Goal: Contribute content: Contribute content

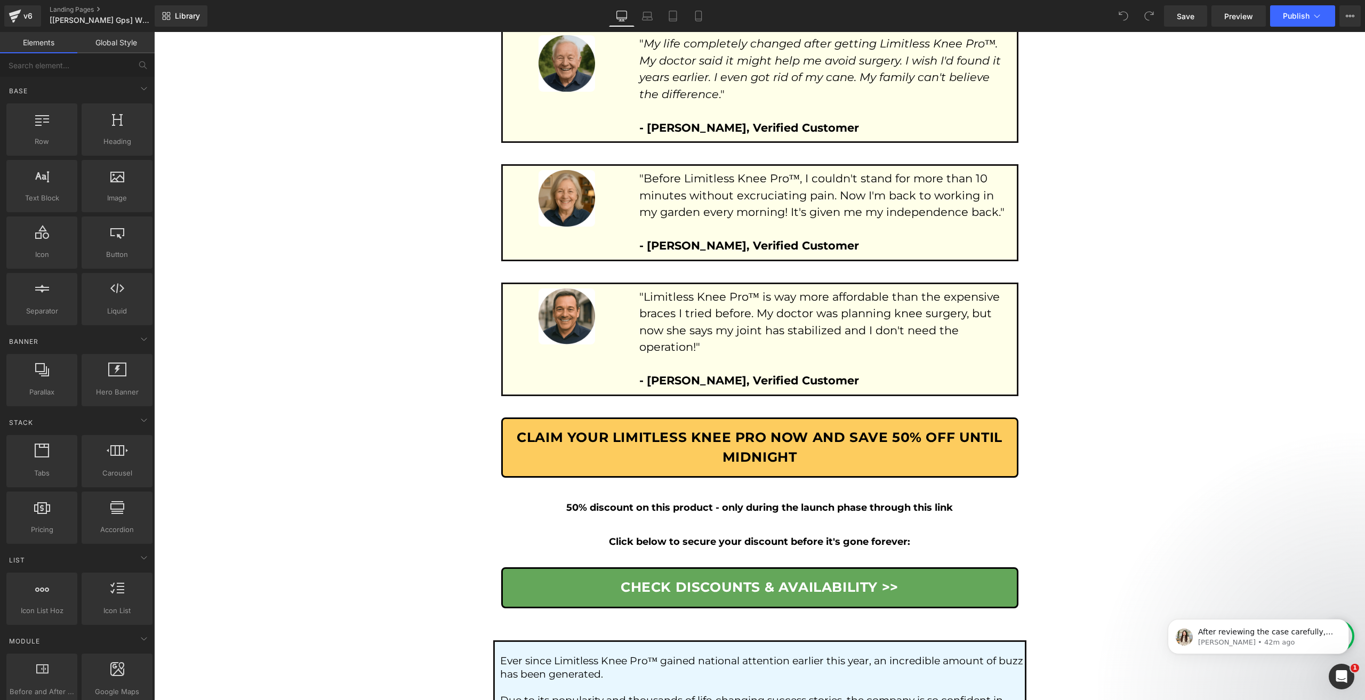
scroll to position [5843, 0]
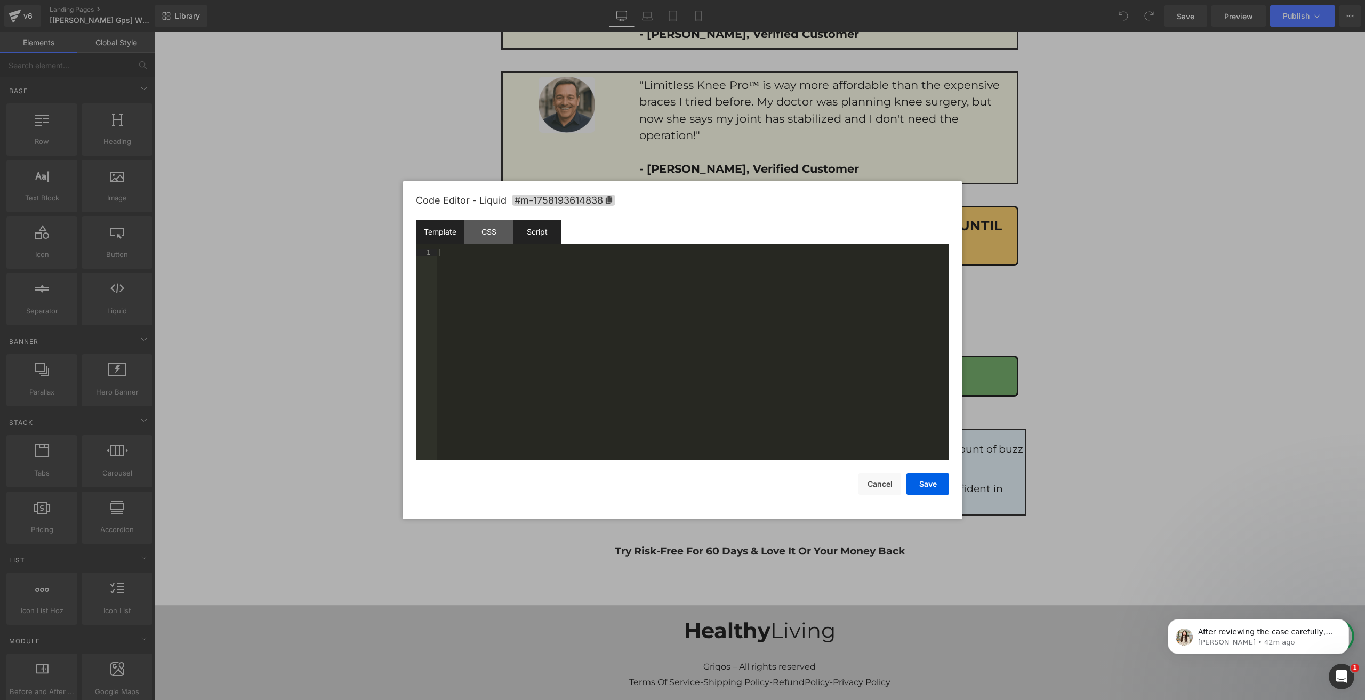
click at [517, 228] on div "Script" at bounding box center [537, 232] width 49 height 24
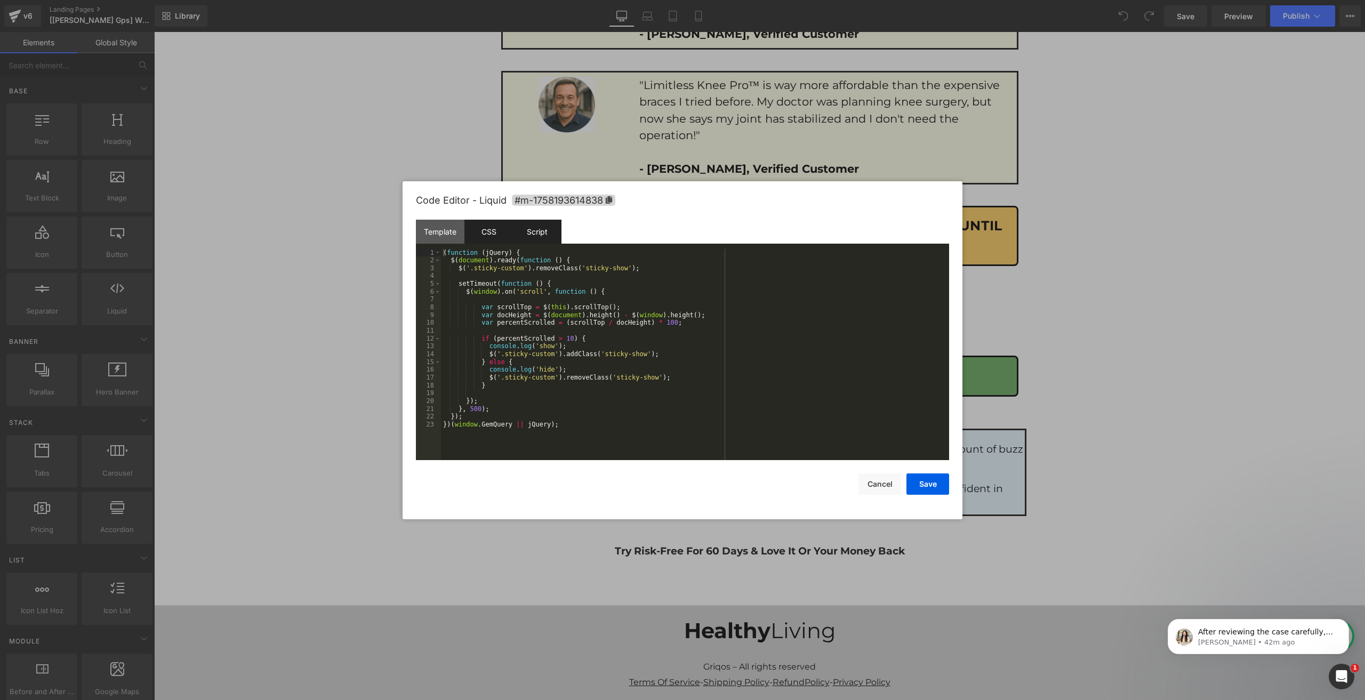
click at [496, 229] on div "CSS" at bounding box center [489, 232] width 49 height 24
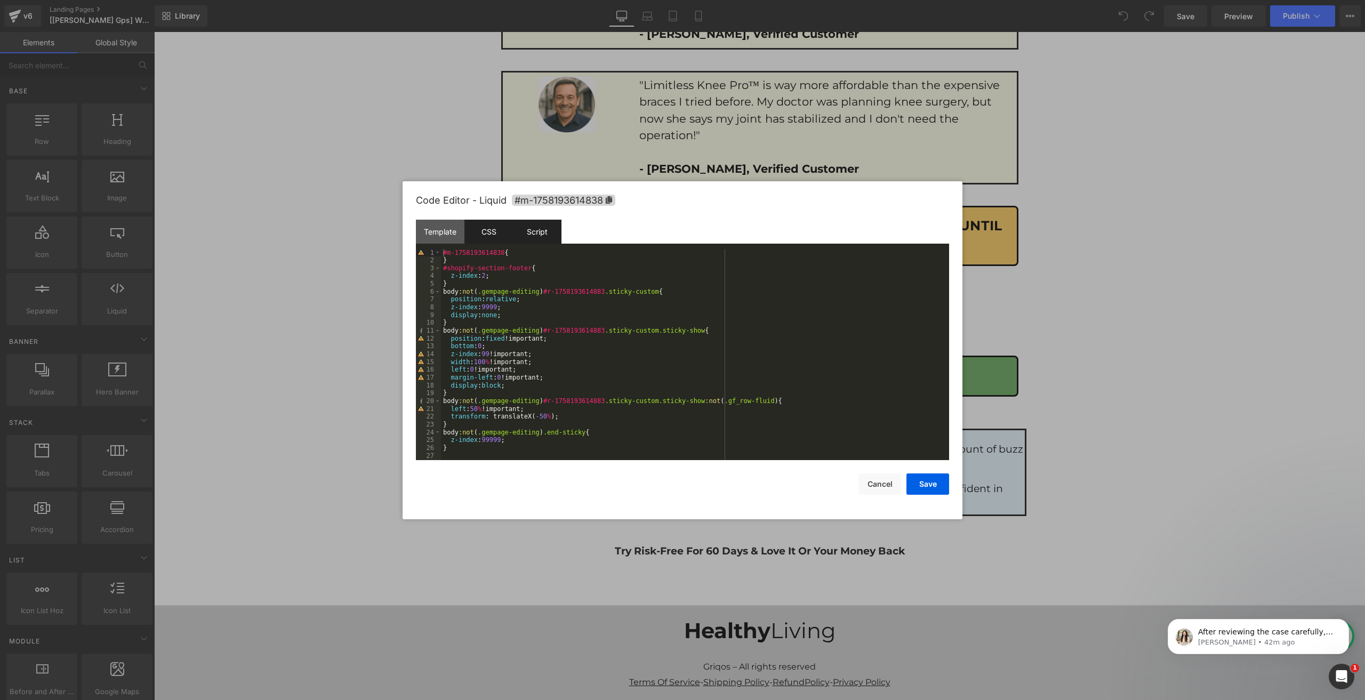
click at [529, 236] on div "Script" at bounding box center [537, 232] width 49 height 24
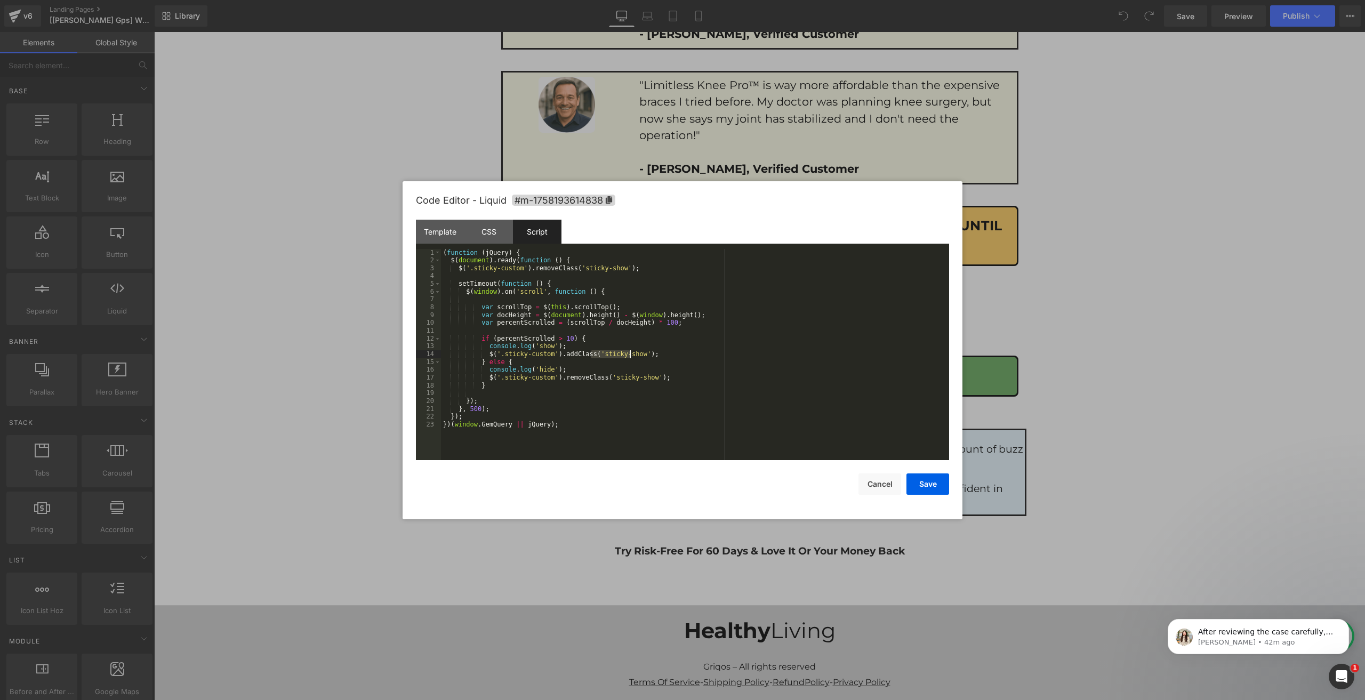
drag, startPoint x: 589, startPoint y: 354, endPoint x: 629, endPoint y: 355, distance: 39.5
click at [629, 355] on div "( function ( jQuery ) { $ ( document ) . ready ( function ( ) { $ ( '.sticky-cu…" at bounding box center [695, 362] width 508 height 227
click at [486, 231] on div "CSS" at bounding box center [489, 232] width 49 height 24
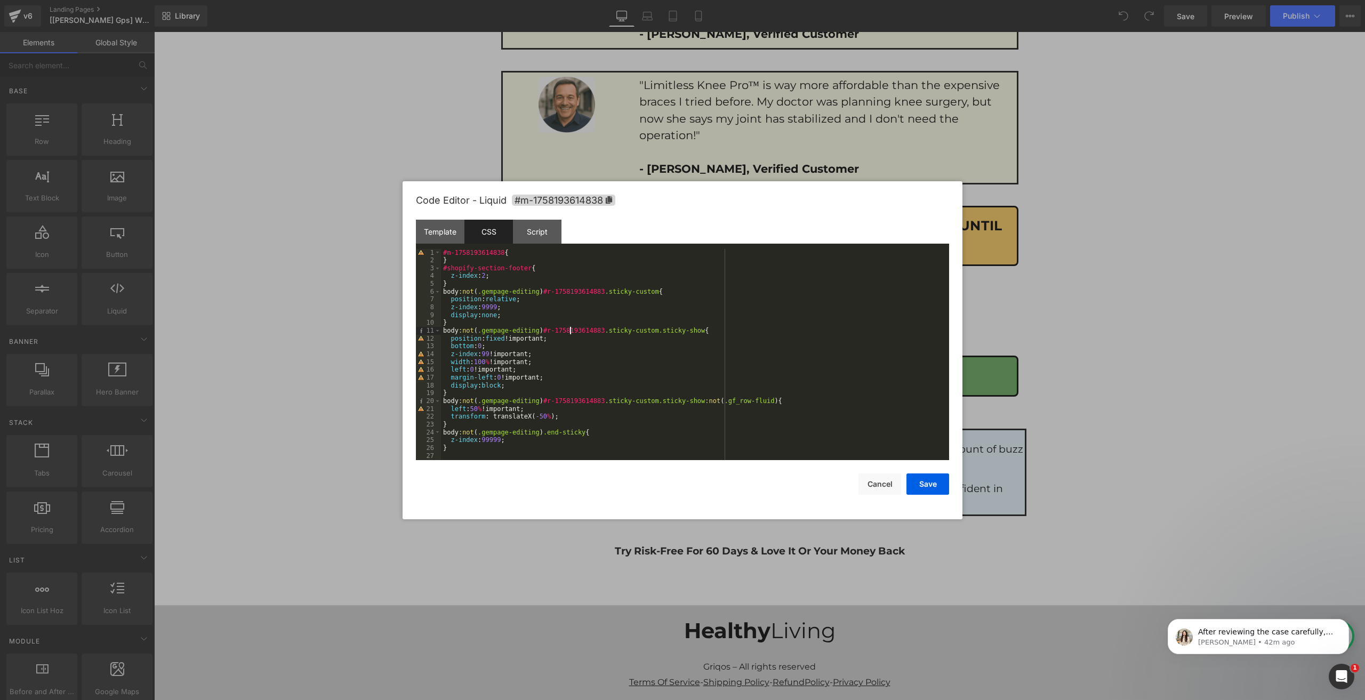
click at [569, 334] on div "#m-1758193614838 { } #shopify-section-footer { z-index : 2 ; } body :not ( .gem…" at bounding box center [695, 362] width 508 height 227
click at [620, 342] on div "#m-1758193614838 { } #shopify-section-footer { z-index : 2 ; } body :not ( .gem…" at bounding box center [695, 362] width 508 height 227
paste input "sticky-show"
type input "sticky-show"
click at [467, 314] on div "#m-1758193614838 { } #shopify-section-footer { z-index : 2 ; } body :not ( .gem…" at bounding box center [695, 362] width 508 height 227
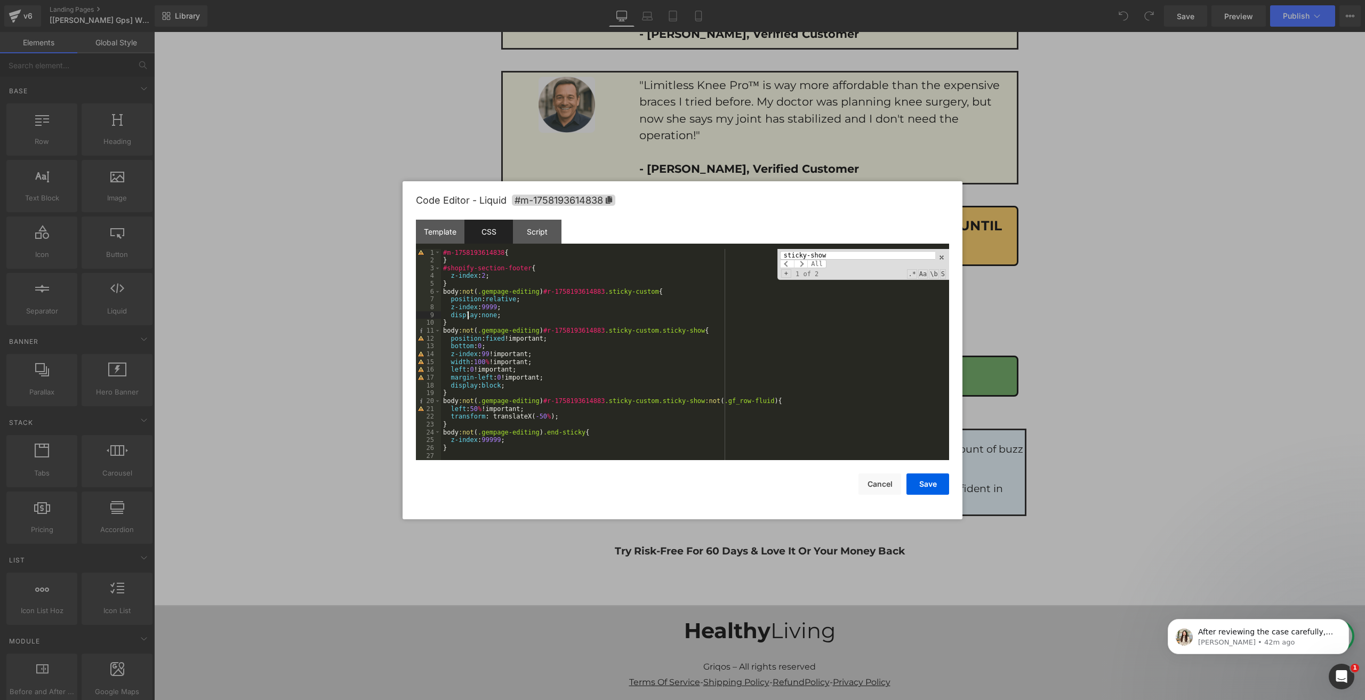
click at [467, 314] on div "#m-1758193614838 { } #shopify-section-footer { z-index : 2 ; } body :not ( .gem…" at bounding box center [695, 362] width 508 height 227
click at [484, 315] on div "#m-1758193614838 { } #shopify-section-footer { z-index : 2 ; } body :not ( .gem…" at bounding box center [695, 362] width 508 height 227
click at [560, 235] on div "Script" at bounding box center [537, 232] width 49 height 24
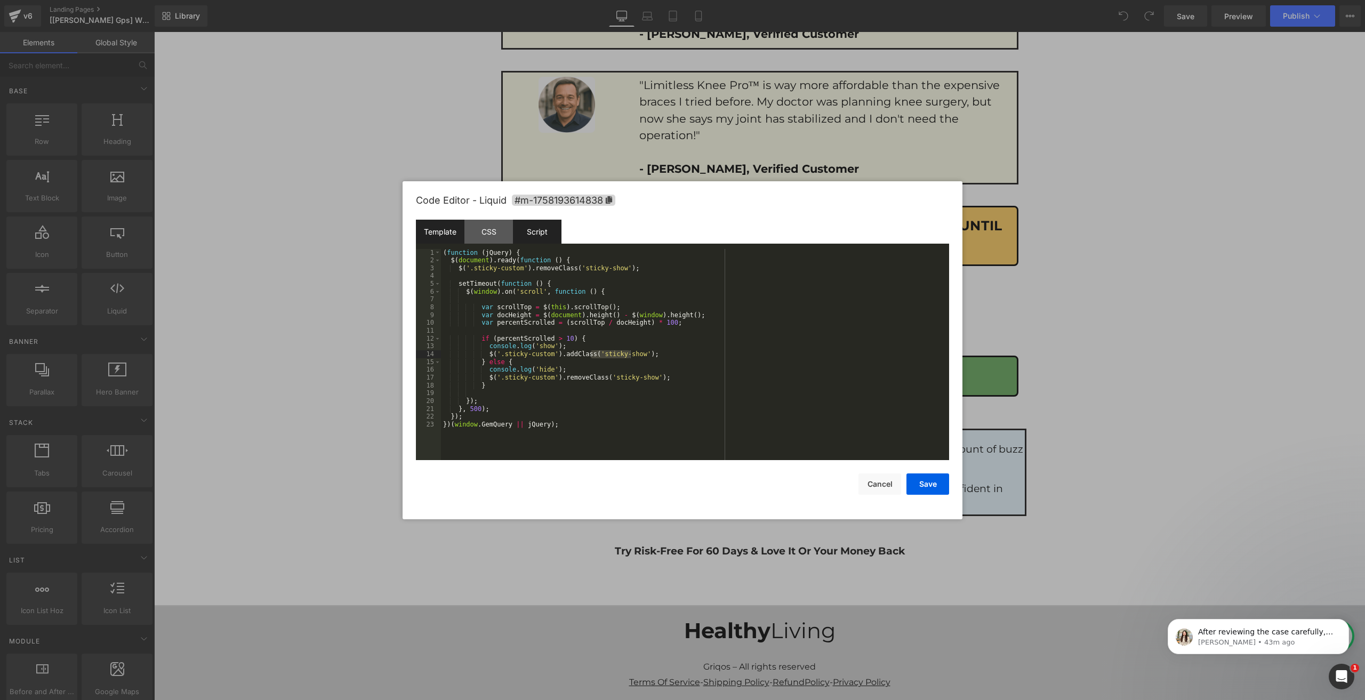
click at [464, 236] on div "Template" at bounding box center [440, 232] width 49 height 24
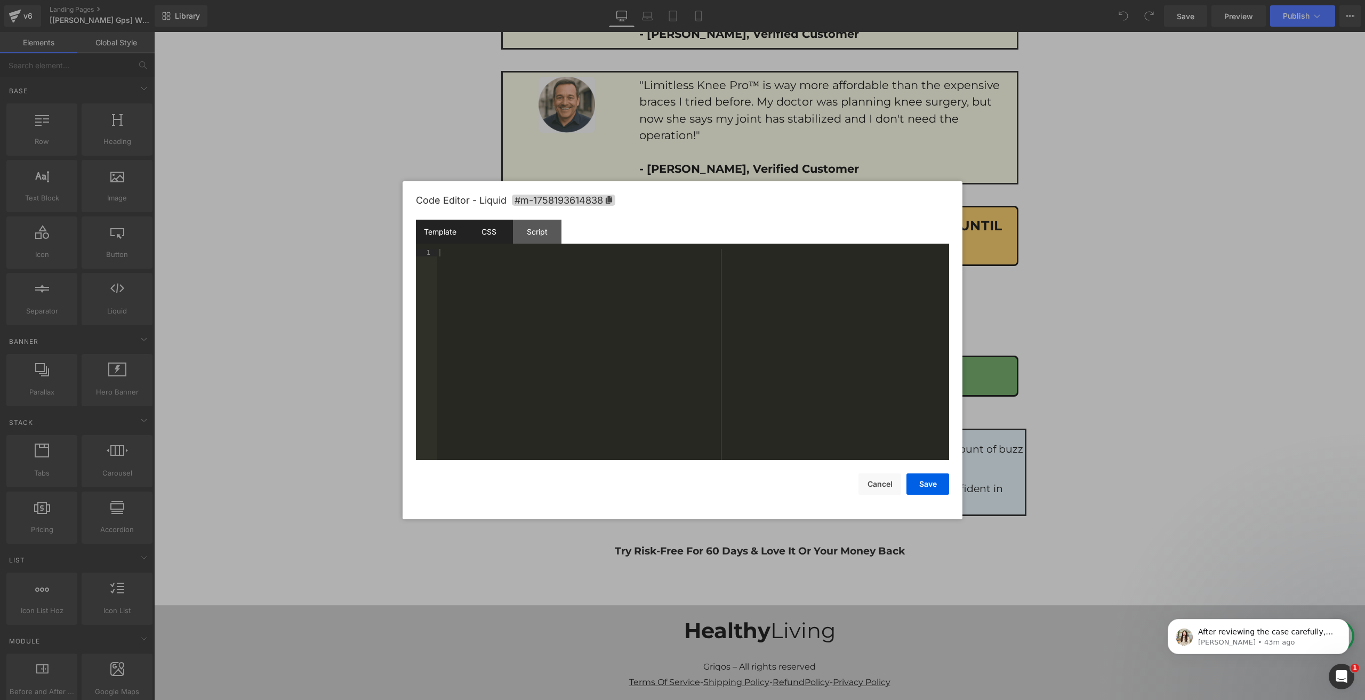
click at [478, 235] on div "CSS" at bounding box center [489, 232] width 49 height 24
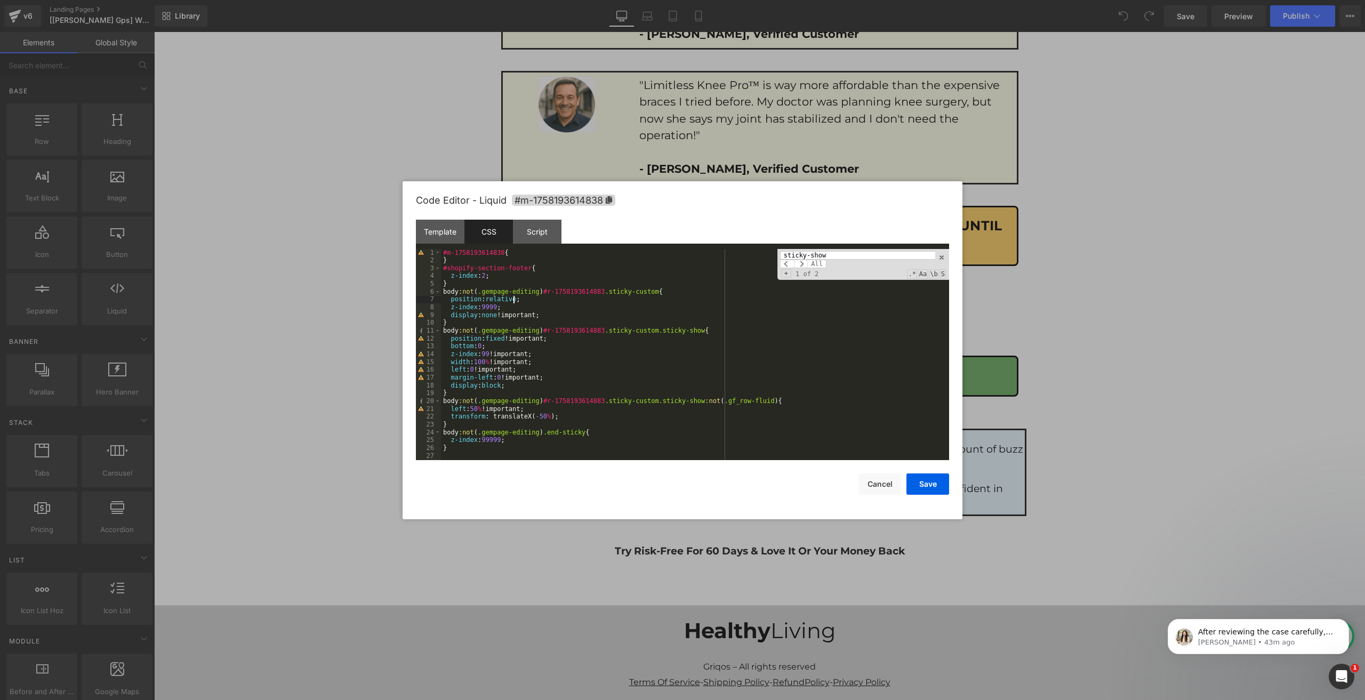
click at [609, 301] on div "#m-1758193614838 { } #shopify-section-footer { z-index : 2 ; } body :not ( .gem…" at bounding box center [695, 362] width 508 height 227
click at [497, 386] on div "#m-1758193614838 { } #shopify-section-footer { z-index : 2 ; } body :not ( .gem…" at bounding box center [695, 362] width 508 height 227
click at [916, 489] on button "Save" at bounding box center [928, 484] width 43 height 21
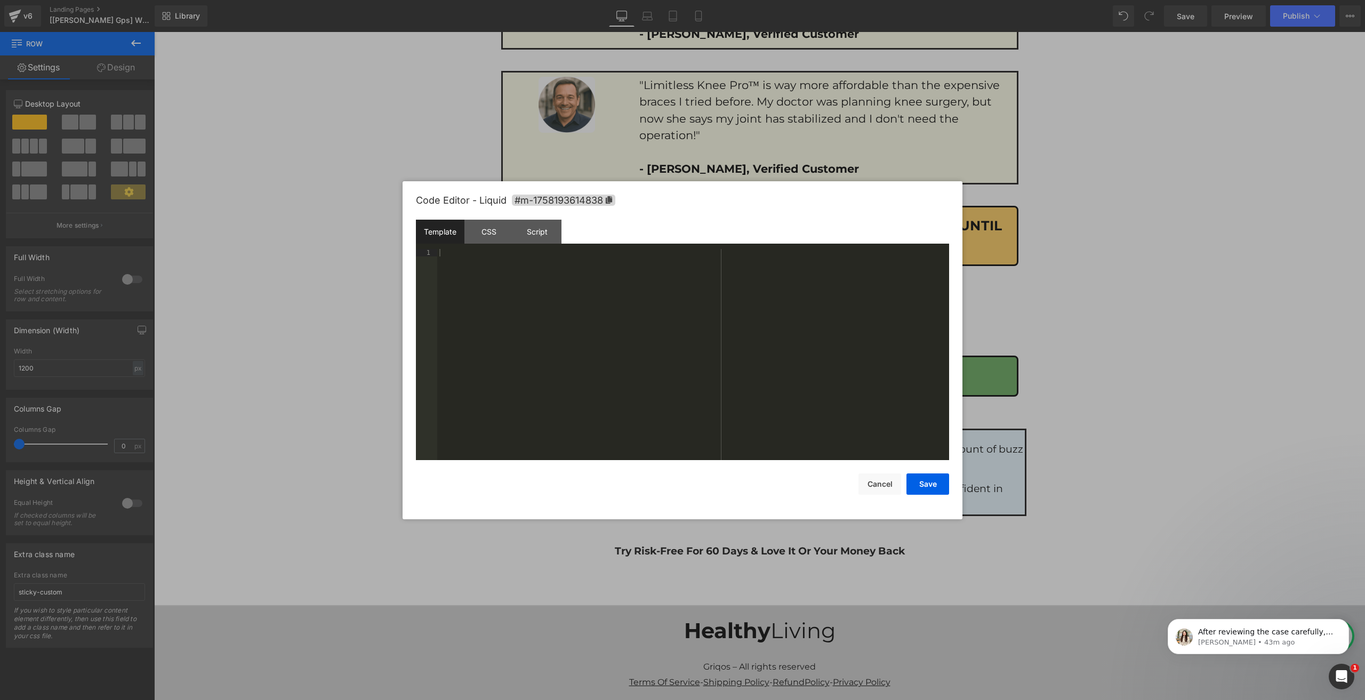
click at [1336, 620] on div "After reviewing the case carefully, the issue requires further investigation fr…" at bounding box center [1258, 636] width 181 height 35
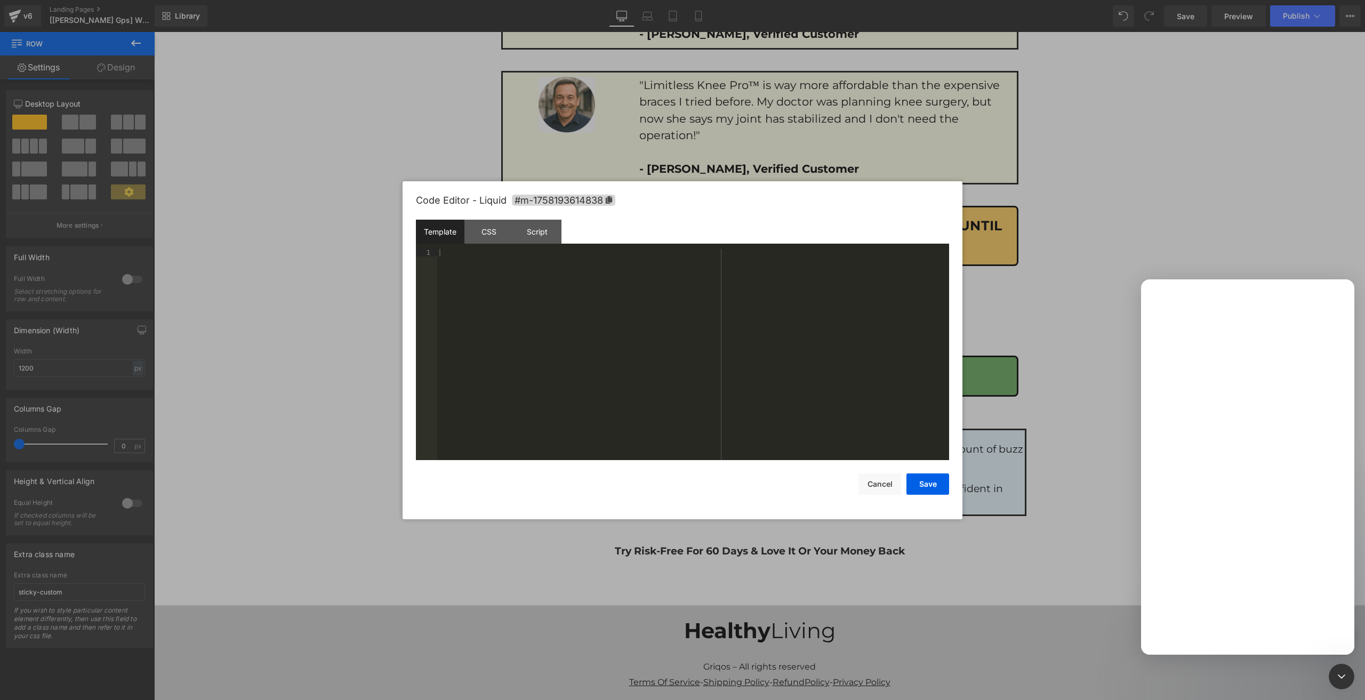
scroll to position [0, 0]
click at [1344, 670] on icon "Close Intercom Messenger" at bounding box center [1340, 675] width 13 height 13
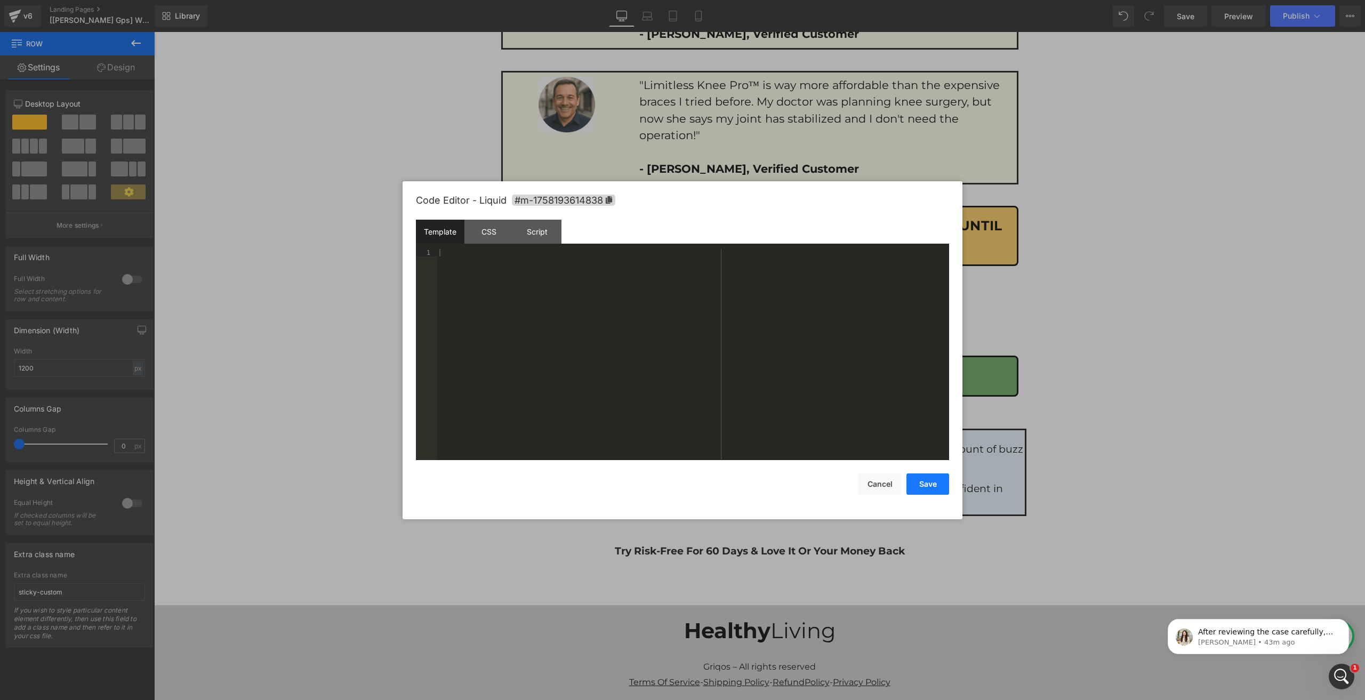
click at [939, 494] on button "Save" at bounding box center [928, 484] width 43 height 21
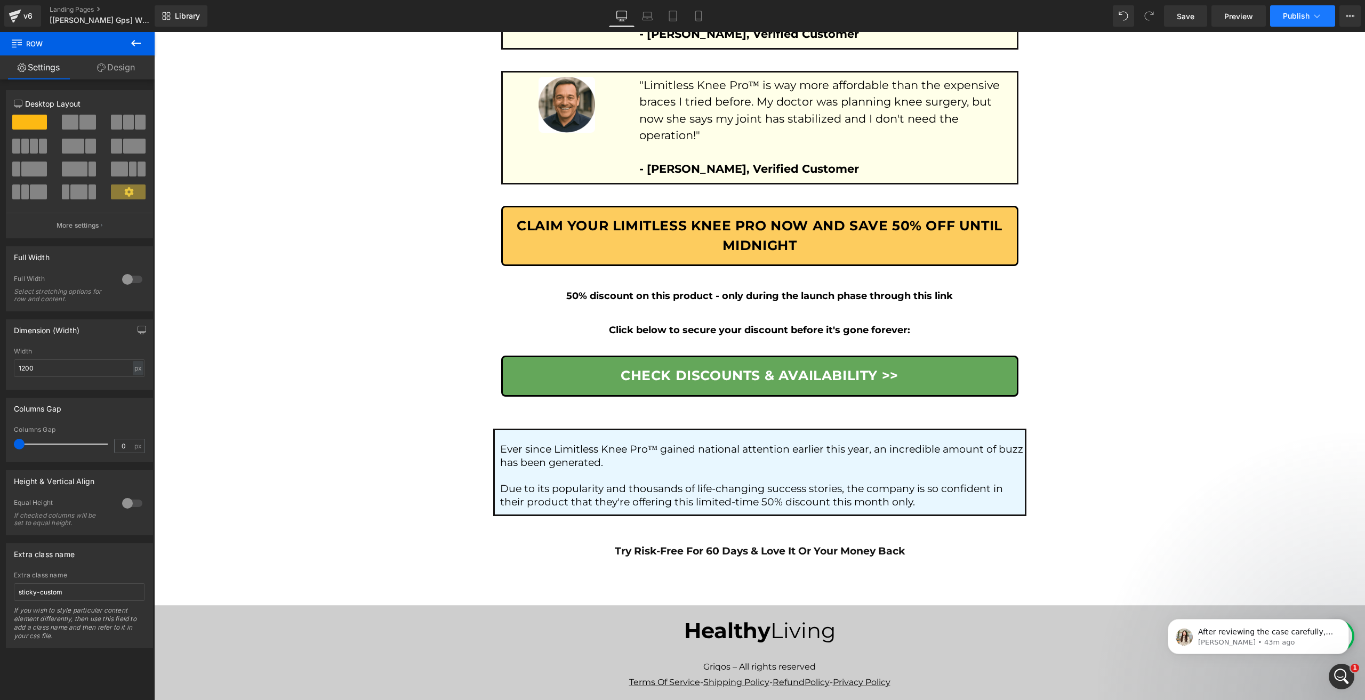
click at [1288, 15] on span "Publish" at bounding box center [1296, 16] width 27 height 9
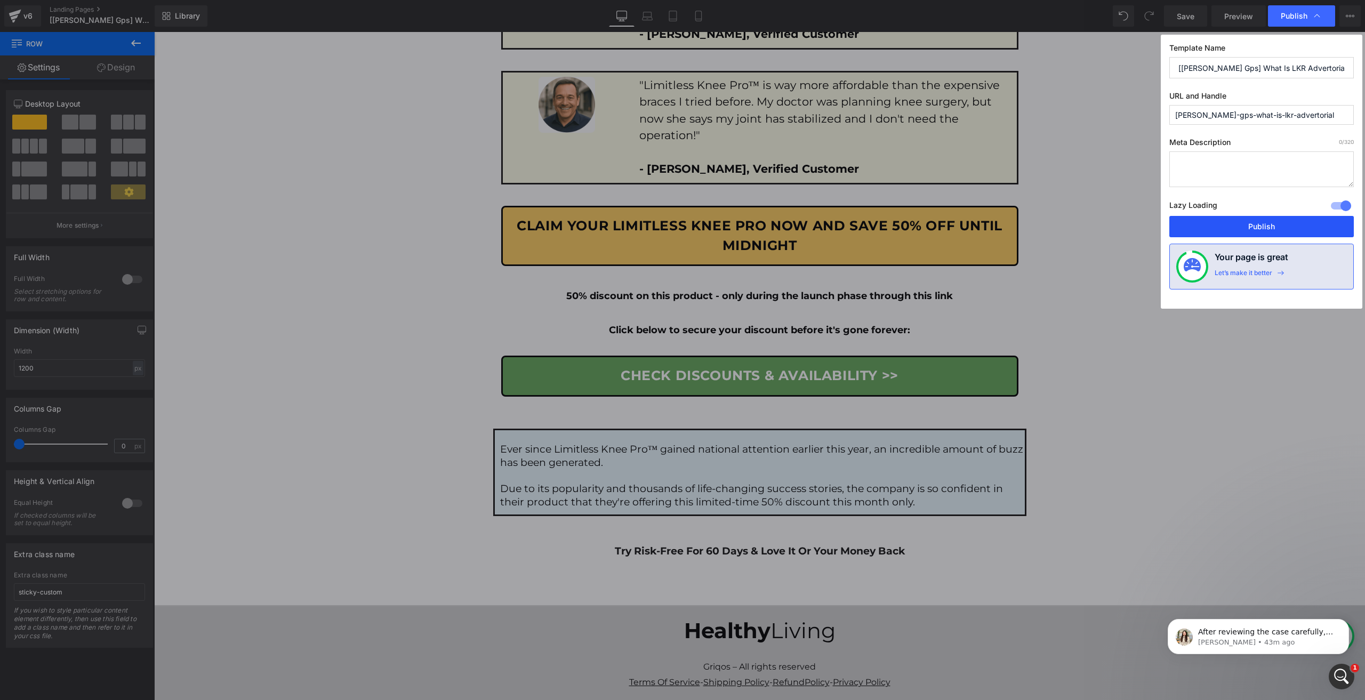
click at [1229, 224] on button "Publish" at bounding box center [1262, 226] width 185 height 21
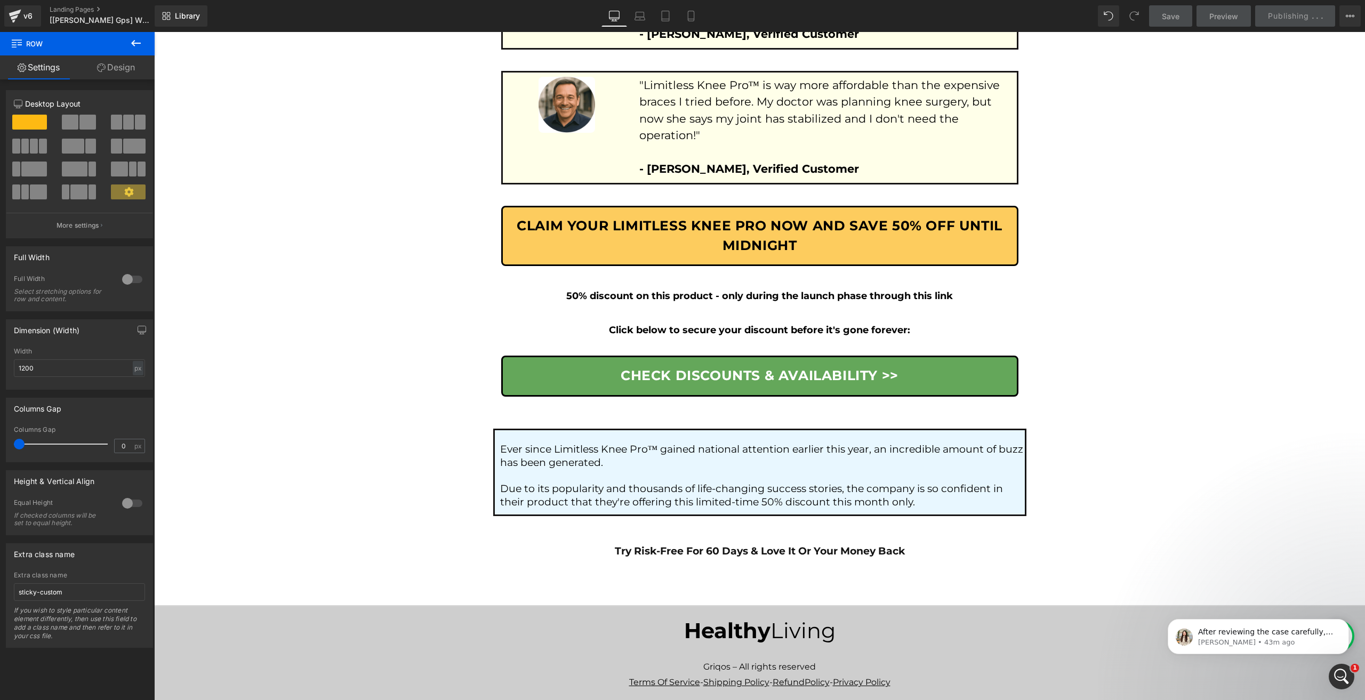
scroll to position [2, 0]
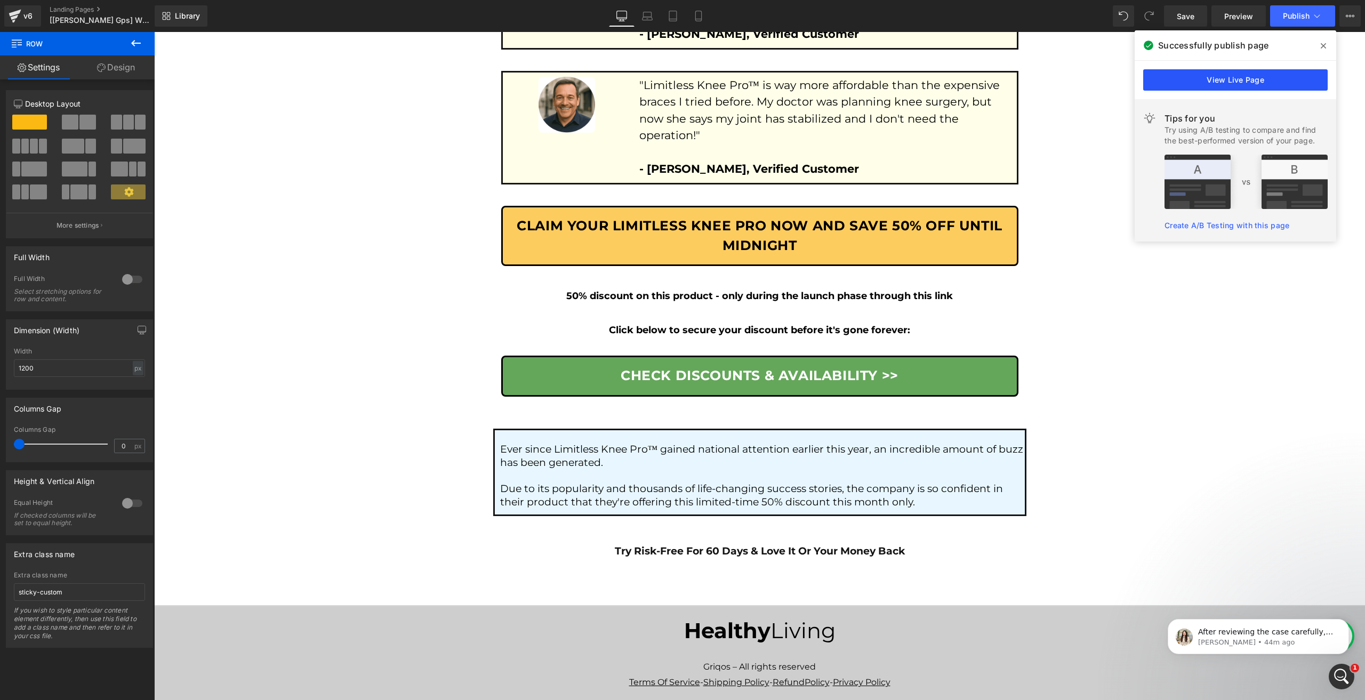
click at [1264, 75] on link "View Live Page" at bounding box center [1236, 79] width 185 height 21
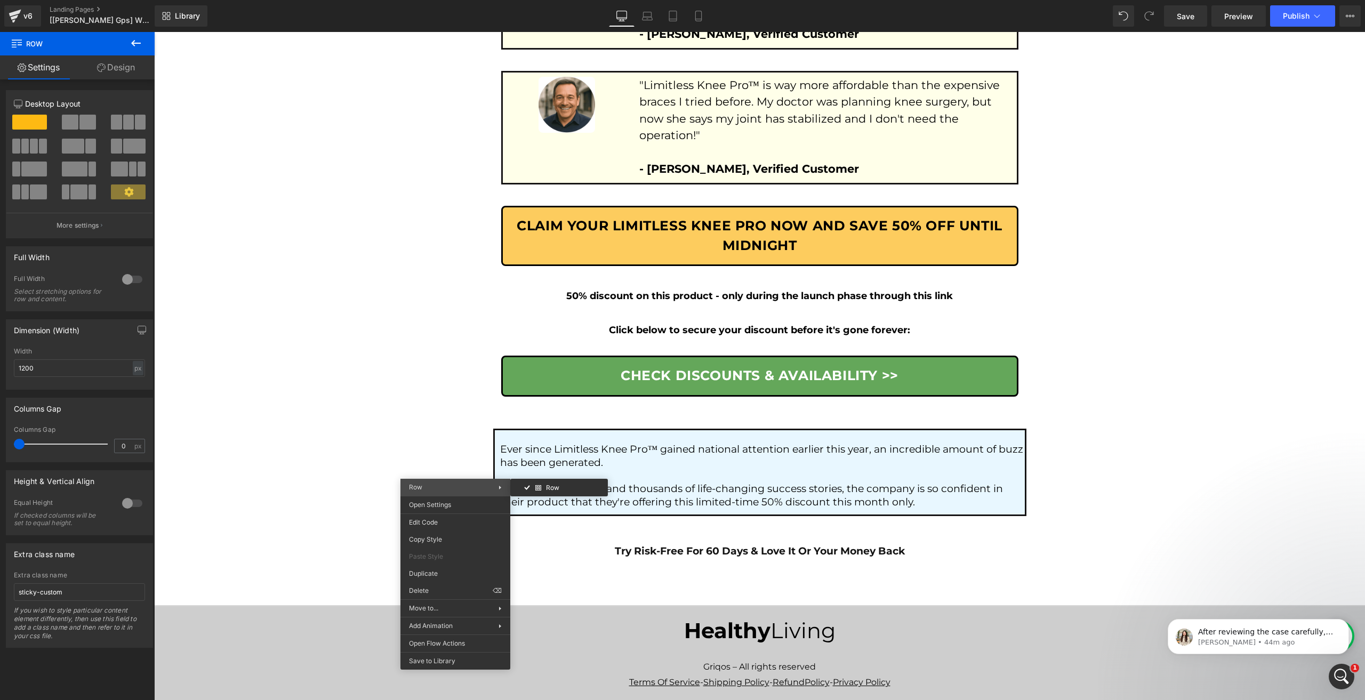
click at [491, 482] on div "Row Row" at bounding box center [456, 487] width 110 height 17
click at [115, 82] on div "12 12 12 Column Size Customizer 12 Desktop Layout Laptop Layout Tablet Layout M…" at bounding box center [79, 363] width 159 height 569
click at [115, 67] on link "Design" at bounding box center [115, 67] width 77 height 24
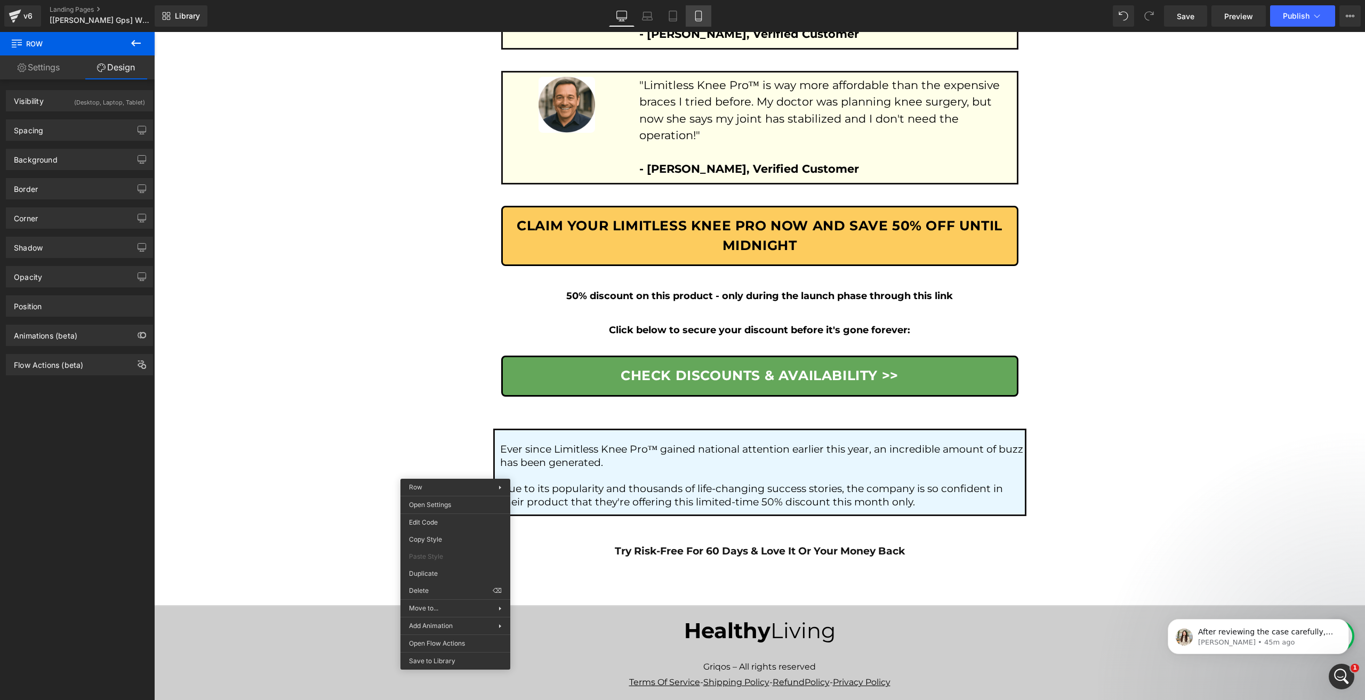
click at [692, 17] on link "Mobile" at bounding box center [699, 15] width 26 height 21
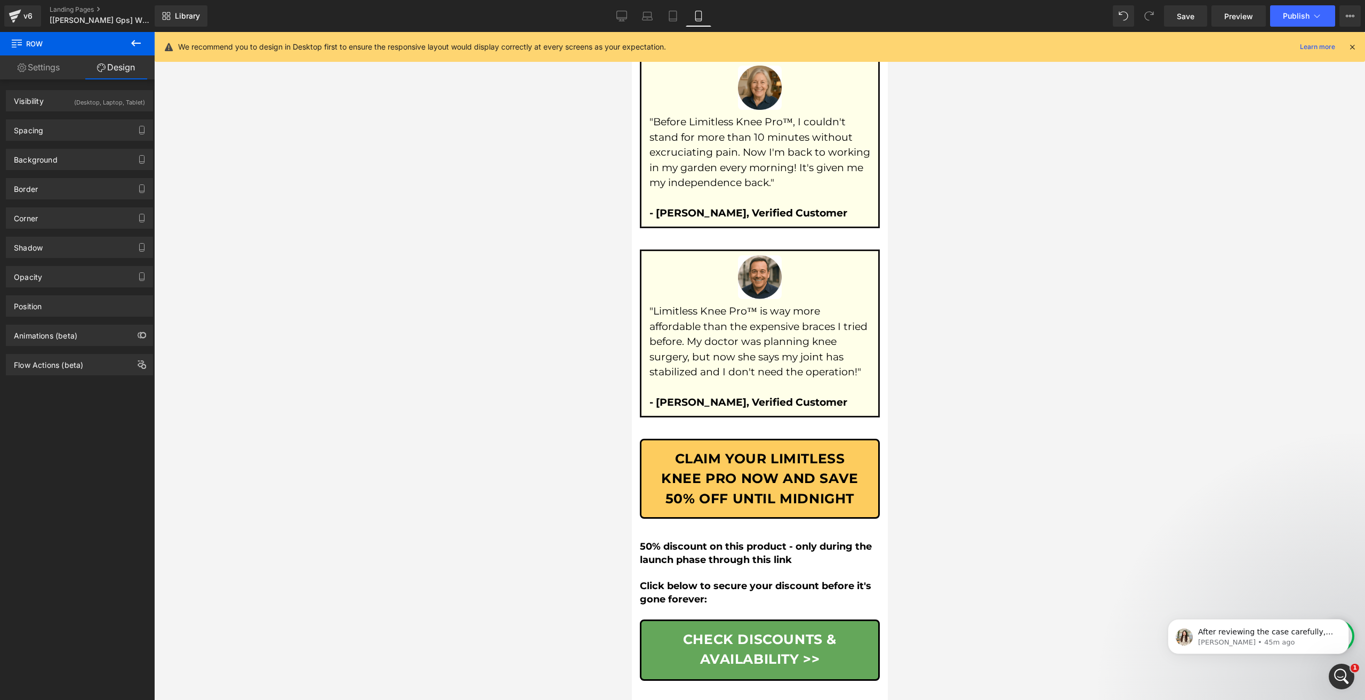
scroll to position [7171, 0]
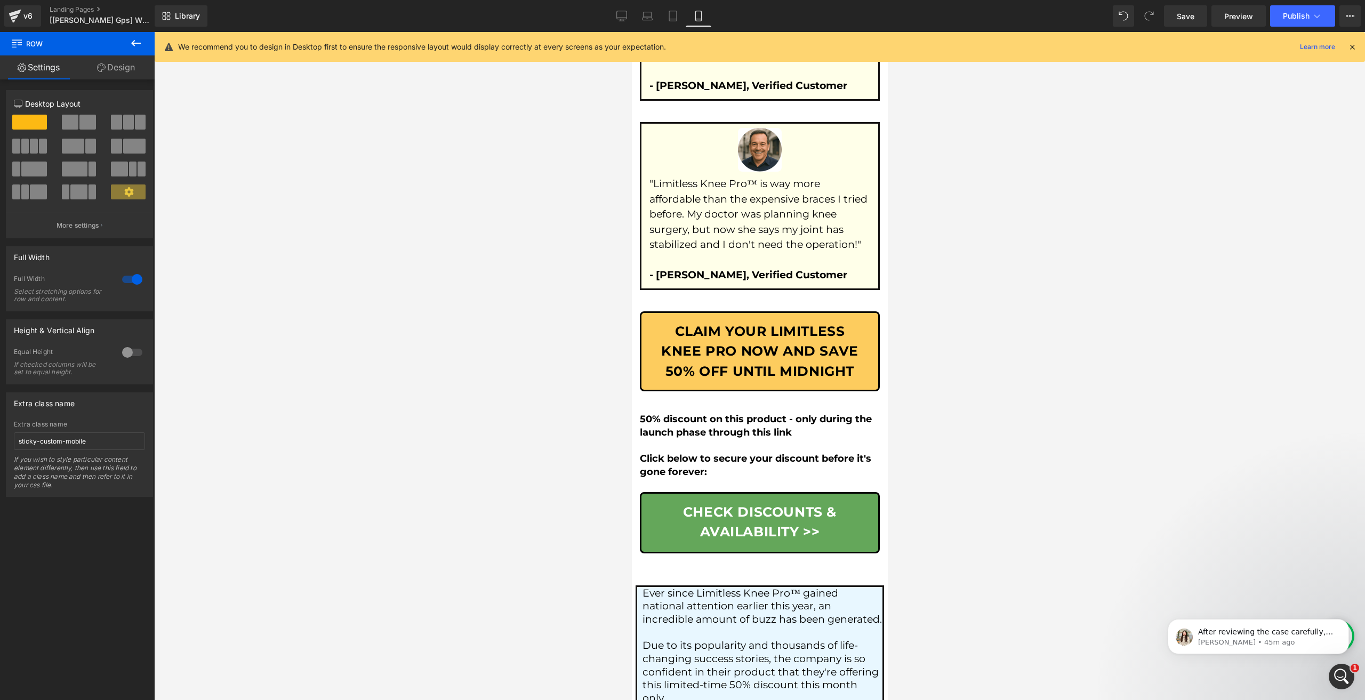
click at [121, 62] on link "Design" at bounding box center [115, 67] width 77 height 24
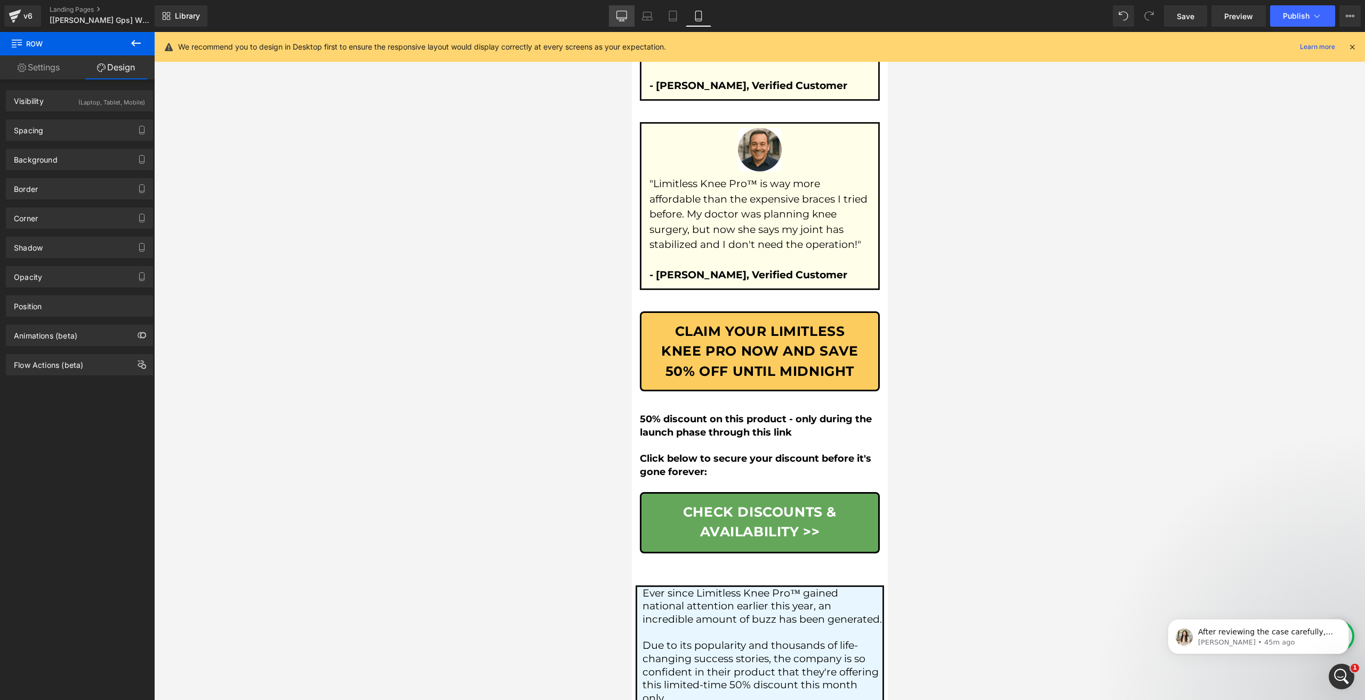
click at [625, 23] on link "Desktop" at bounding box center [622, 15] width 26 height 21
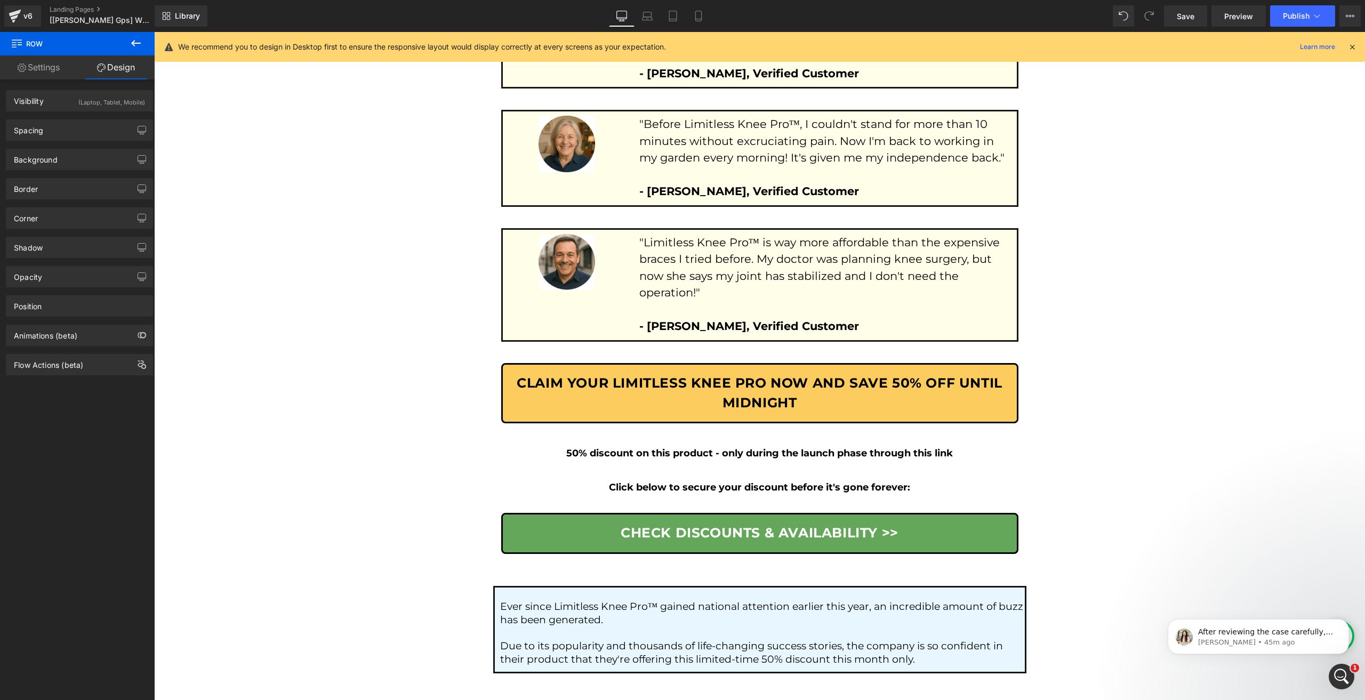
scroll to position [5843, 0]
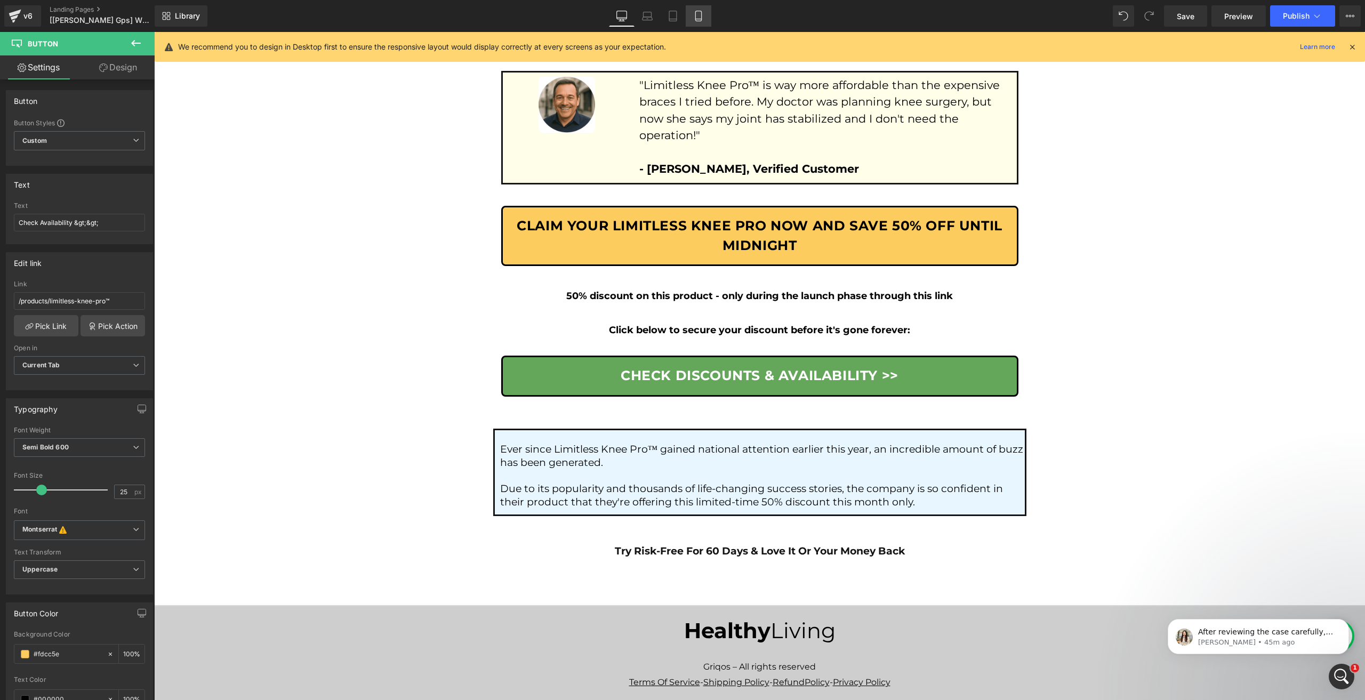
click at [702, 21] on icon at bounding box center [698, 16] width 11 height 11
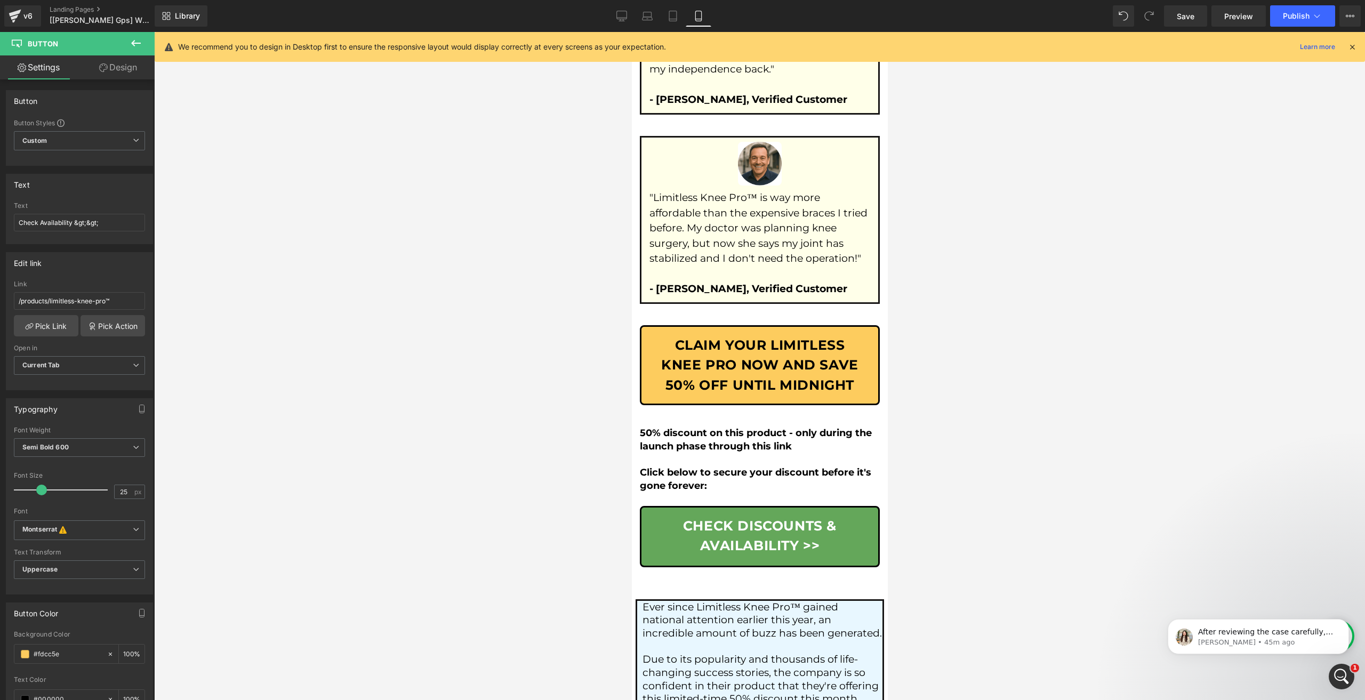
scroll to position [7171, 0]
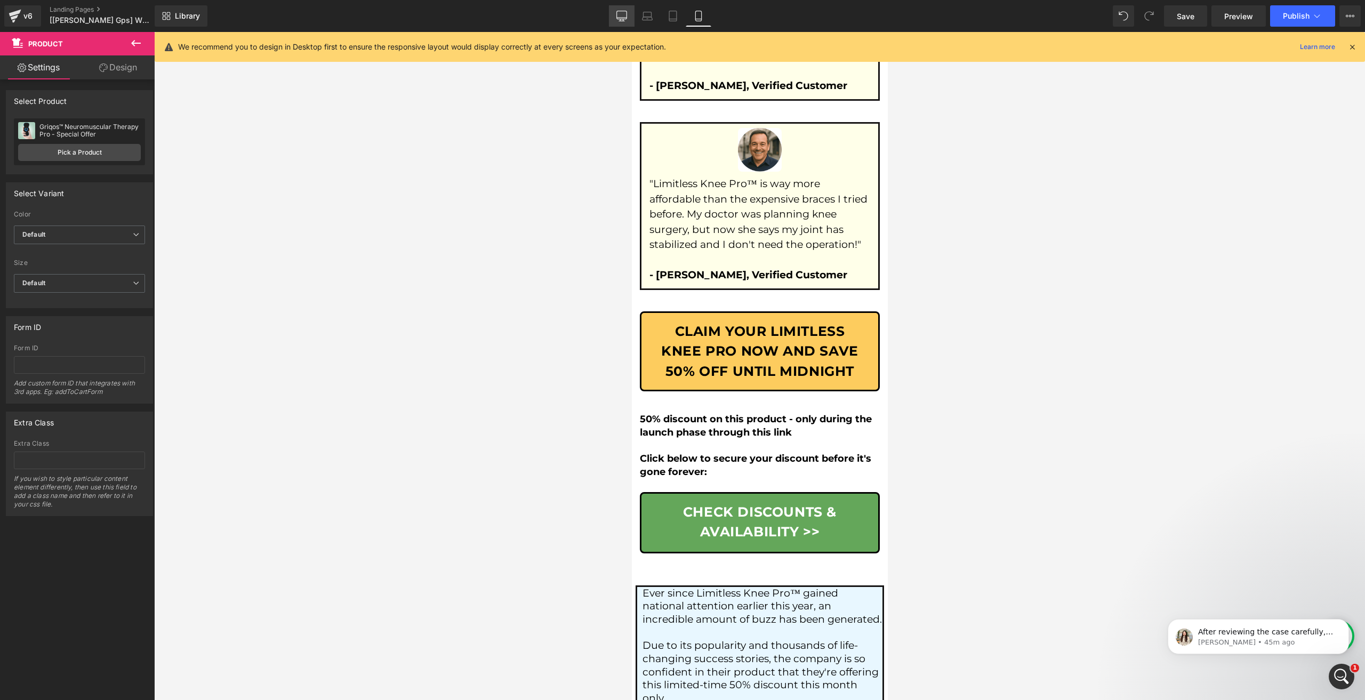
click at [629, 16] on link "Desktop" at bounding box center [622, 15] width 26 height 21
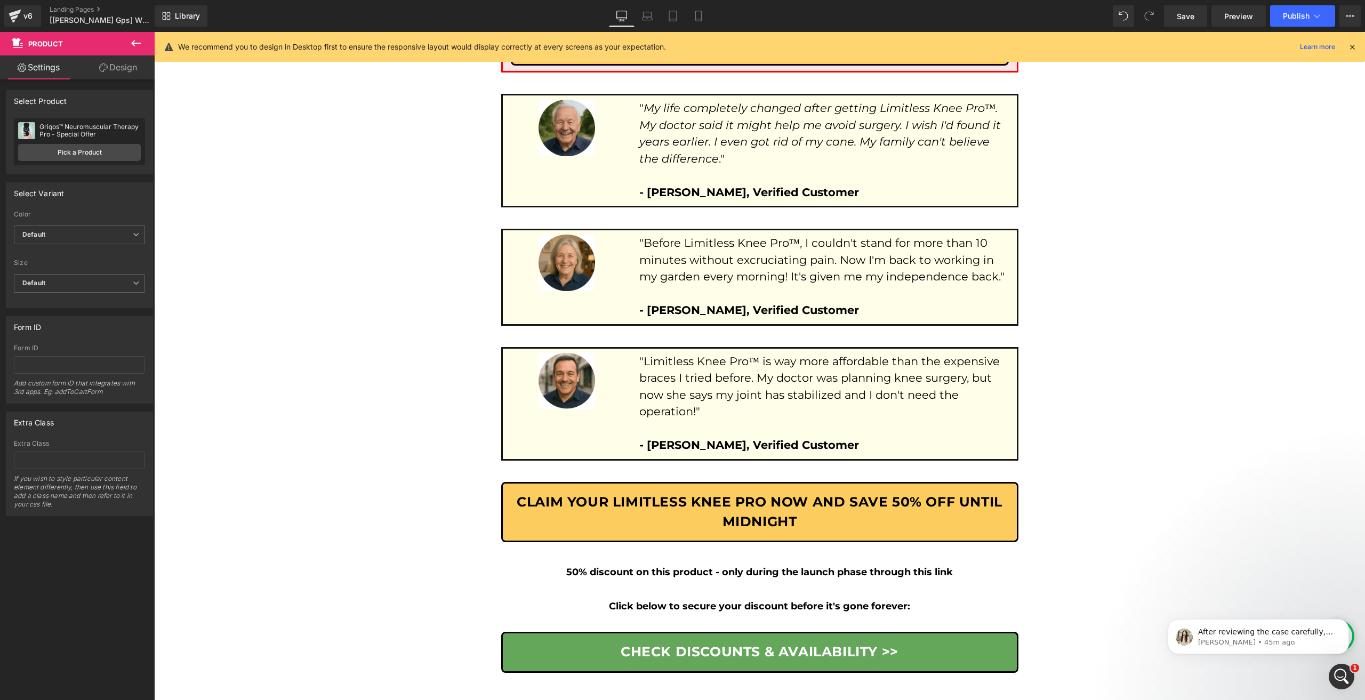
scroll to position [5843, 0]
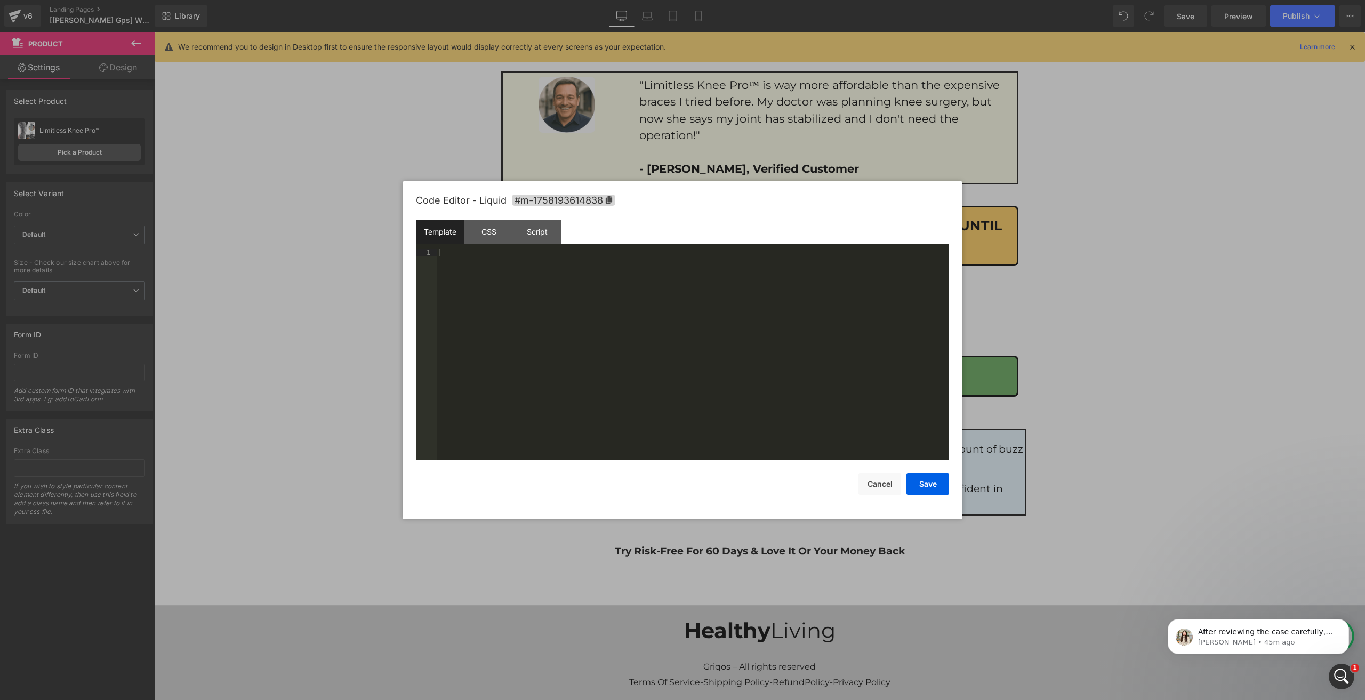
click at [549, 236] on div "Script" at bounding box center [537, 232] width 49 height 24
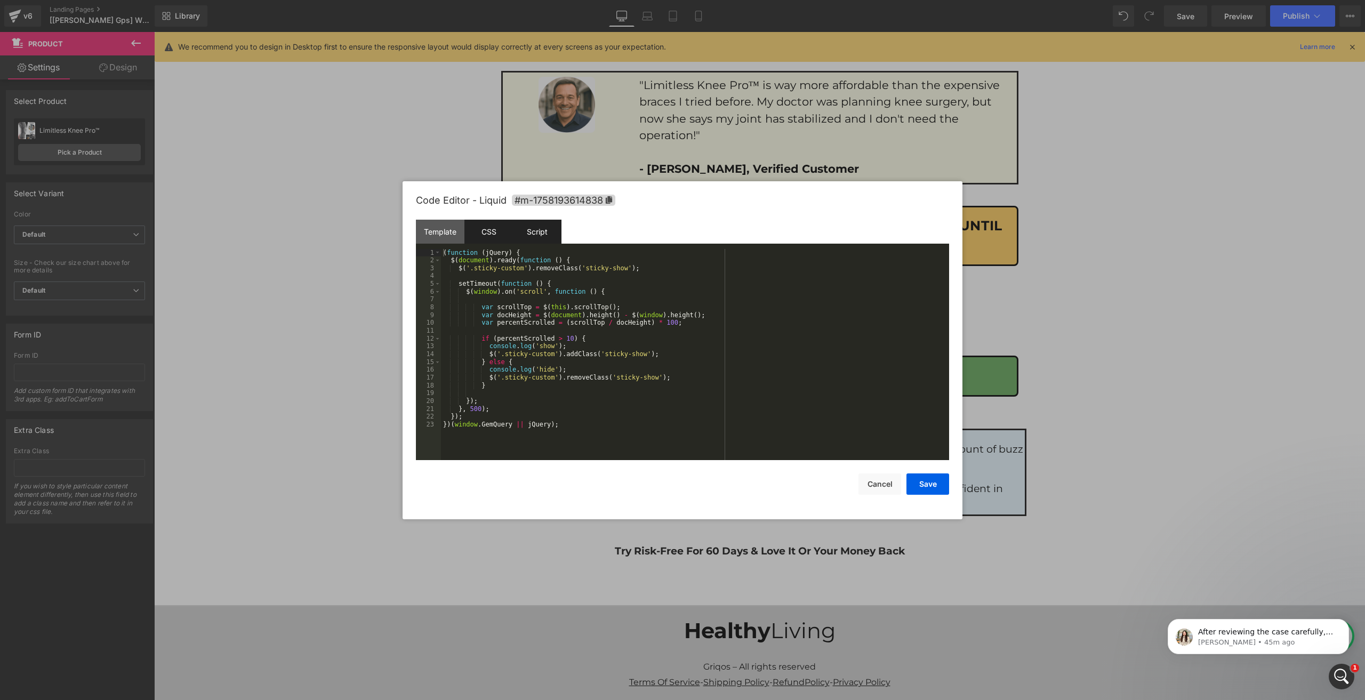
click at [494, 239] on div "CSS" at bounding box center [489, 232] width 49 height 24
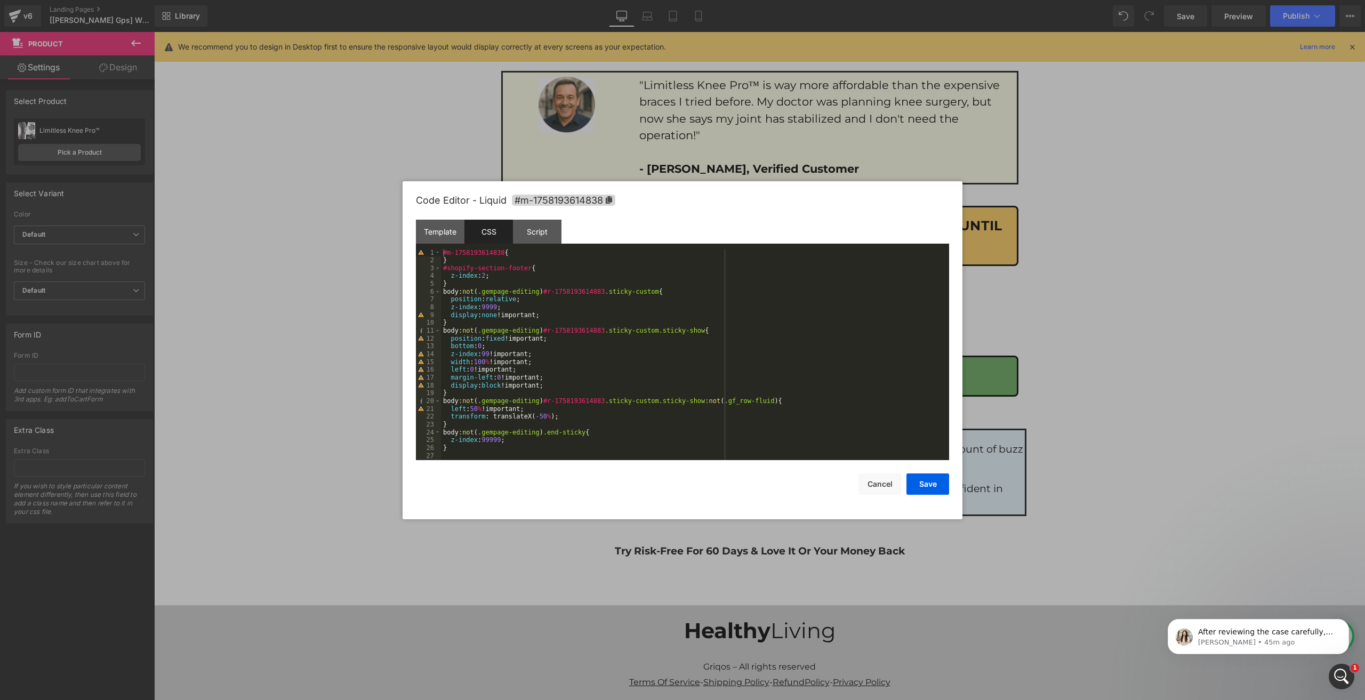
click at [504, 264] on div "#m-1758193614838 { } #shopify-section-footer { z-index : 2 ; } body :not ( .gem…" at bounding box center [695, 362] width 508 height 227
click at [860, 485] on button "Cancel" at bounding box center [880, 484] width 43 height 21
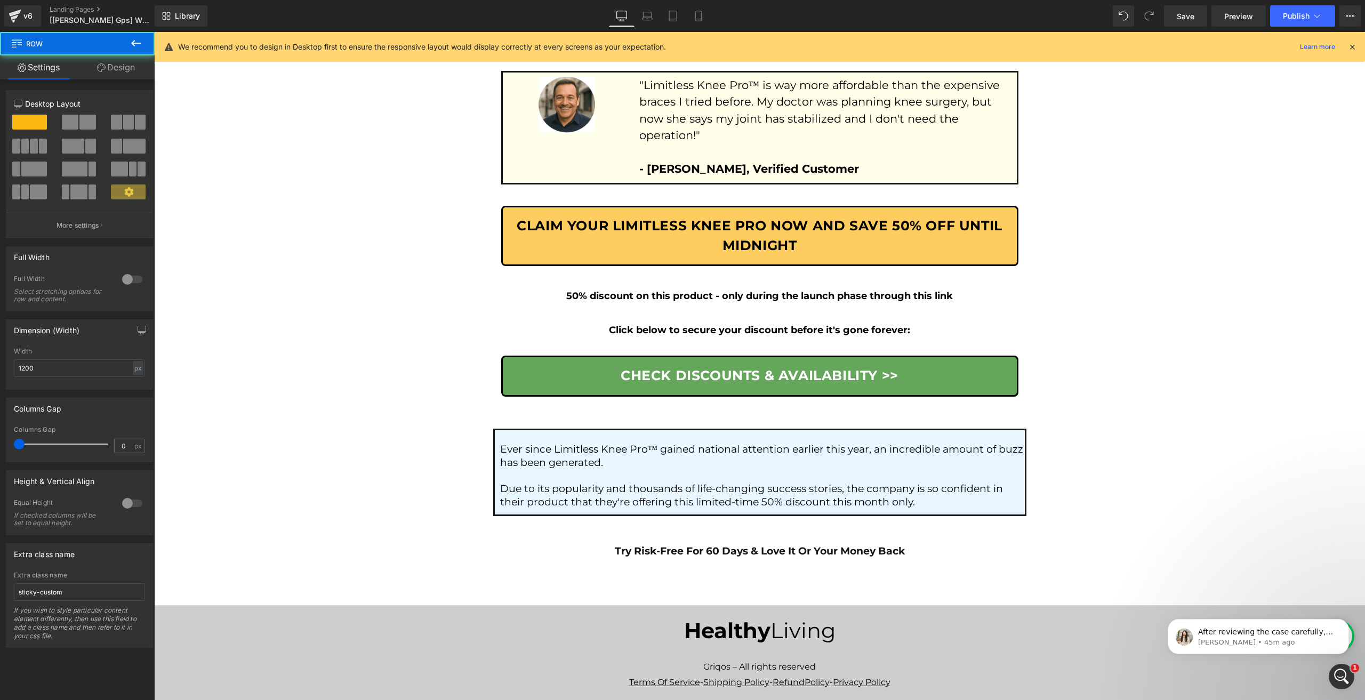
click at [134, 68] on link "Design" at bounding box center [115, 67] width 77 height 24
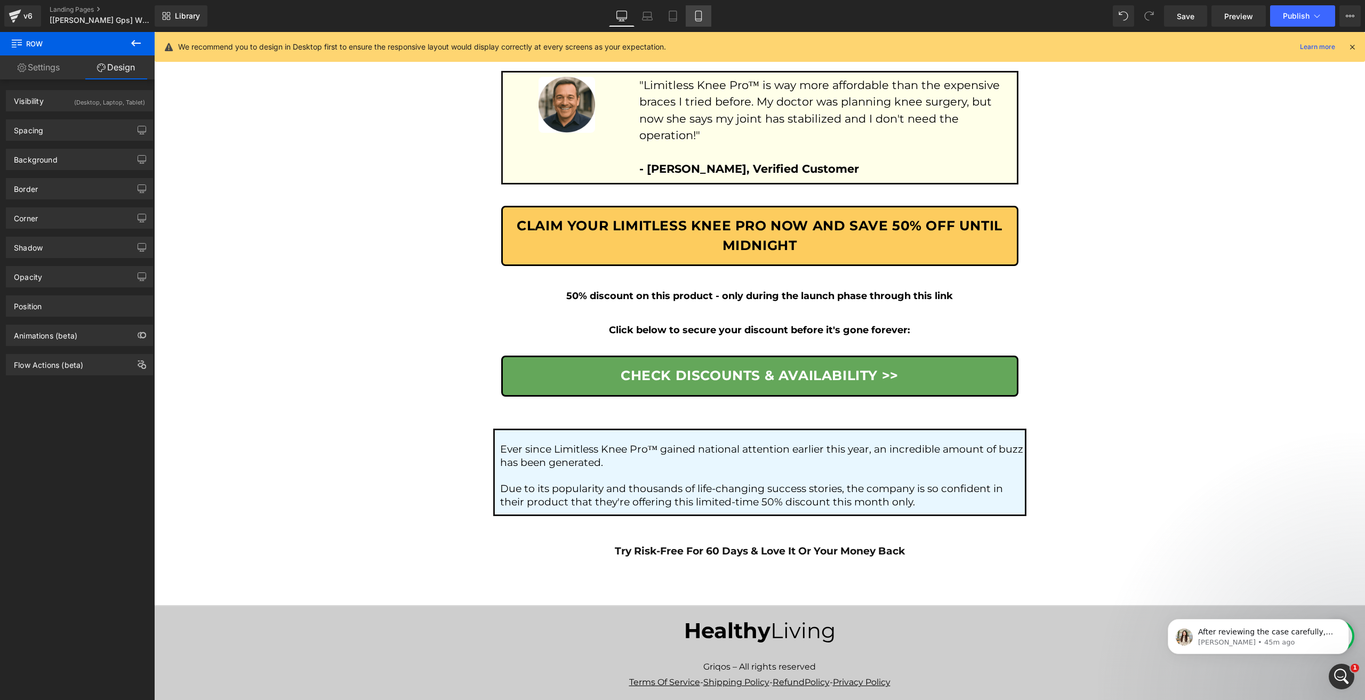
click at [688, 21] on link "Mobile" at bounding box center [699, 15] width 26 height 21
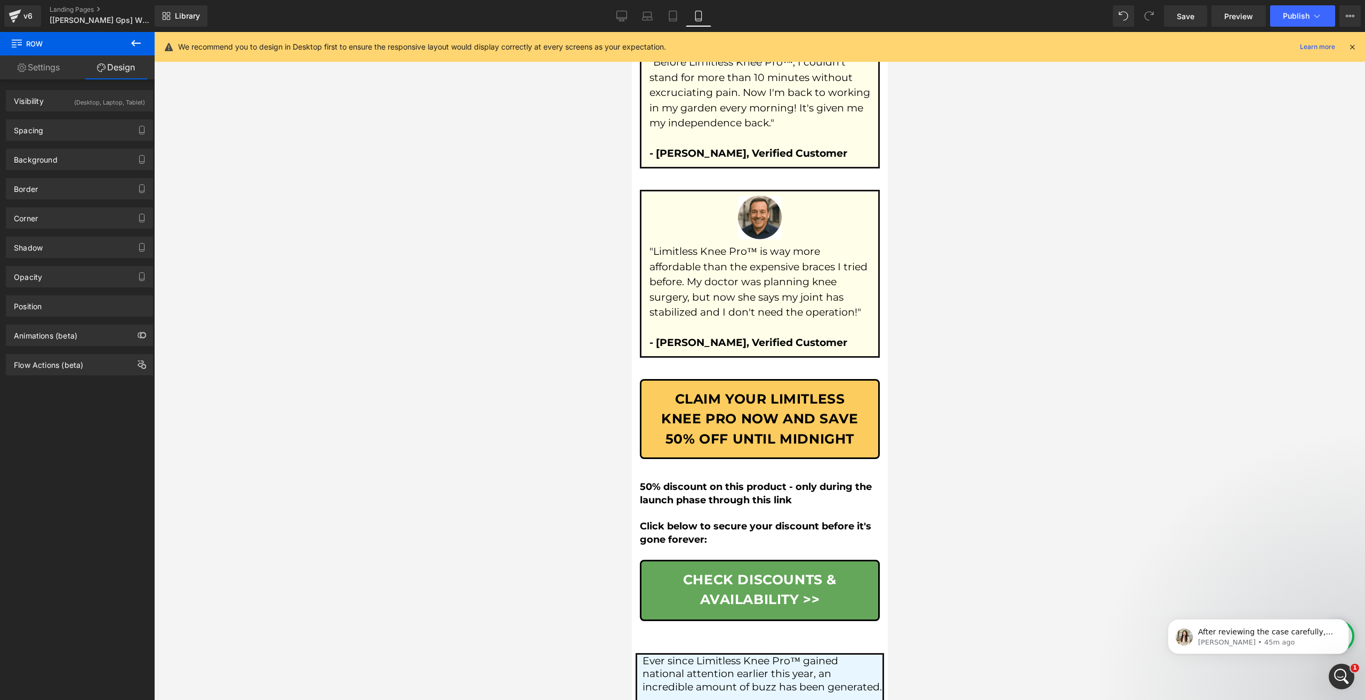
scroll to position [7171, 0]
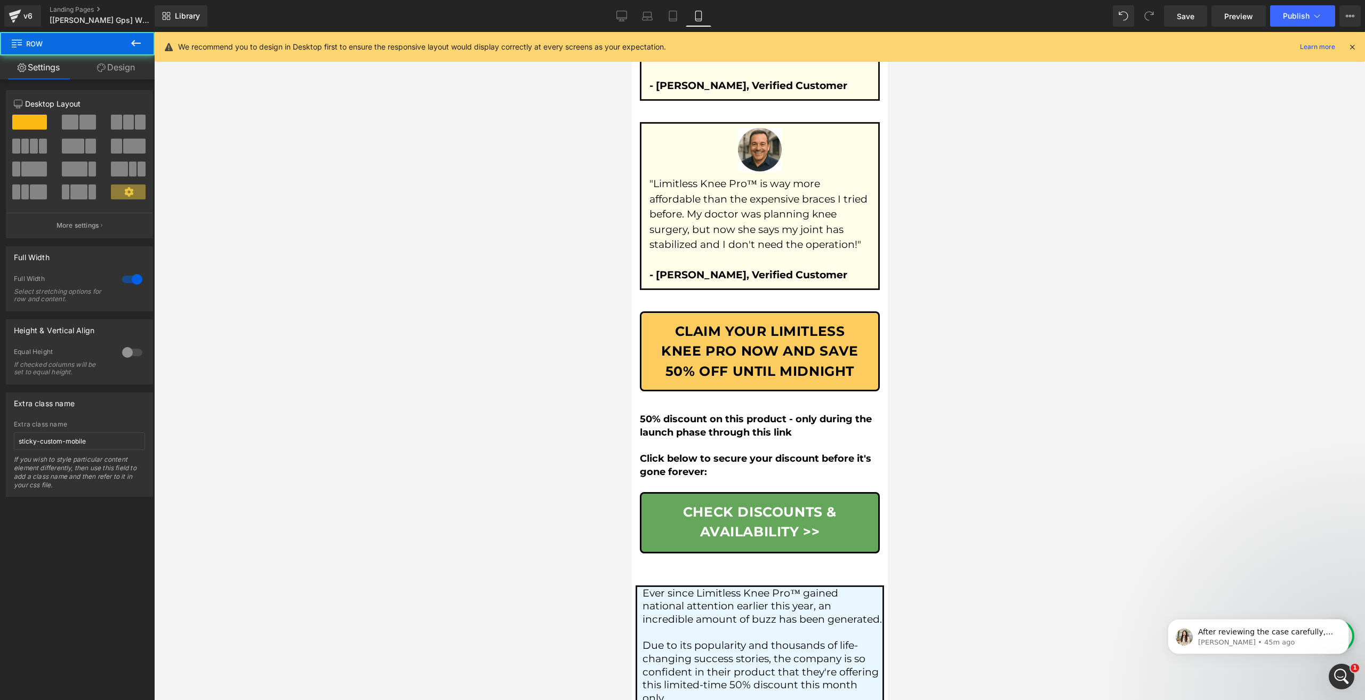
click at [109, 68] on link "Design" at bounding box center [115, 67] width 77 height 24
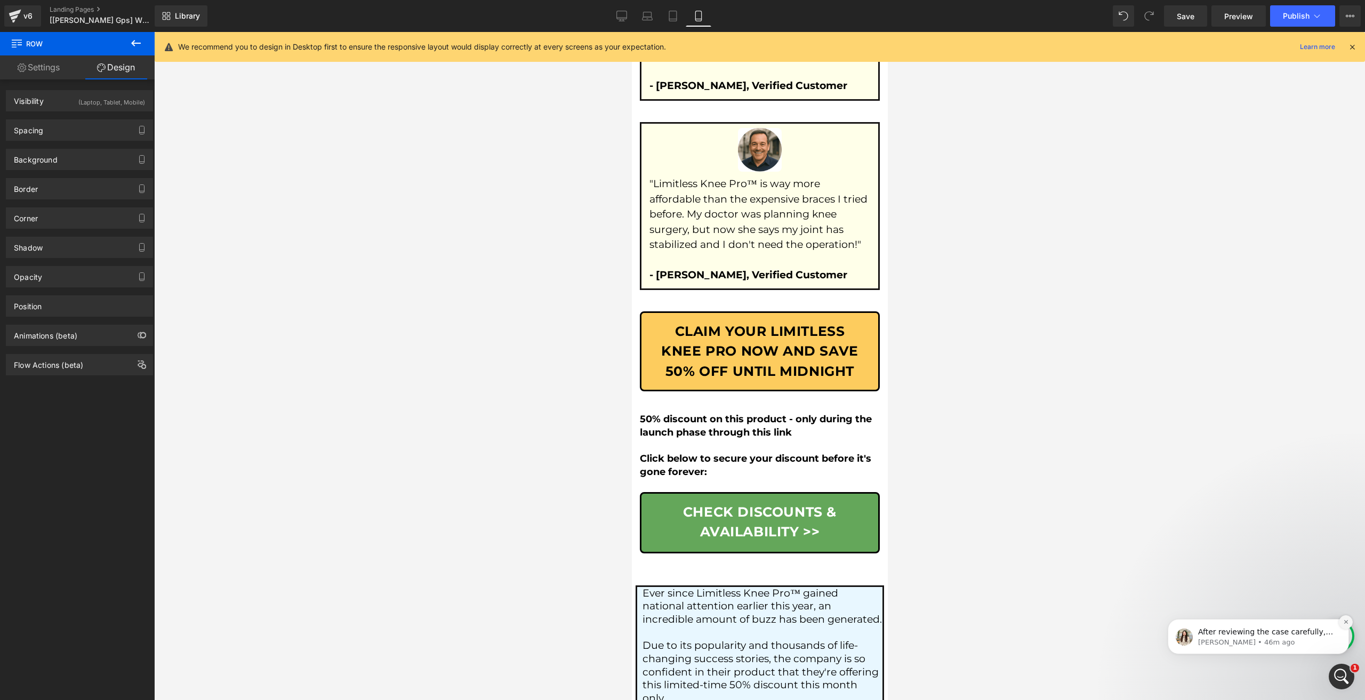
click at [1345, 618] on button "Dismiss notification" at bounding box center [1346, 623] width 14 height 14
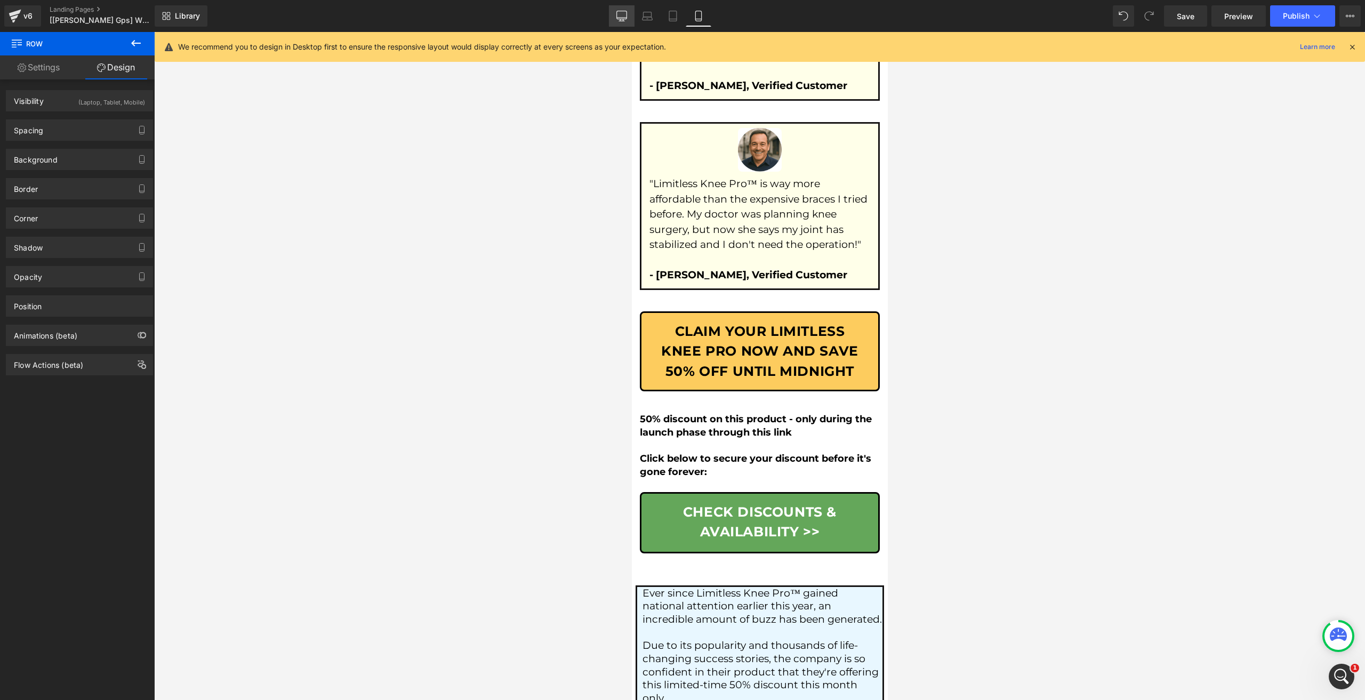
click at [611, 22] on link "Desktop" at bounding box center [622, 15] width 26 height 21
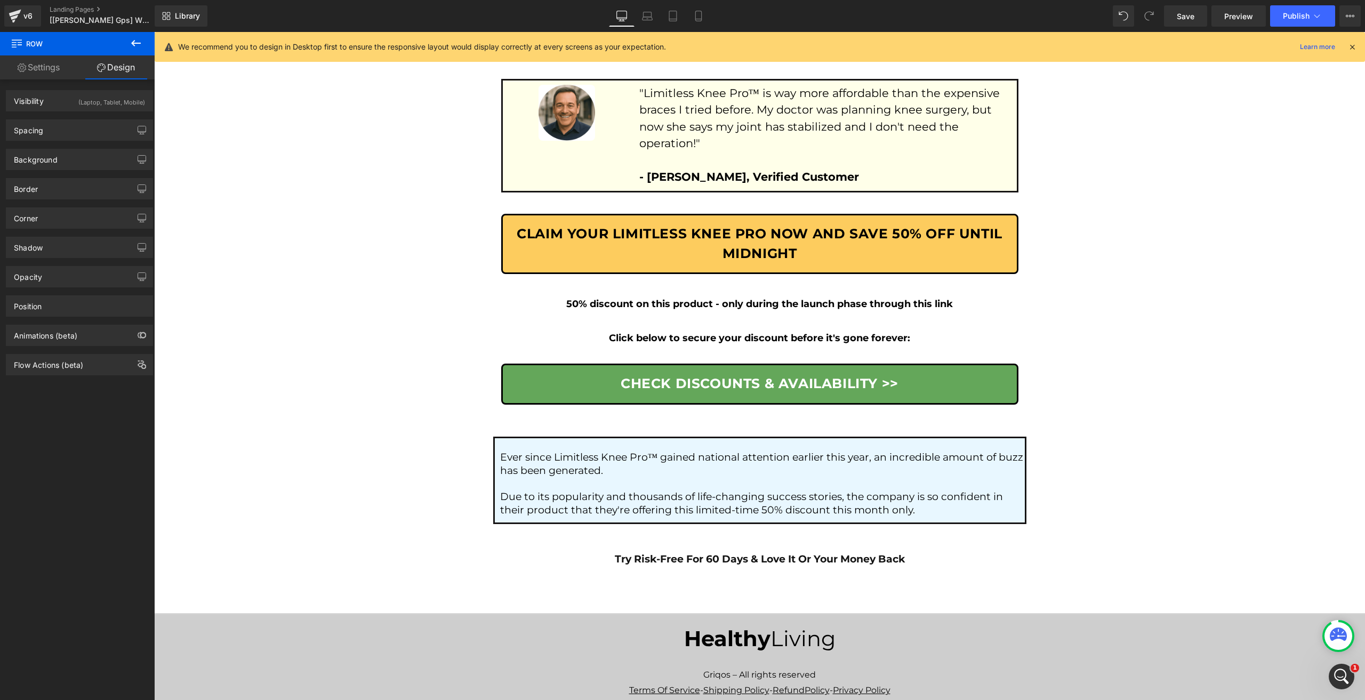
scroll to position [5843, 0]
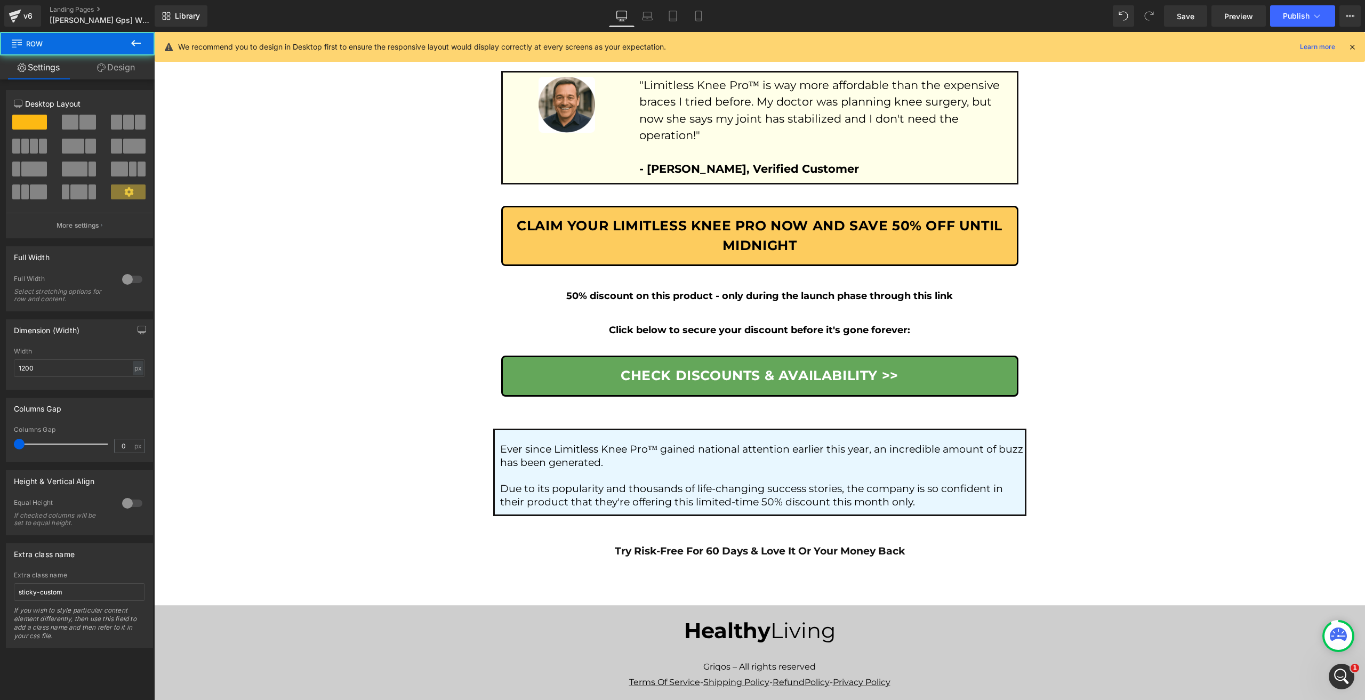
click at [110, 70] on link "Design" at bounding box center [115, 67] width 77 height 24
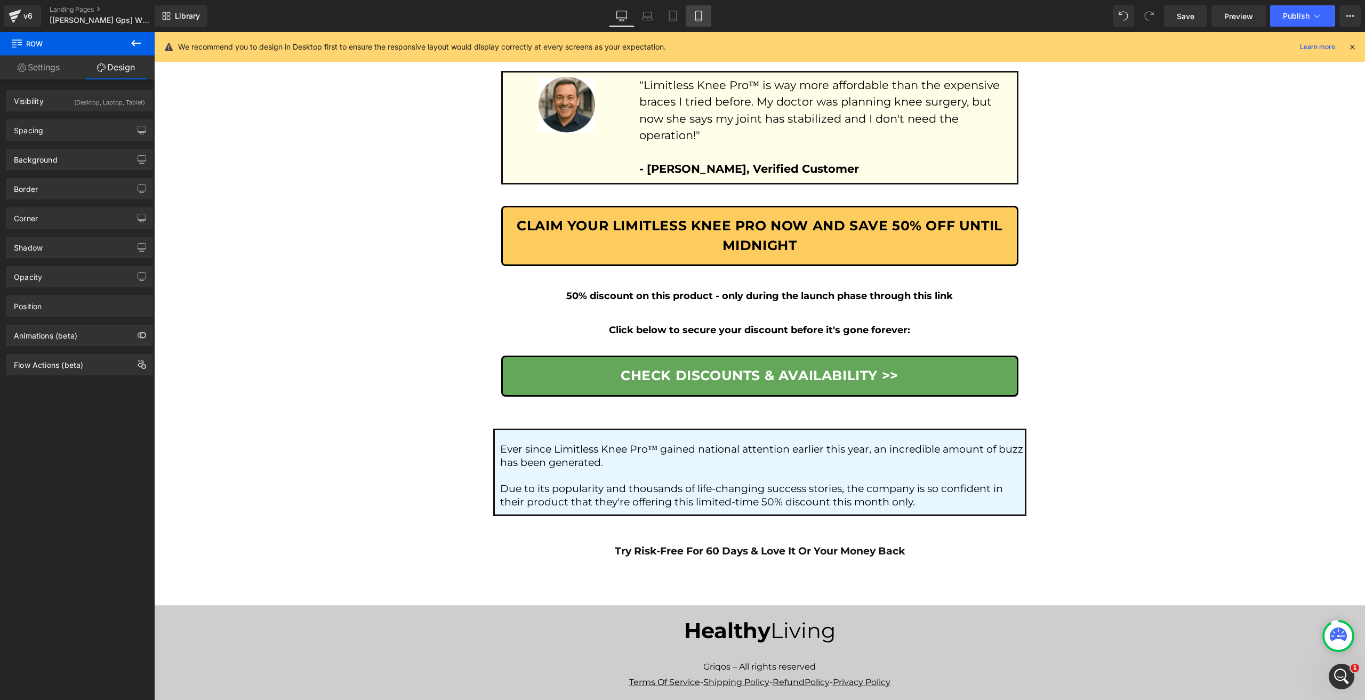
click at [700, 22] on link "Mobile" at bounding box center [699, 15] width 26 height 21
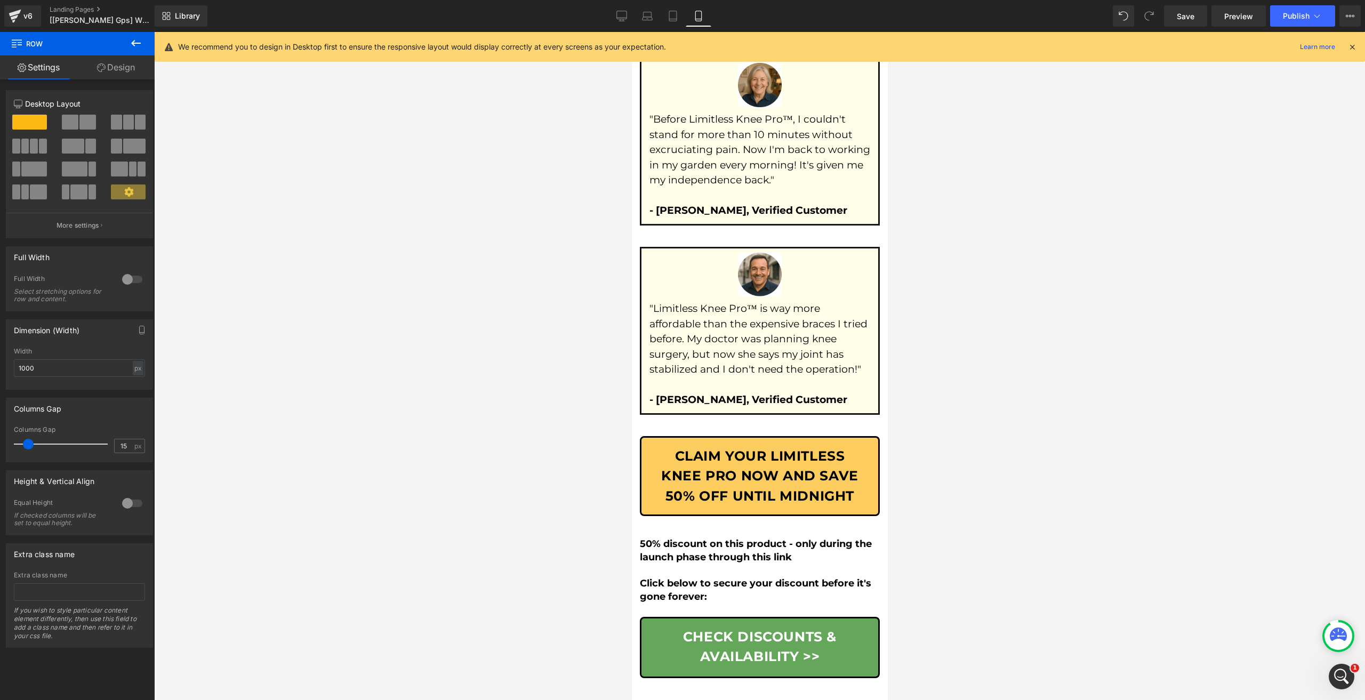
scroll to position [7171, 0]
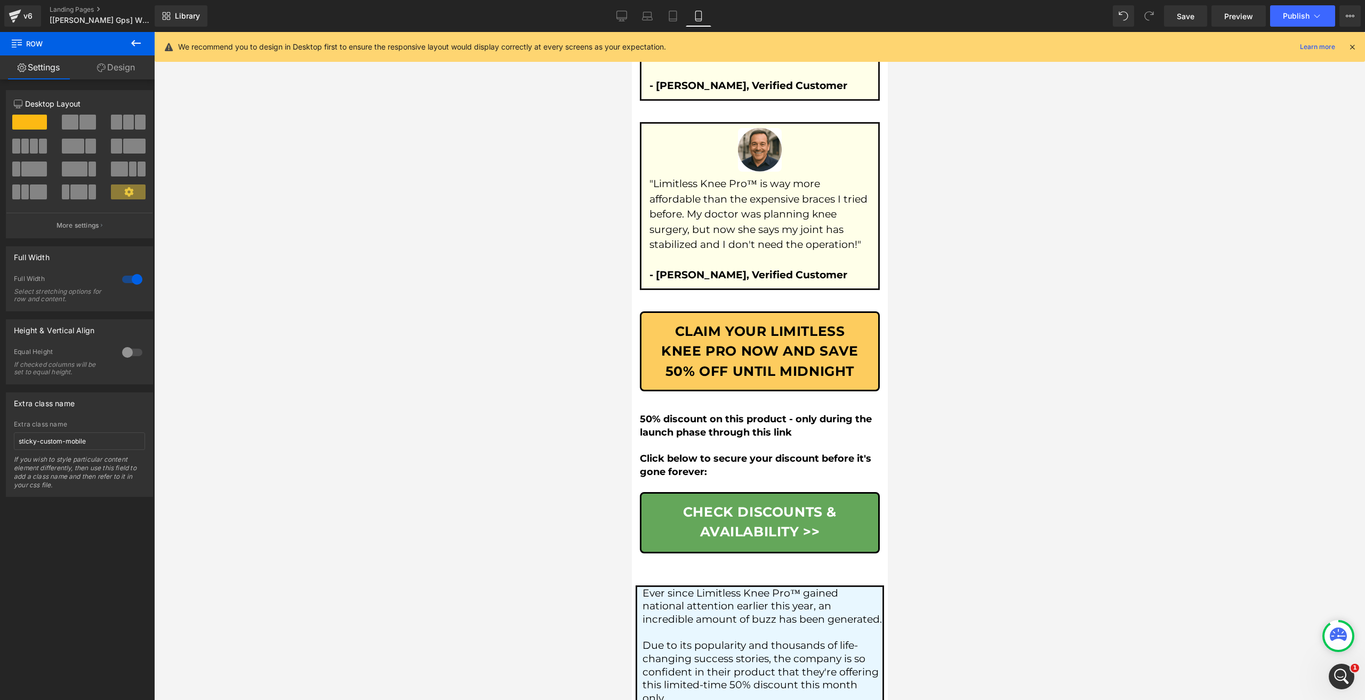
click at [108, 54] on span "Row" at bounding box center [64, 43] width 107 height 23
click at [111, 74] on link "Design" at bounding box center [115, 67] width 77 height 24
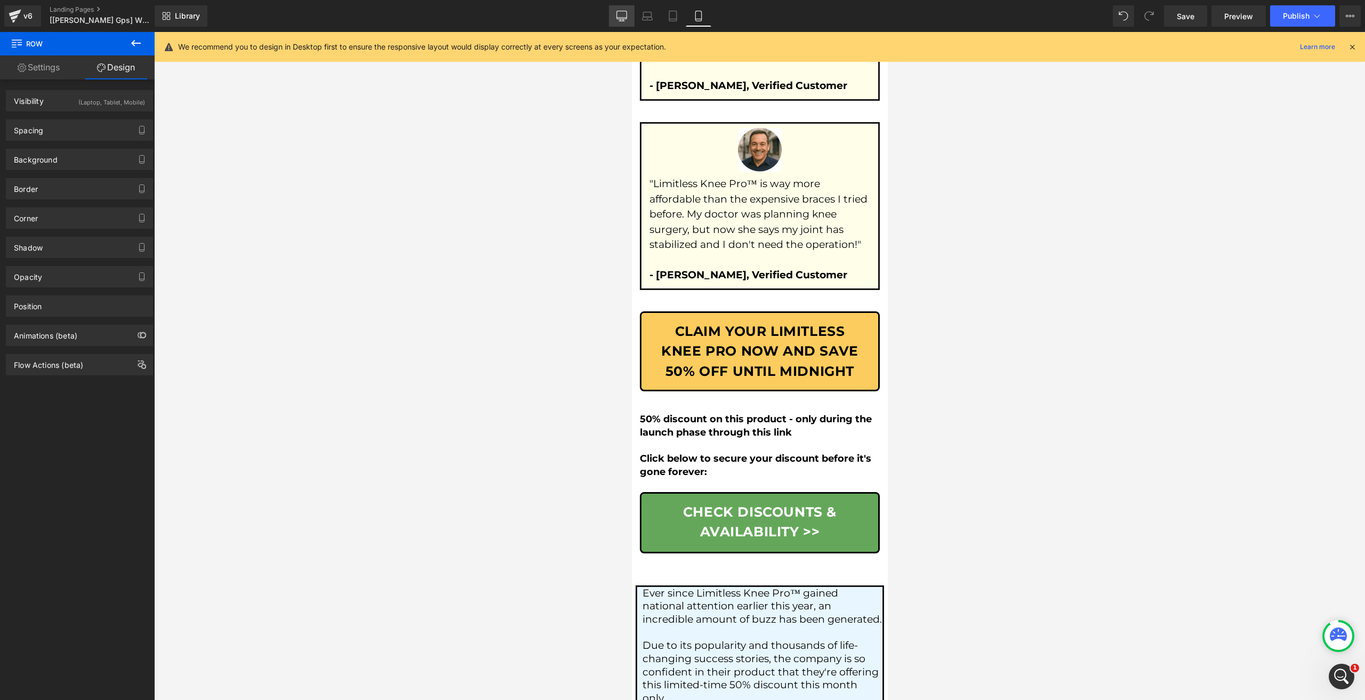
click at [623, 13] on icon at bounding box center [622, 16] width 11 height 11
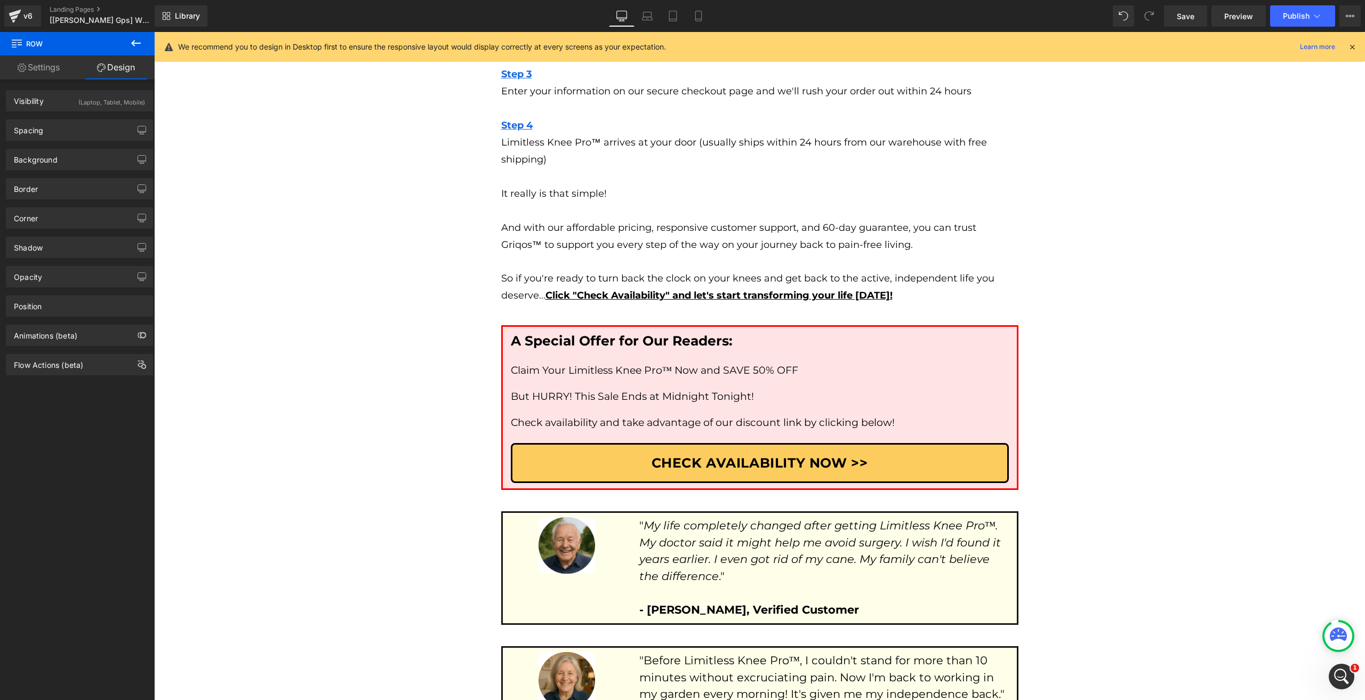
scroll to position [5843, 0]
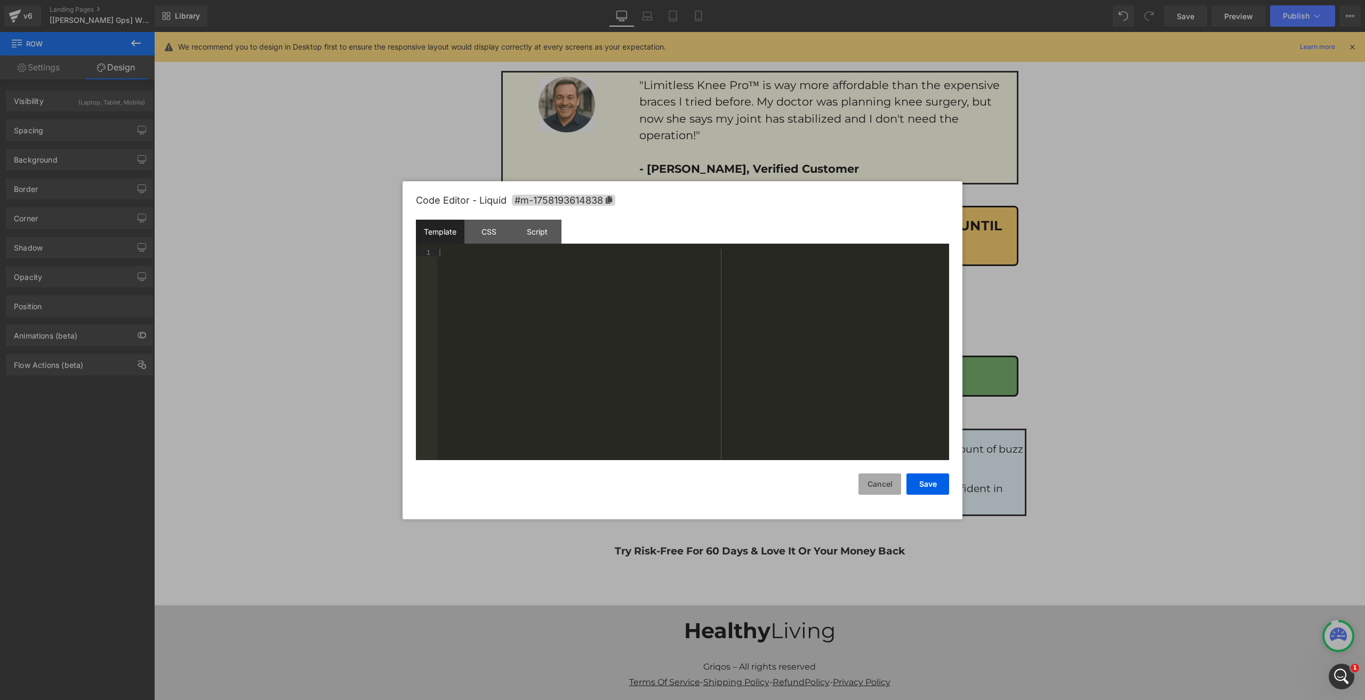
click at [882, 481] on button "Cancel" at bounding box center [880, 484] width 43 height 21
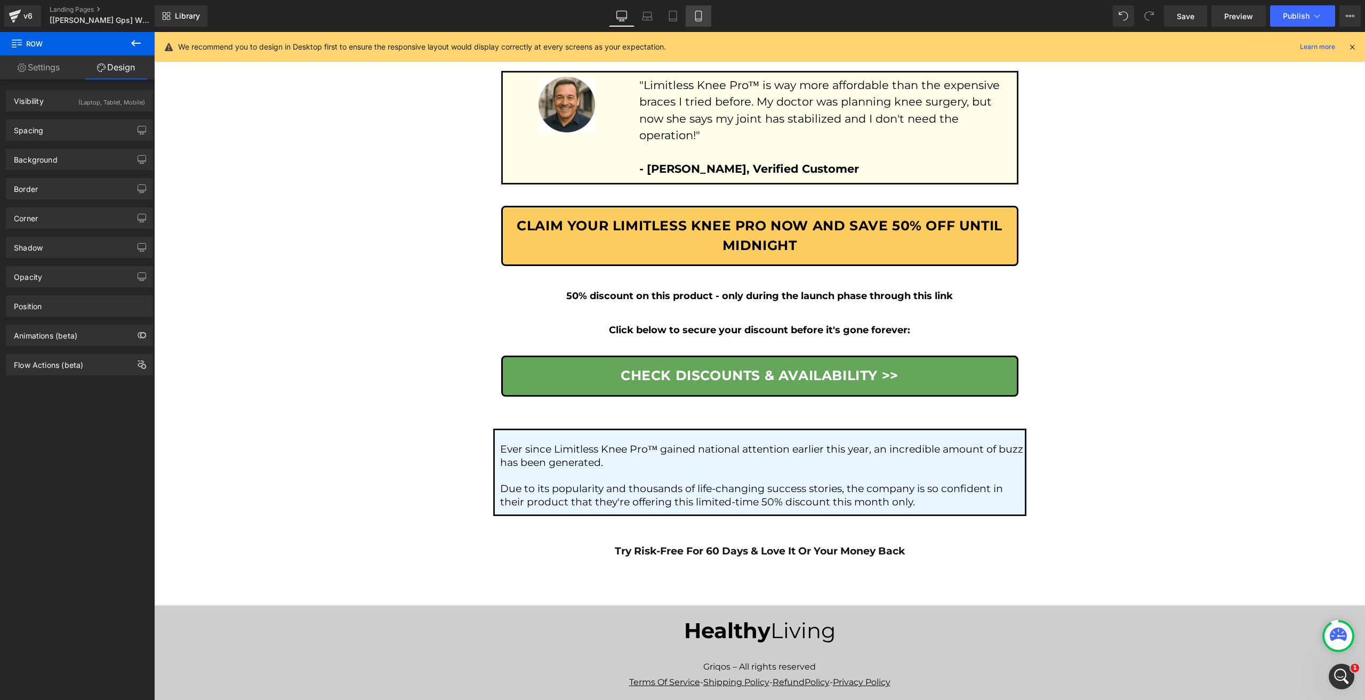
click at [697, 19] on icon at bounding box center [699, 19] width 6 height 0
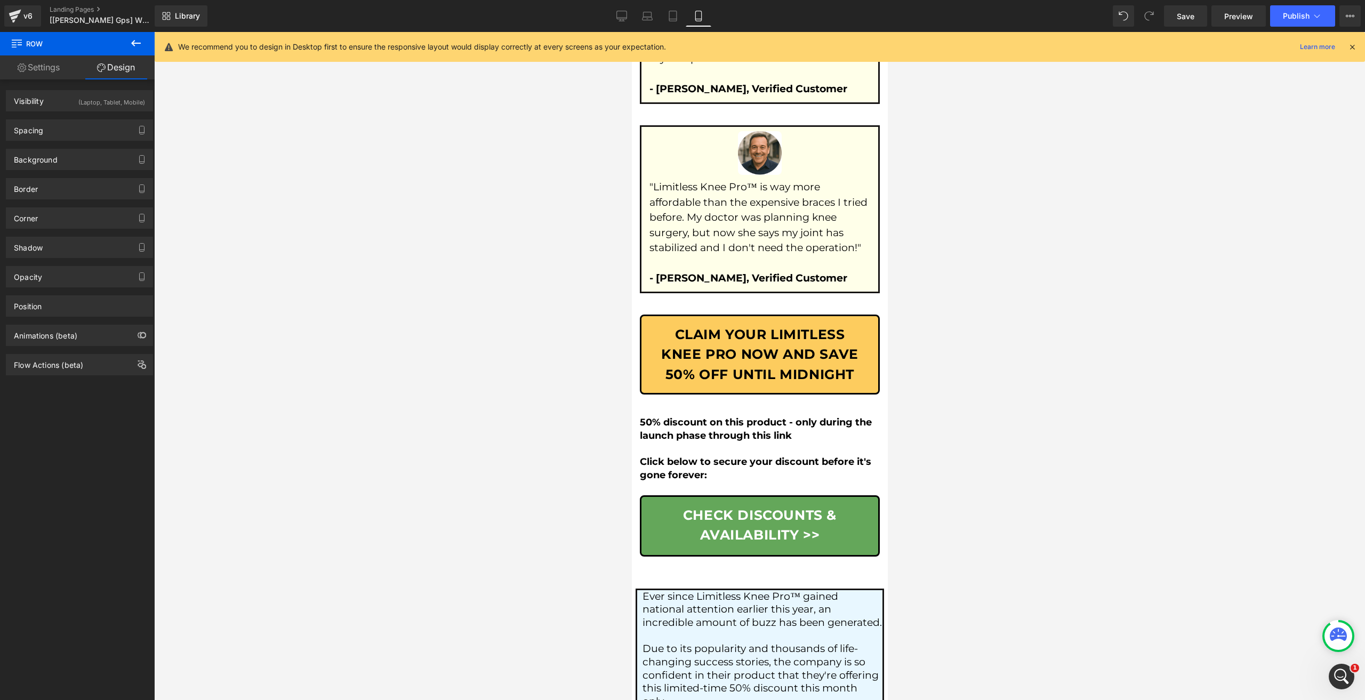
scroll to position [7165, 0]
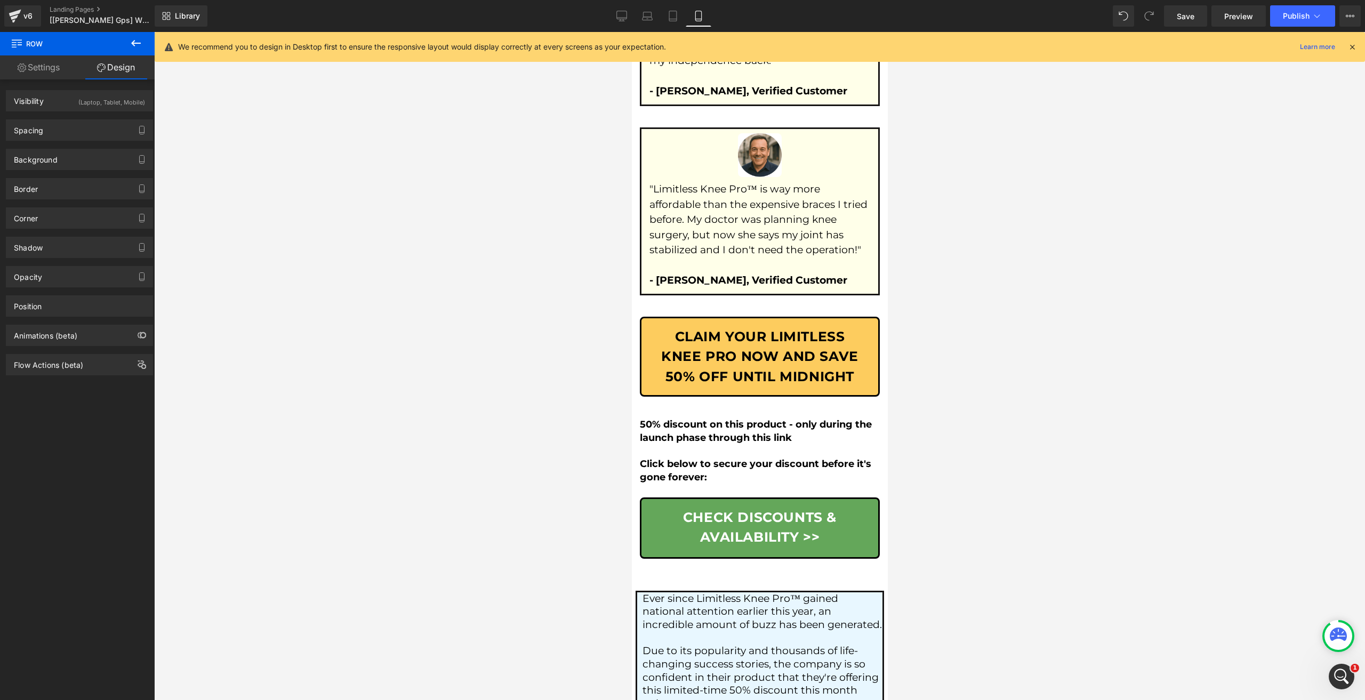
click at [620, 17] on icon at bounding box center [622, 16] width 11 height 11
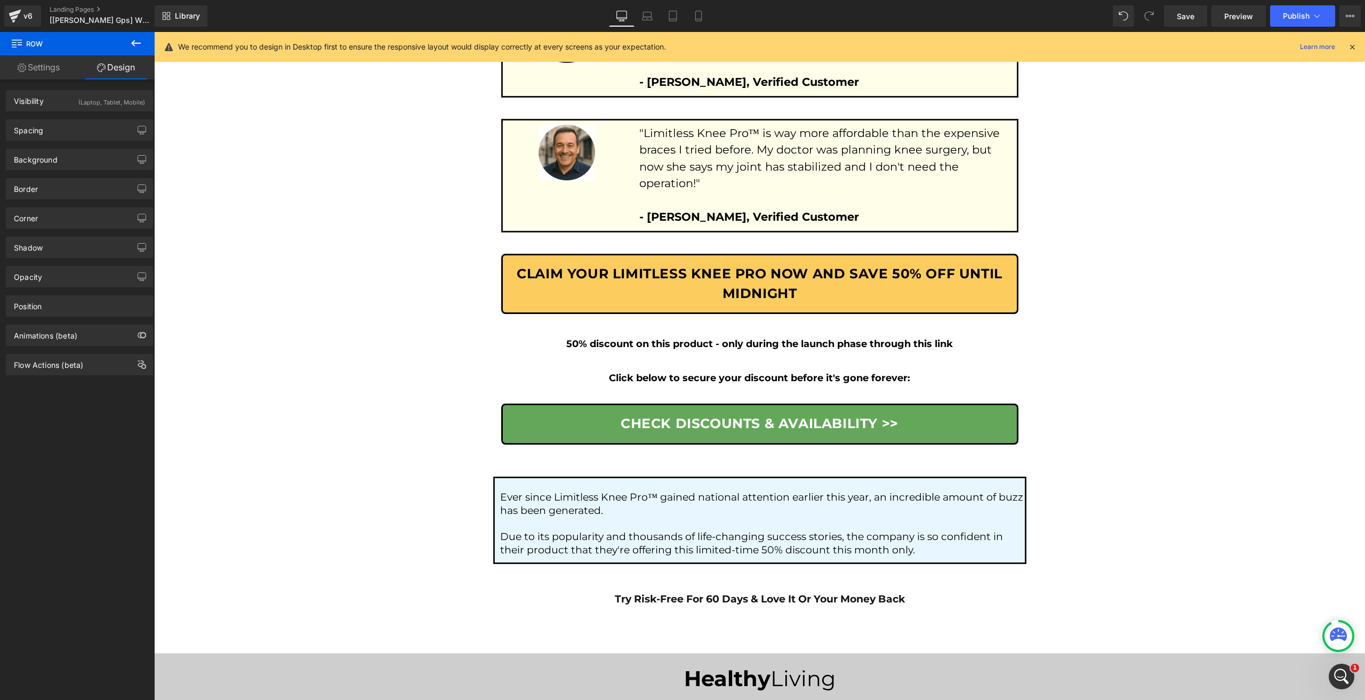
scroll to position [5843, 0]
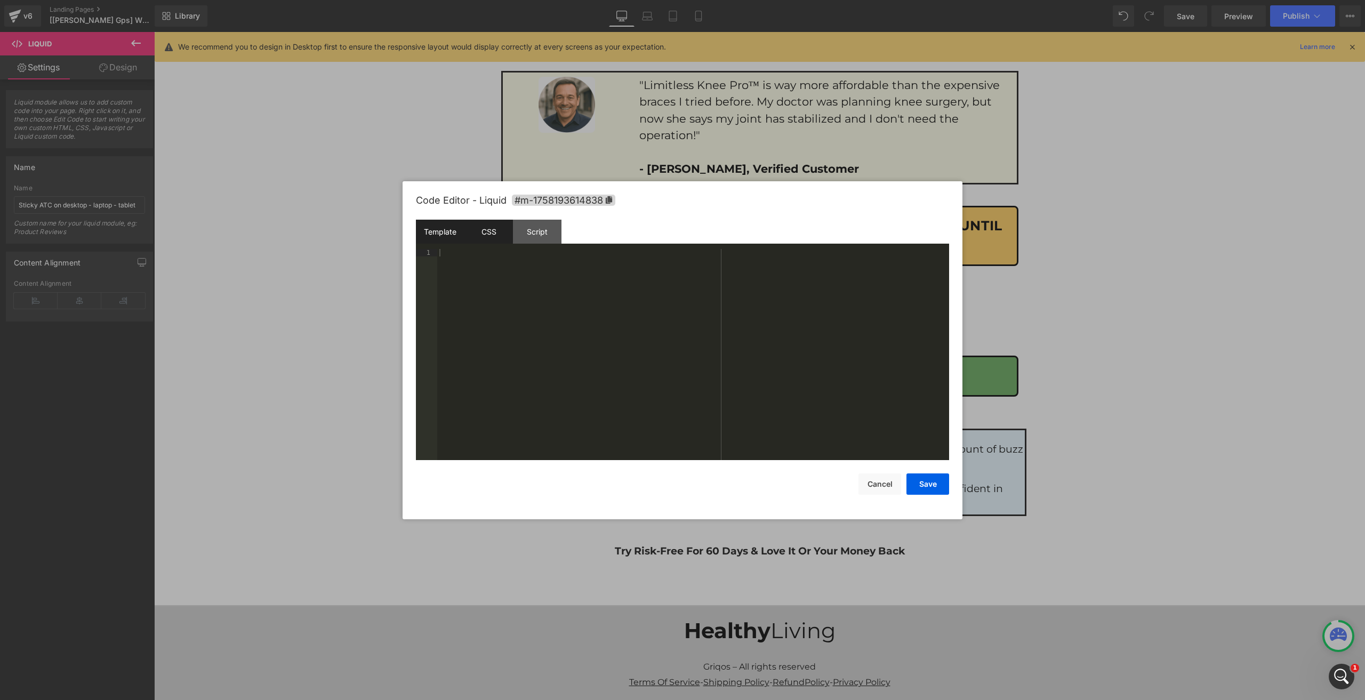
click at [498, 228] on div "CSS" at bounding box center [489, 232] width 49 height 24
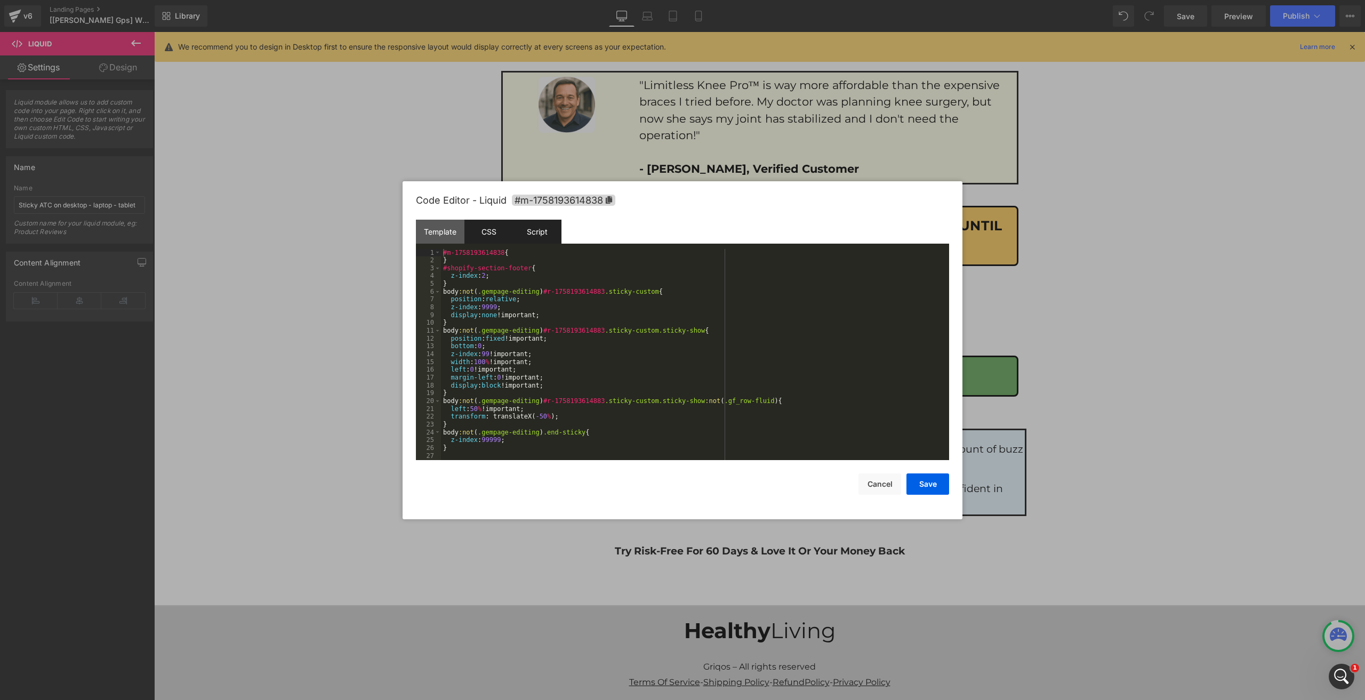
click at [546, 226] on div "Script" at bounding box center [537, 232] width 49 height 24
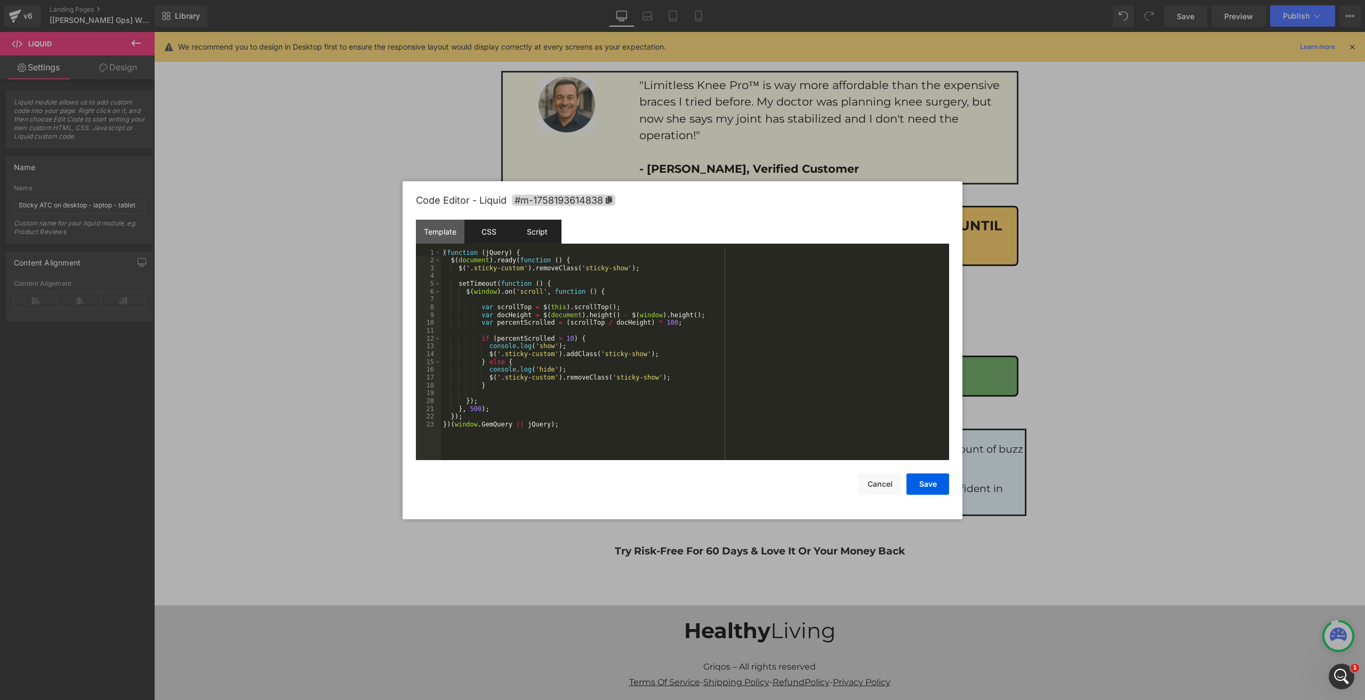
click at [508, 227] on div "CSS" at bounding box center [489, 232] width 49 height 24
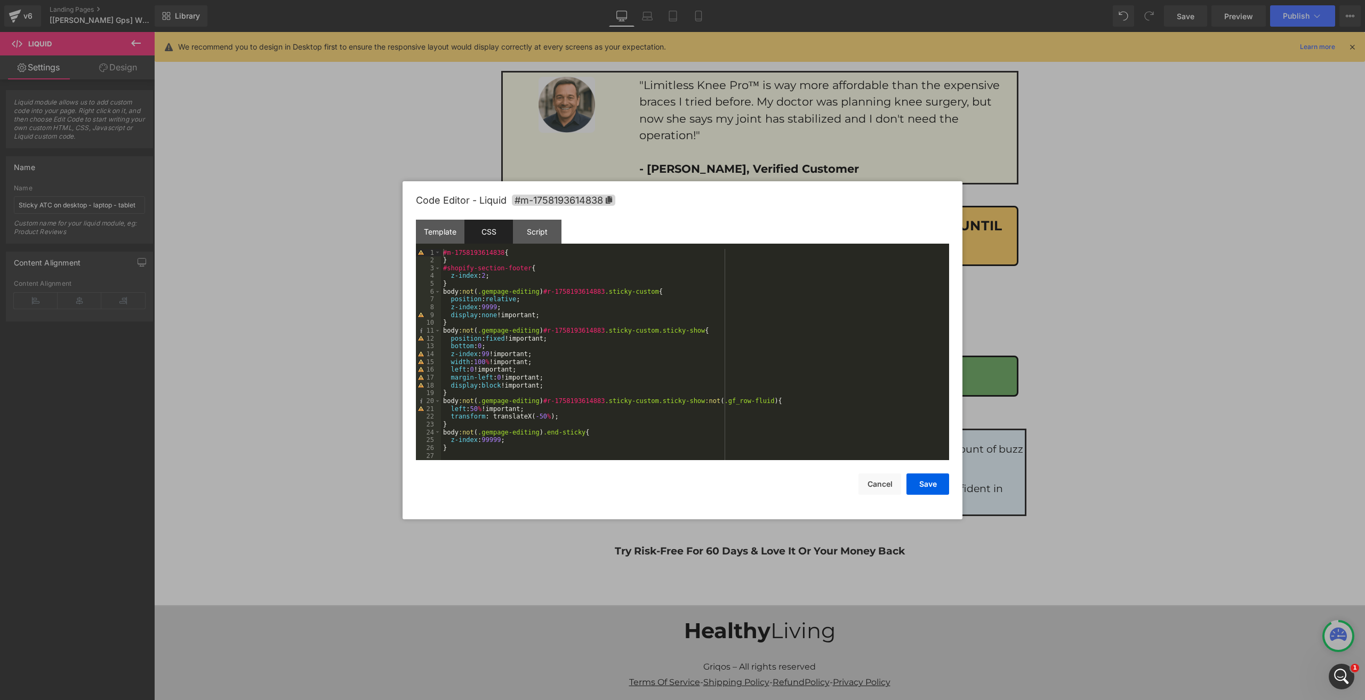
click at [496, 263] on div "#m-1758193614838 { } #shopify-section-footer { z-index : 2 ; } body :not ( .gem…" at bounding box center [695, 362] width 508 height 227
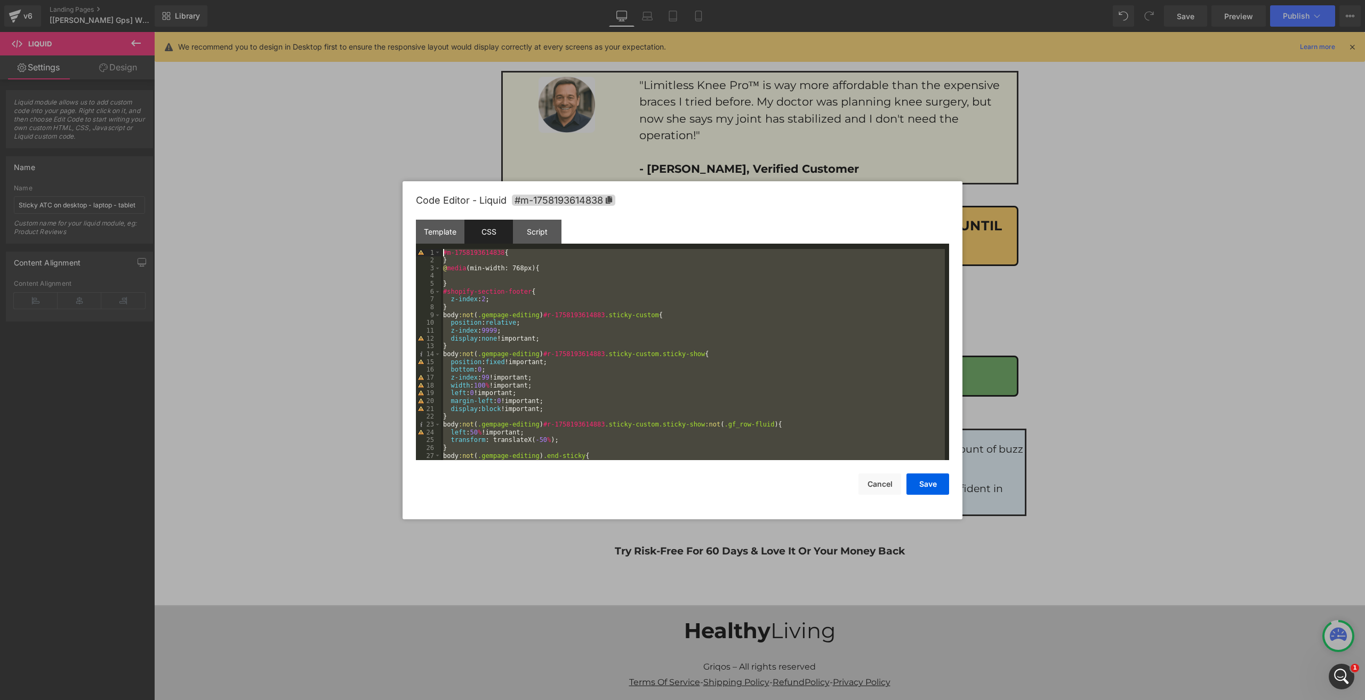
scroll to position [0, 0]
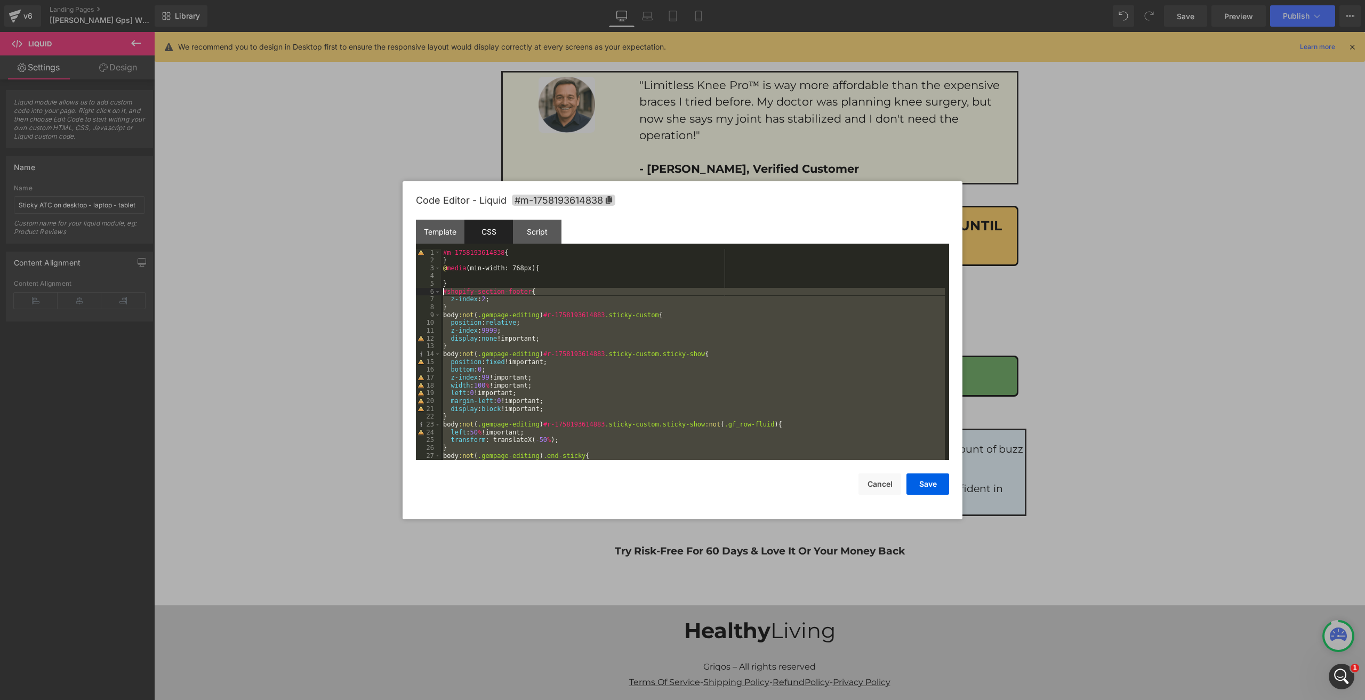
drag, startPoint x: 461, startPoint y: 456, endPoint x: 387, endPoint y: 295, distance: 177.3
click at [387, 295] on body "Liquid You are previewing how the will restyle your page. You can not edit Elem…" at bounding box center [682, 350] width 1365 height 700
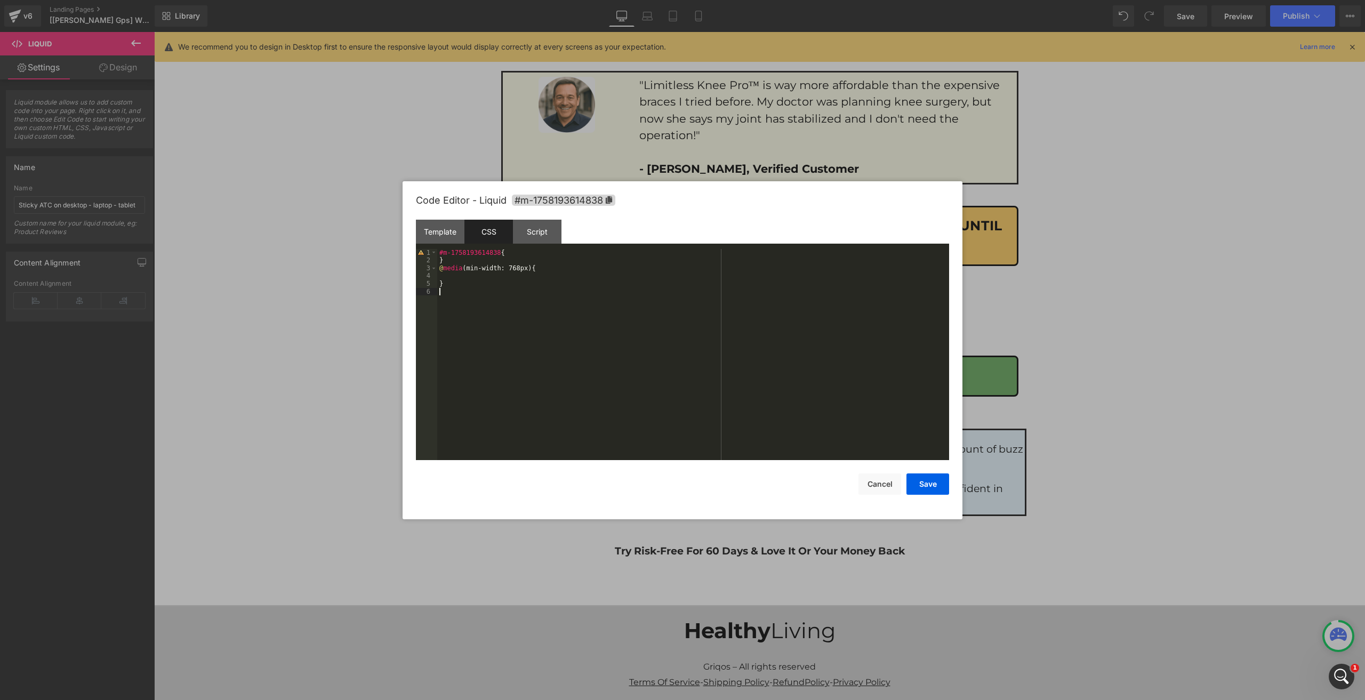
click at [459, 279] on div "#m-1758193614838 { } @ media (min-width: 768px) { }" at bounding box center [693, 362] width 512 height 227
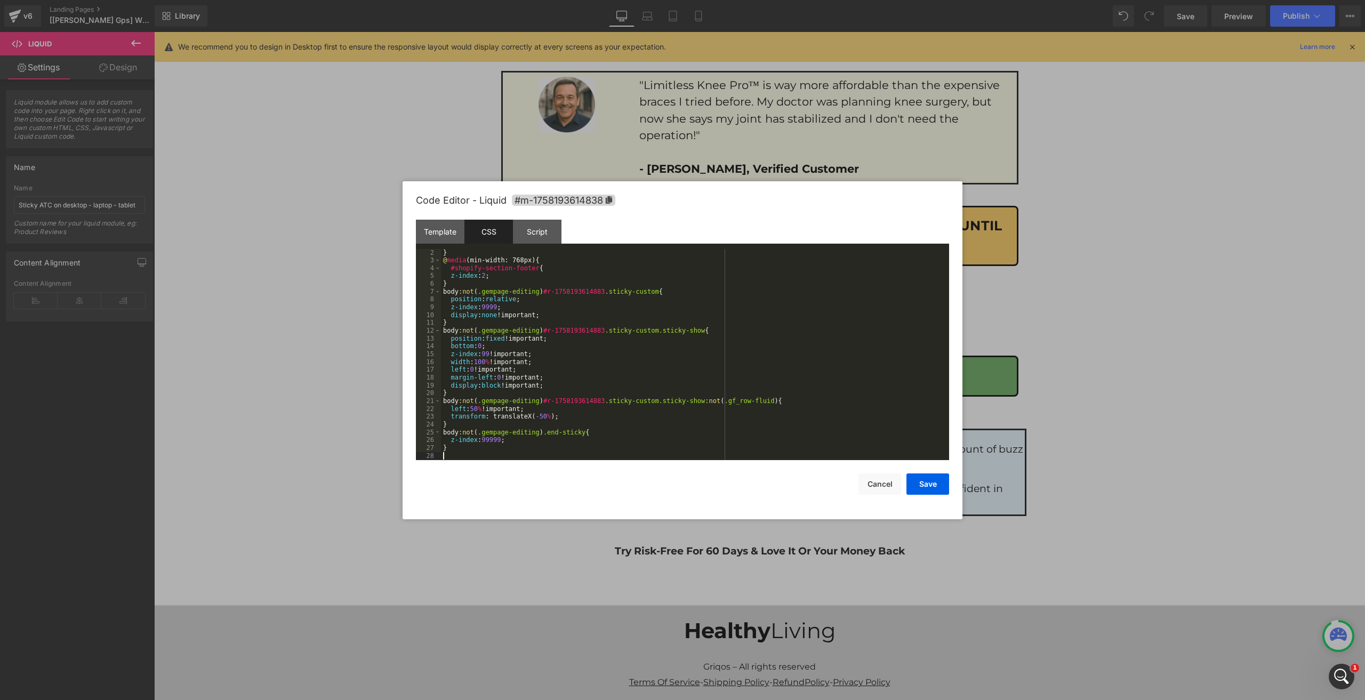
scroll to position [7, 0]
click at [942, 481] on button "Save" at bounding box center [928, 484] width 43 height 21
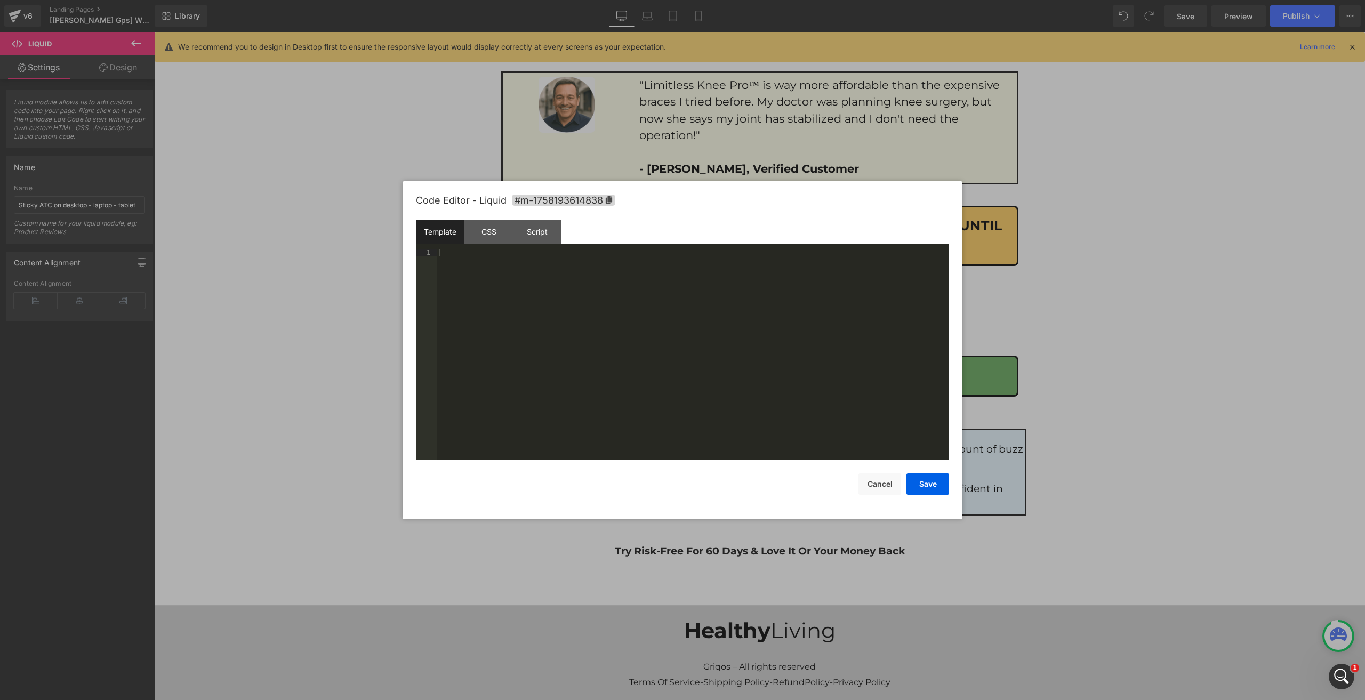
click at [491, 249] on div at bounding box center [693, 362] width 512 height 227
click at [491, 225] on div "CSS" at bounding box center [489, 232] width 49 height 24
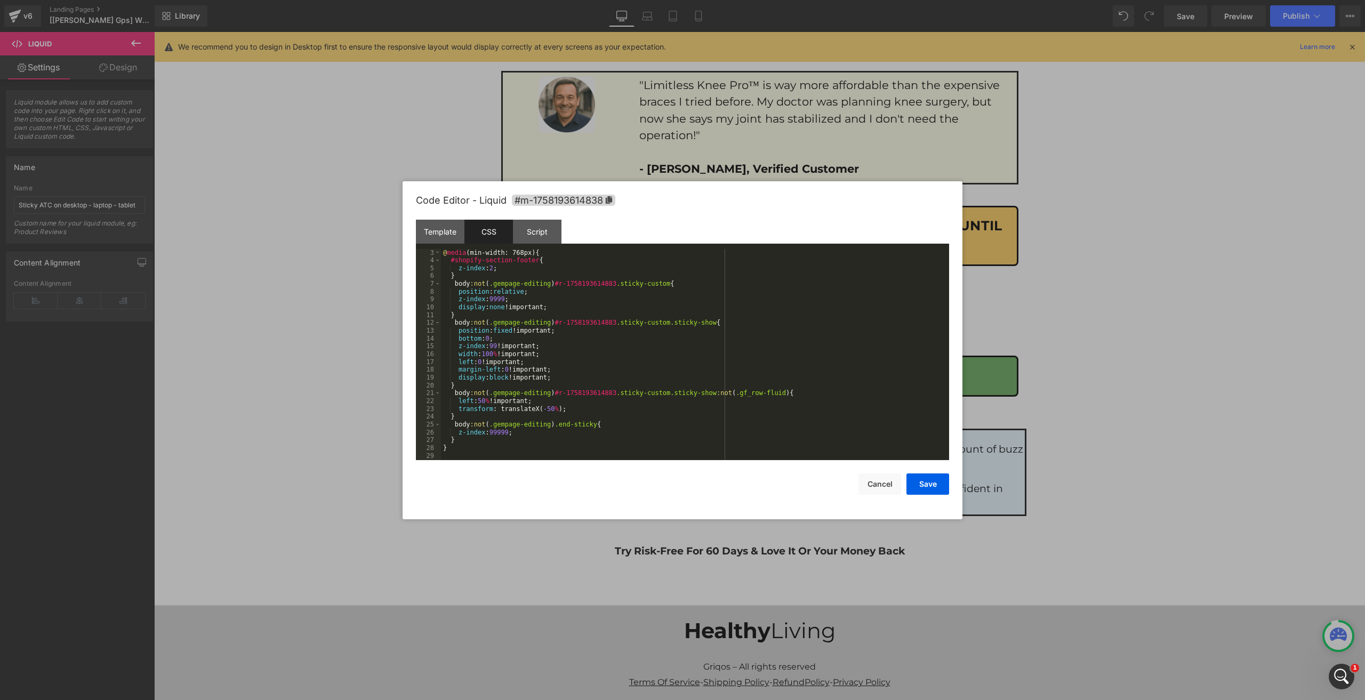
scroll to position [15, 0]
drag, startPoint x: 937, startPoint y: 481, endPoint x: 566, endPoint y: 396, distance: 380.2
click at [937, 481] on button "Save" at bounding box center [928, 484] width 43 height 21
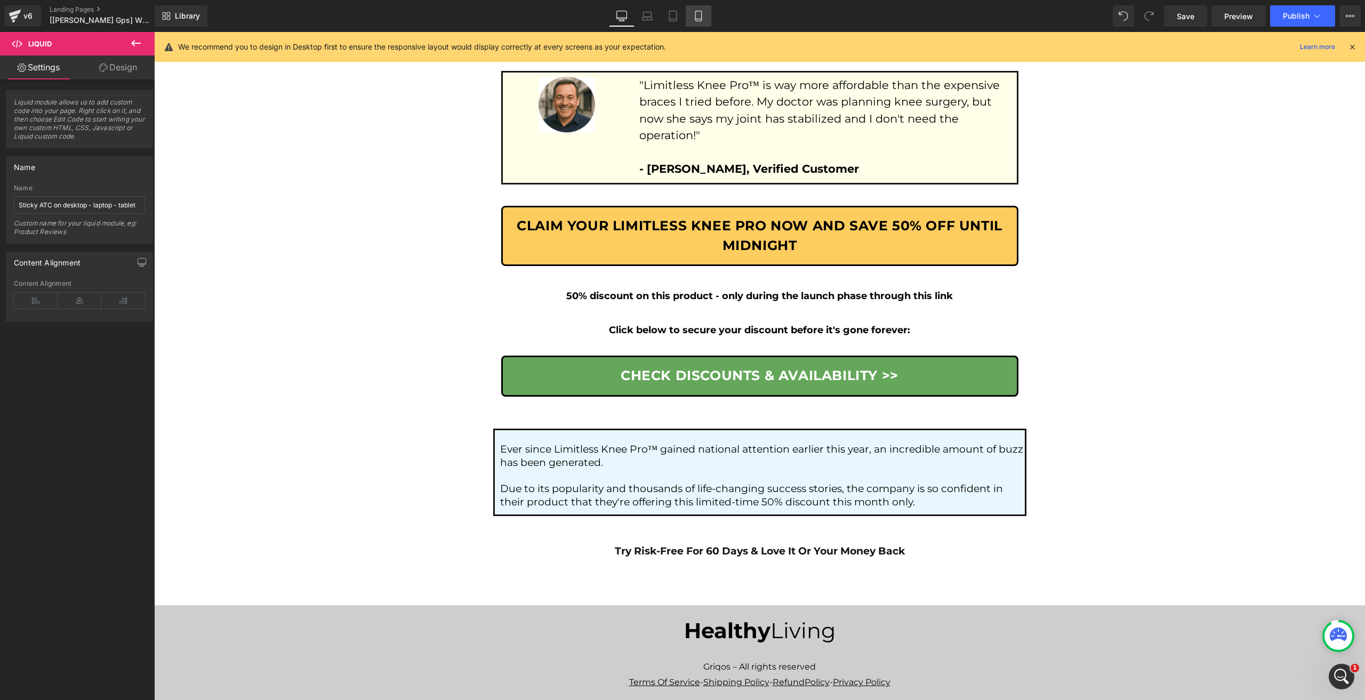
click at [699, 18] on icon at bounding box center [698, 16] width 11 height 11
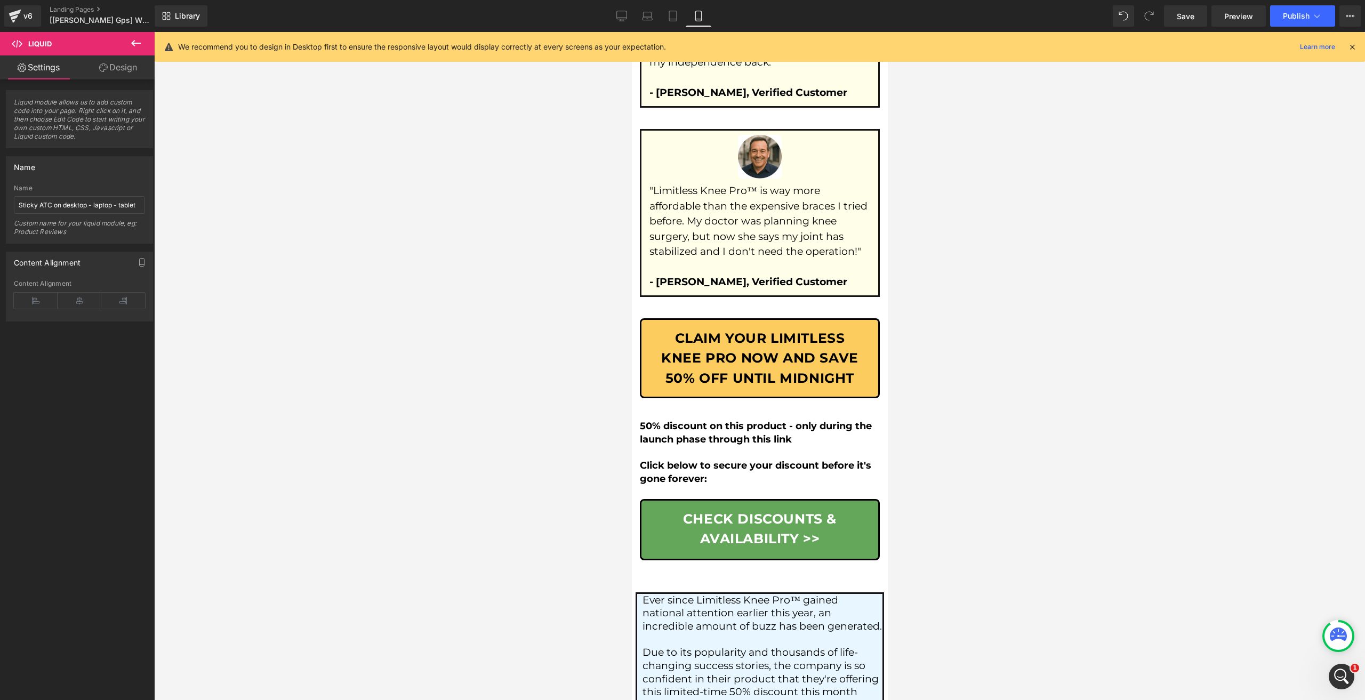
scroll to position [7171, 0]
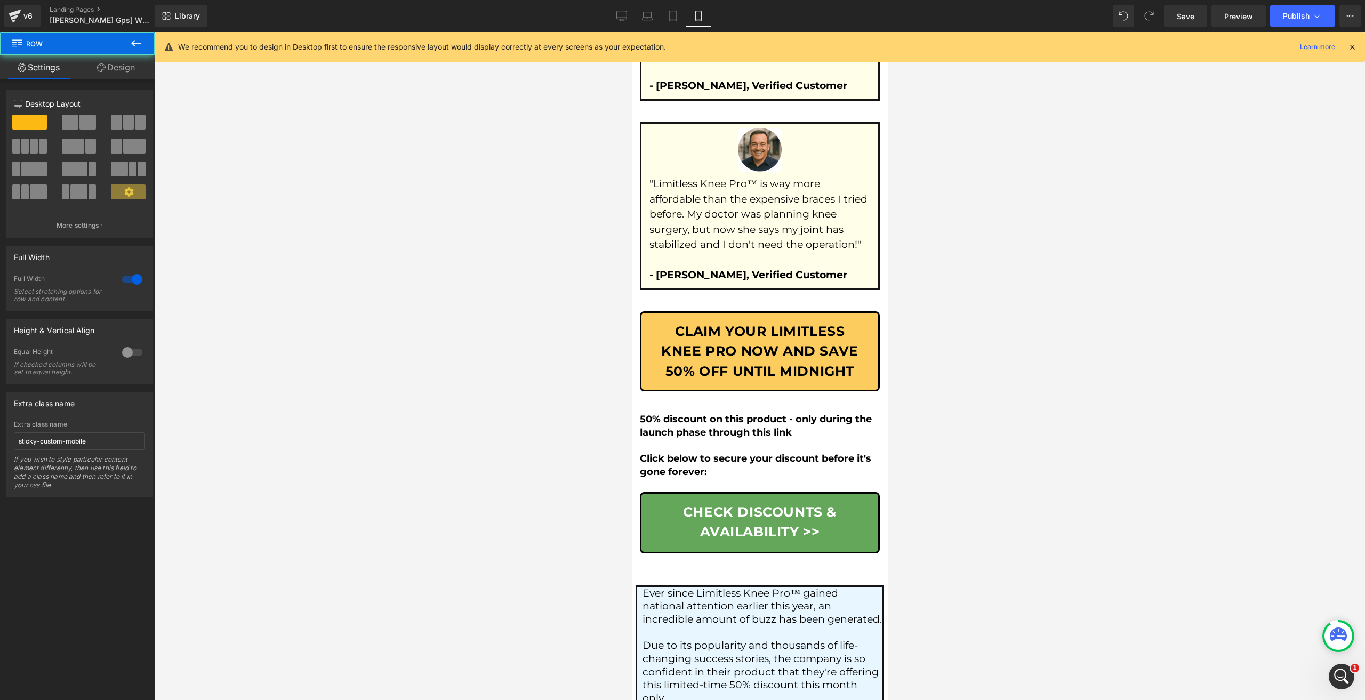
click at [101, 54] on span "Row" at bounding box center [64, 43] width 107 height 23
click at [106, 72] on link "Design" at bounding box center [115, 67] width 77 height 24
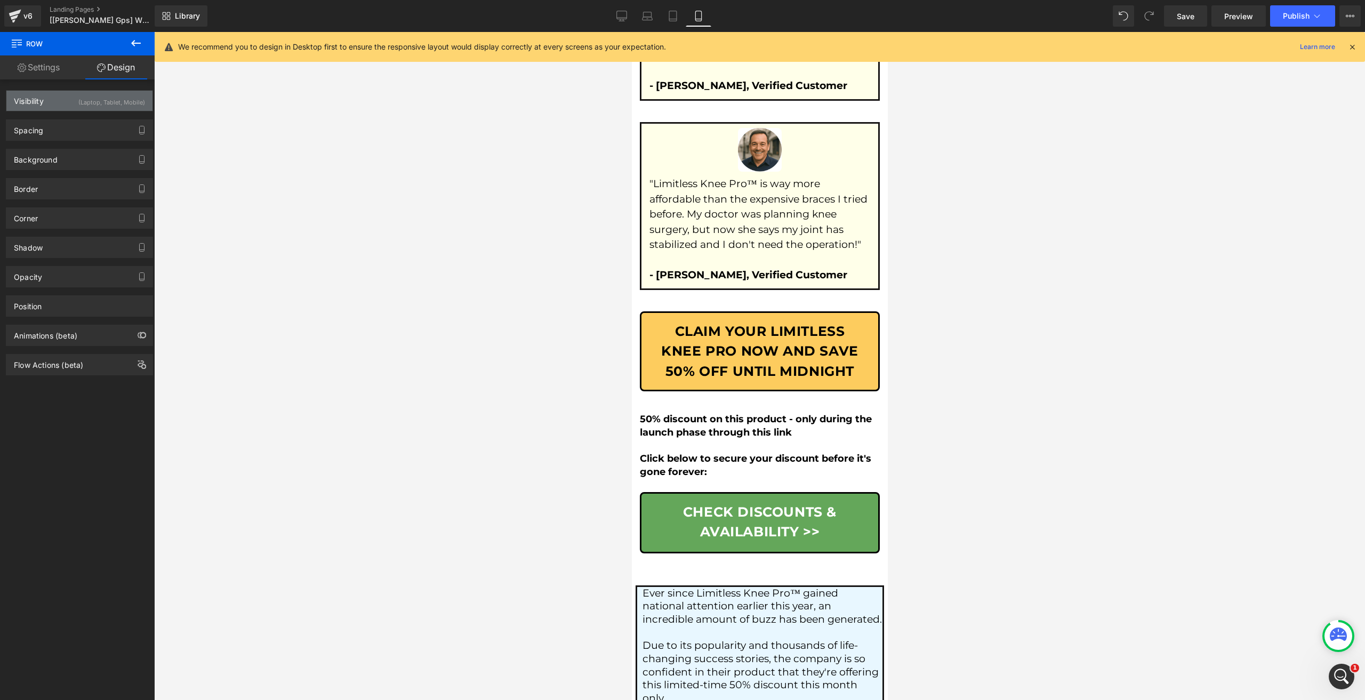
click at [78, 97] on div "(Laptop, Tablet, Mobile)" at bounding box center [111, 100] width 67 height 18
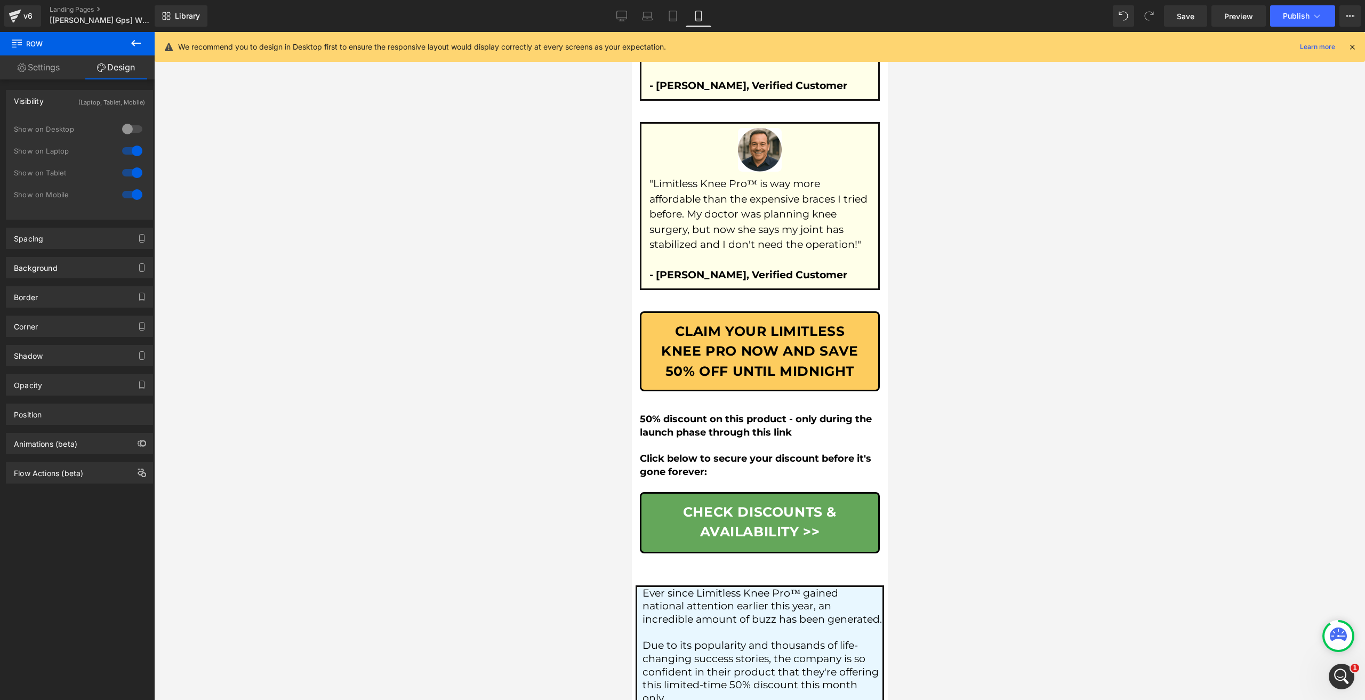
click at [127, 157] on div at bounding box center [132, 150] width 26 height 17
click at [132, 169] on div at bounding box center [132, 172] width 26 height 17
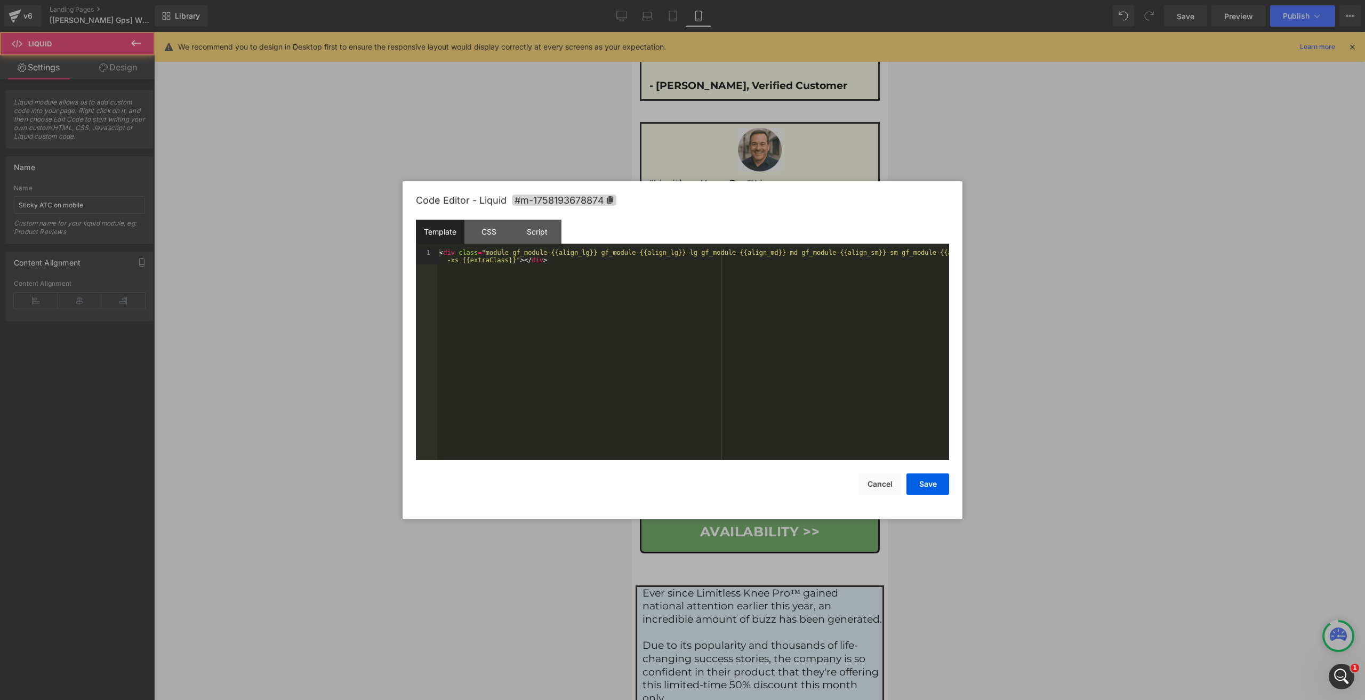
drag, startPoint x: 496, startPoint y: 234, endPoint x: 526, endPoint y: 231, distance: 30.0
click at [496, 234] on div "CSS" at bounding box center [489, 232] width 49 height 24
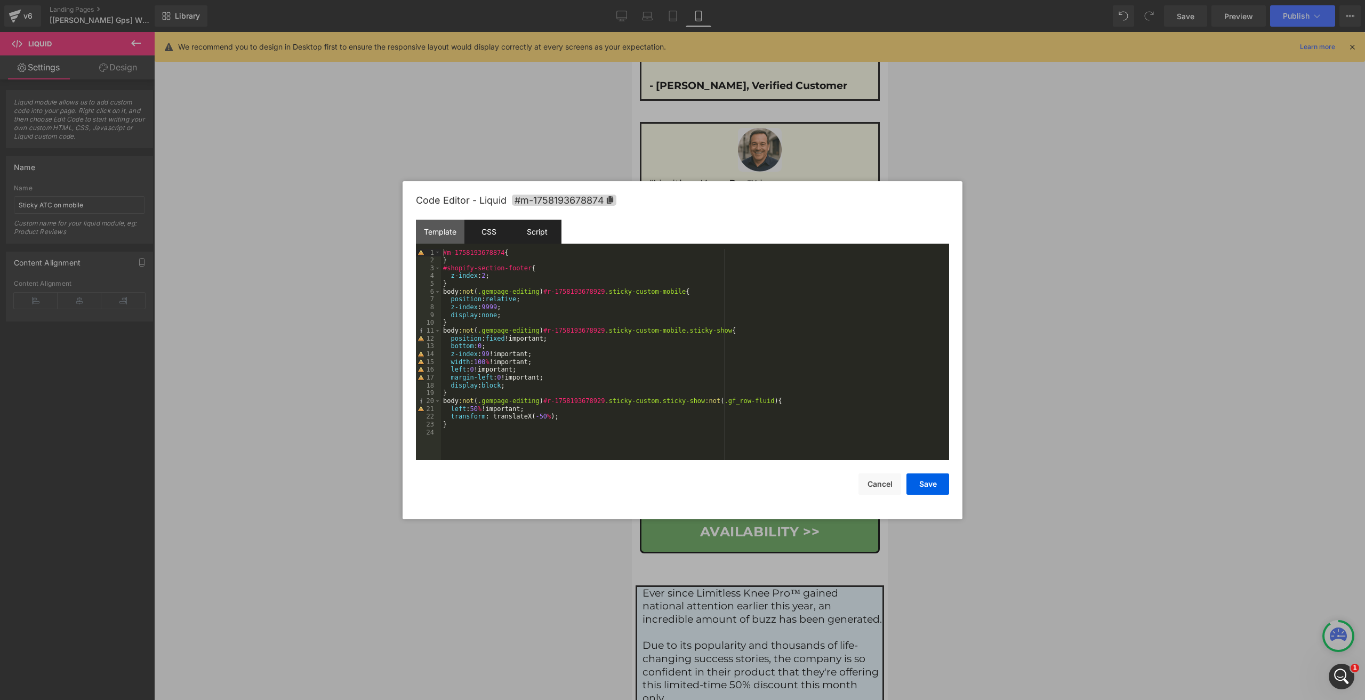
click at [554, 233] on div "Script" at bounding box center [537, 232] width 49 height 24
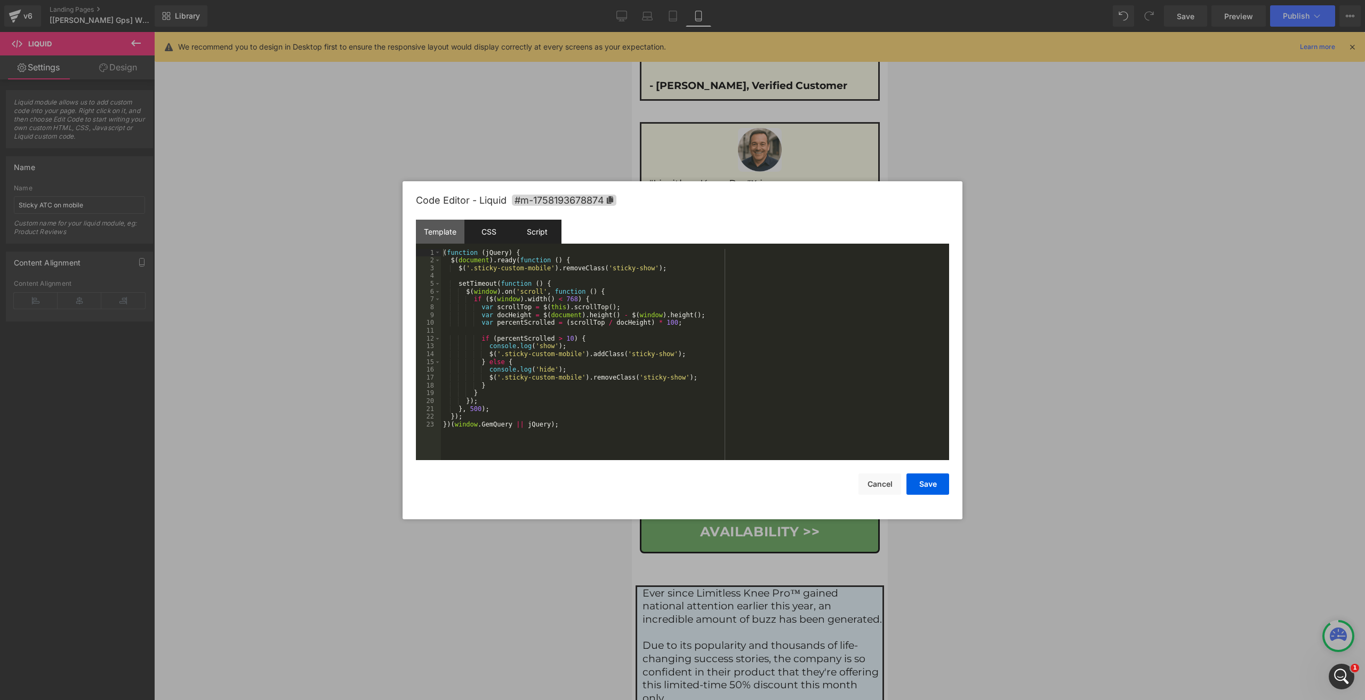
click at [499, 236] on div "CSS" at bounding box center [489, 232] width 49 height 24
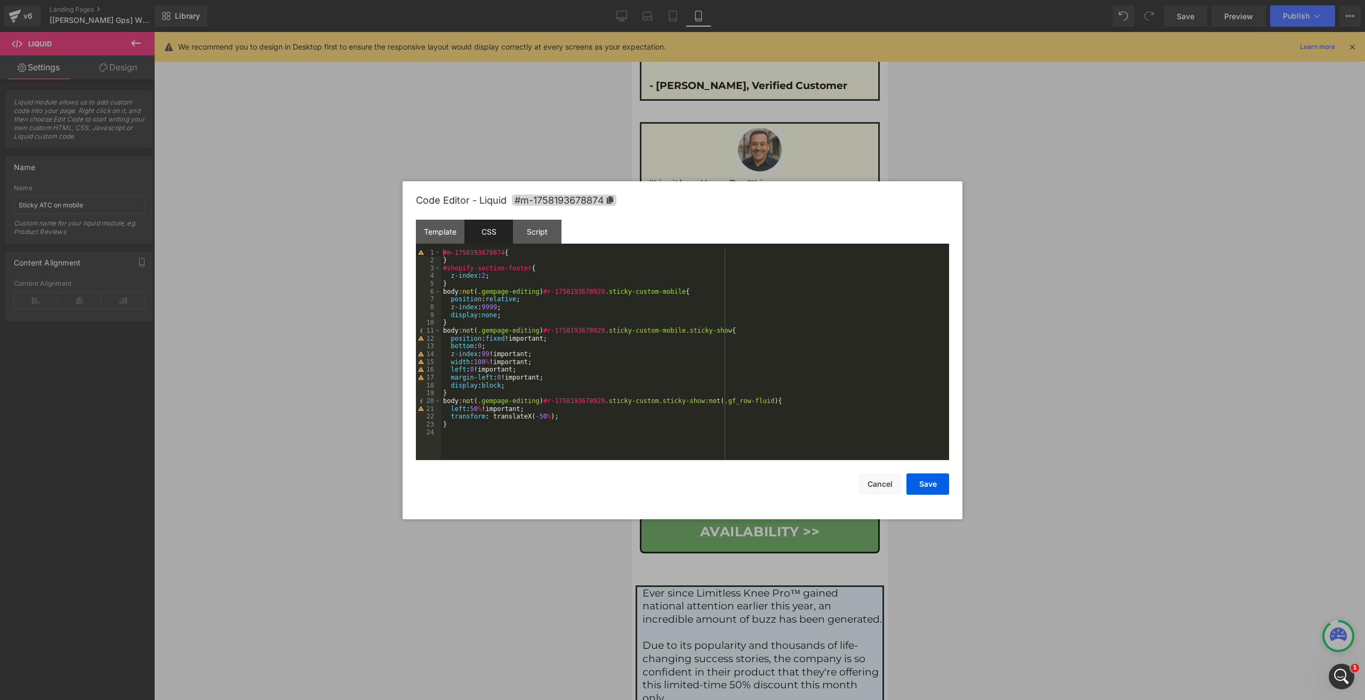
click at [465, 265] on div "#m-1758193678874 { } #shopify-section-footer { z-index : 2 ; } body :not ( .gem…" at bounding box center [695, 362] width 508 height 227
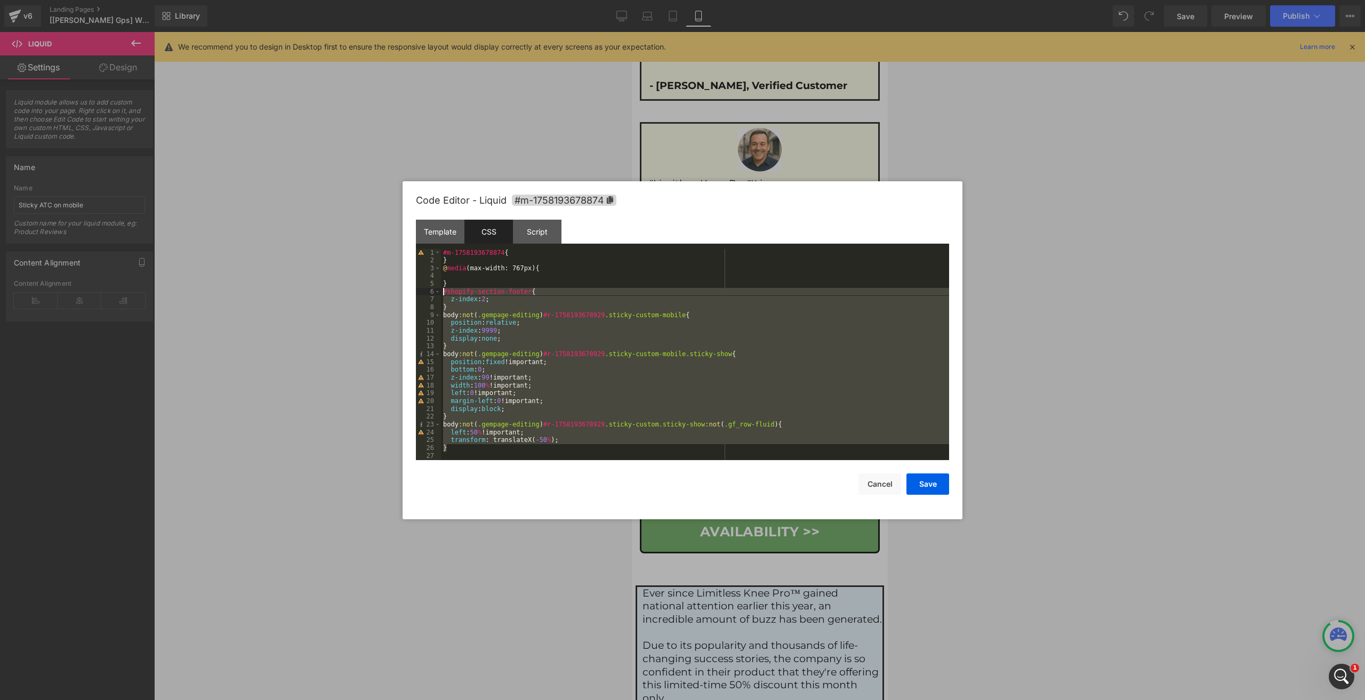
drag, startPoint x: 461, startPoint y: 451, endPoint x: 389, endPoint y: 290, distance: 176.7
click at [389, 290] on body "Liquid You are previewing how the will restyle your page. You can not edit Elem…" at bounding box center [682, 350] width 1365 height 700
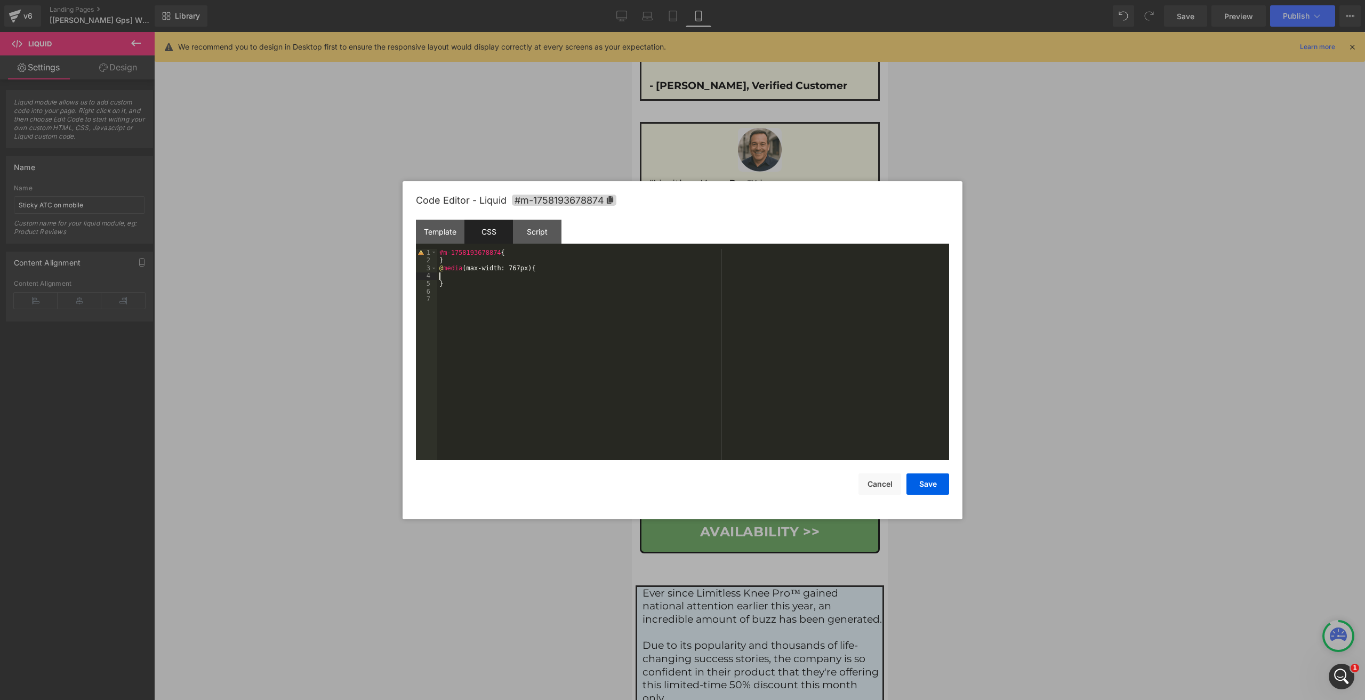
paste textarea
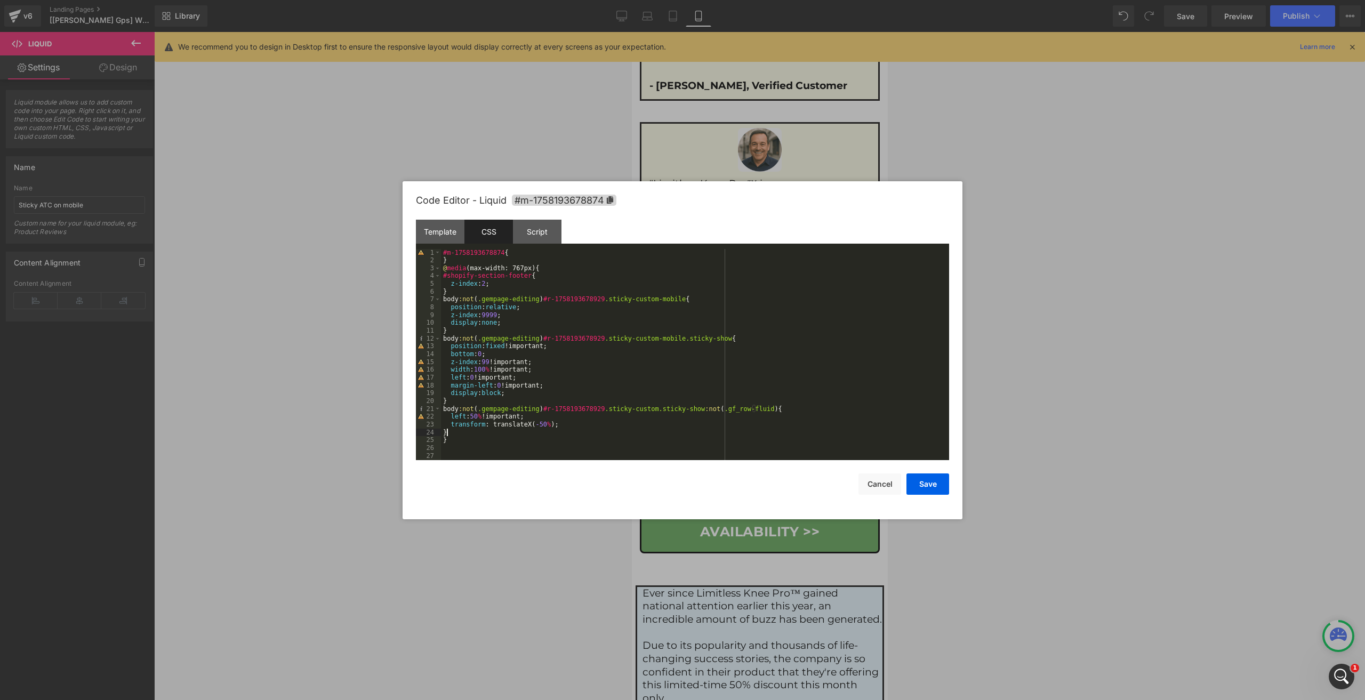
click at [494, 322] on div "#m-1758193678874 { } @ media (max-width: 767px) { #shopify-section-footer { z-i…" at bounding box center [695, 362] width 508 height 227
click at [915, 482] on button "Save" at bounding box center [928, 484] width 43 height 21
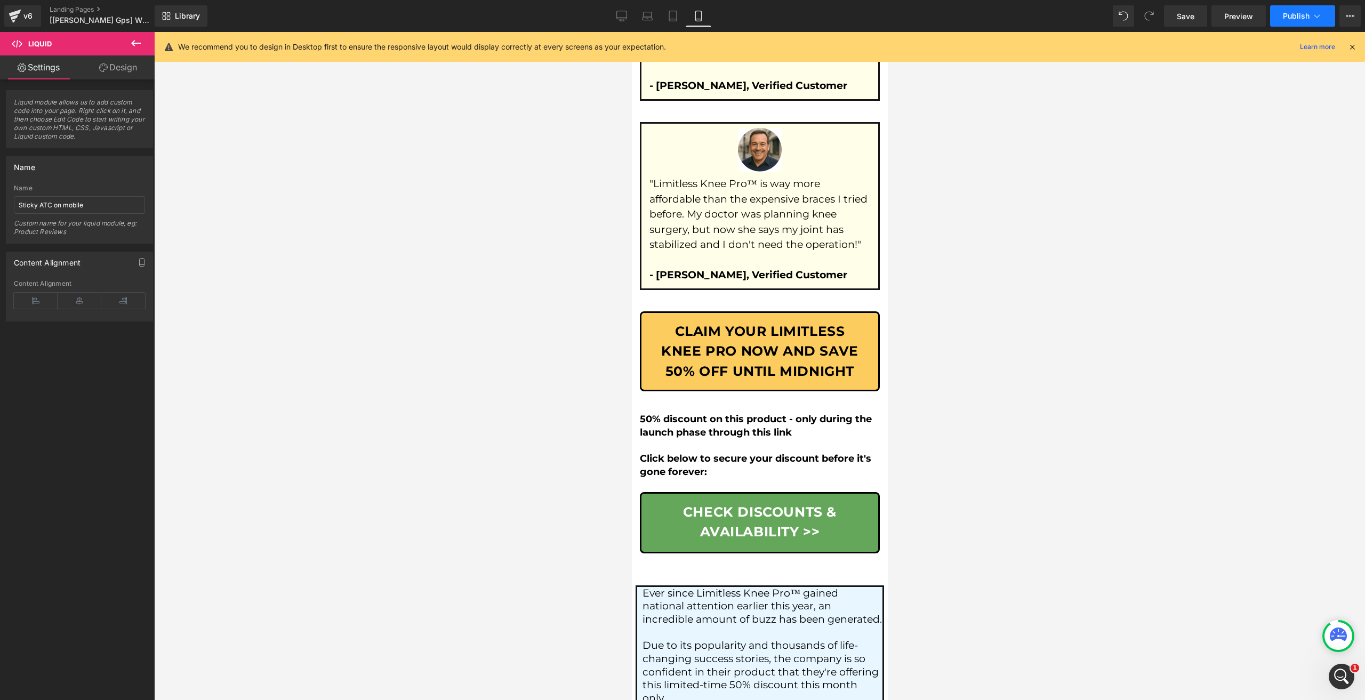
click at [1289, 19] on span "Publish" at bounding box center [1296, 16] width 27 height 9
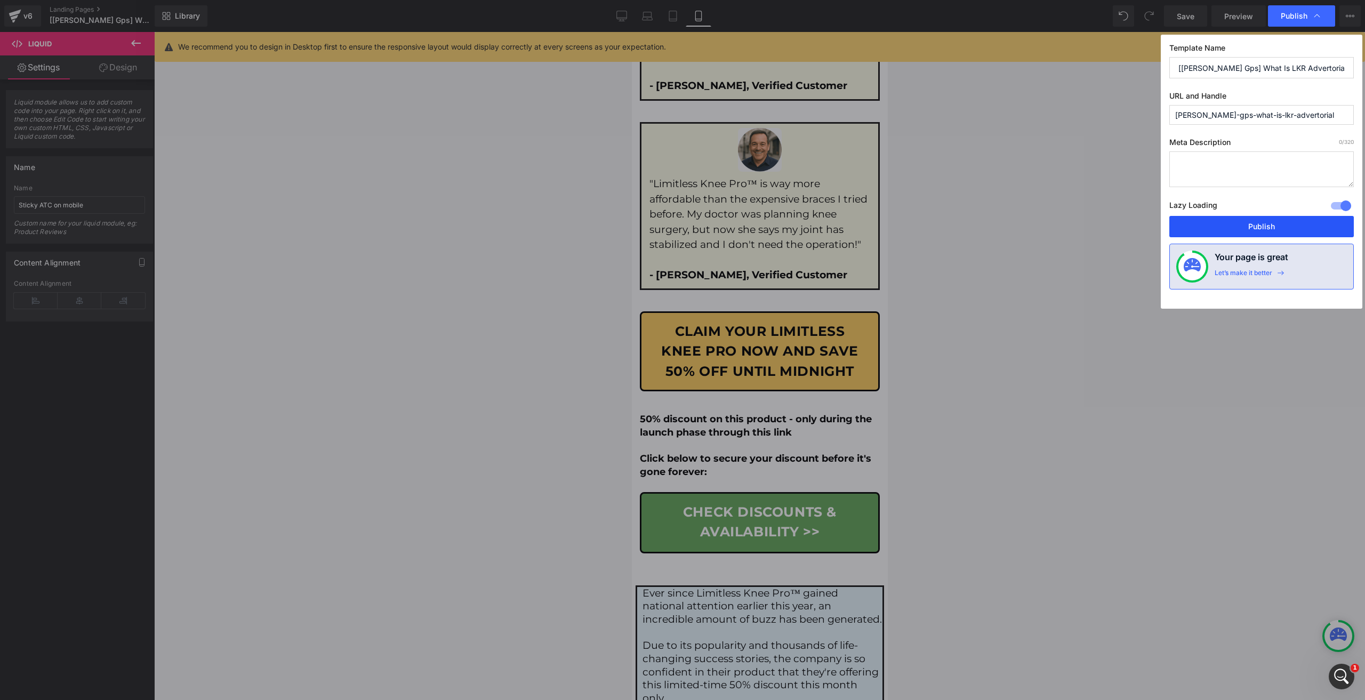
click at [1324, 234] on button "Publish" at bounding box center [1262, 226] width 185 height 21
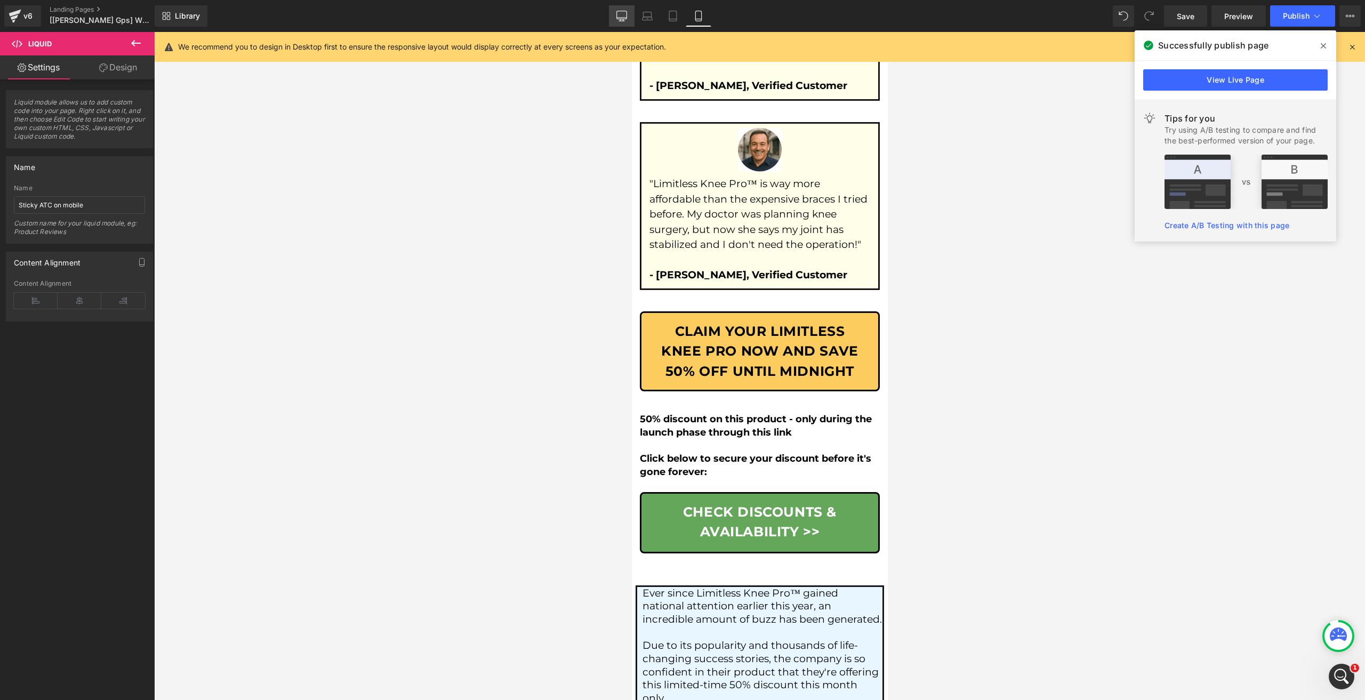
click at [622, 19] on icon at bounding box center [622, 15] width 10 height 8
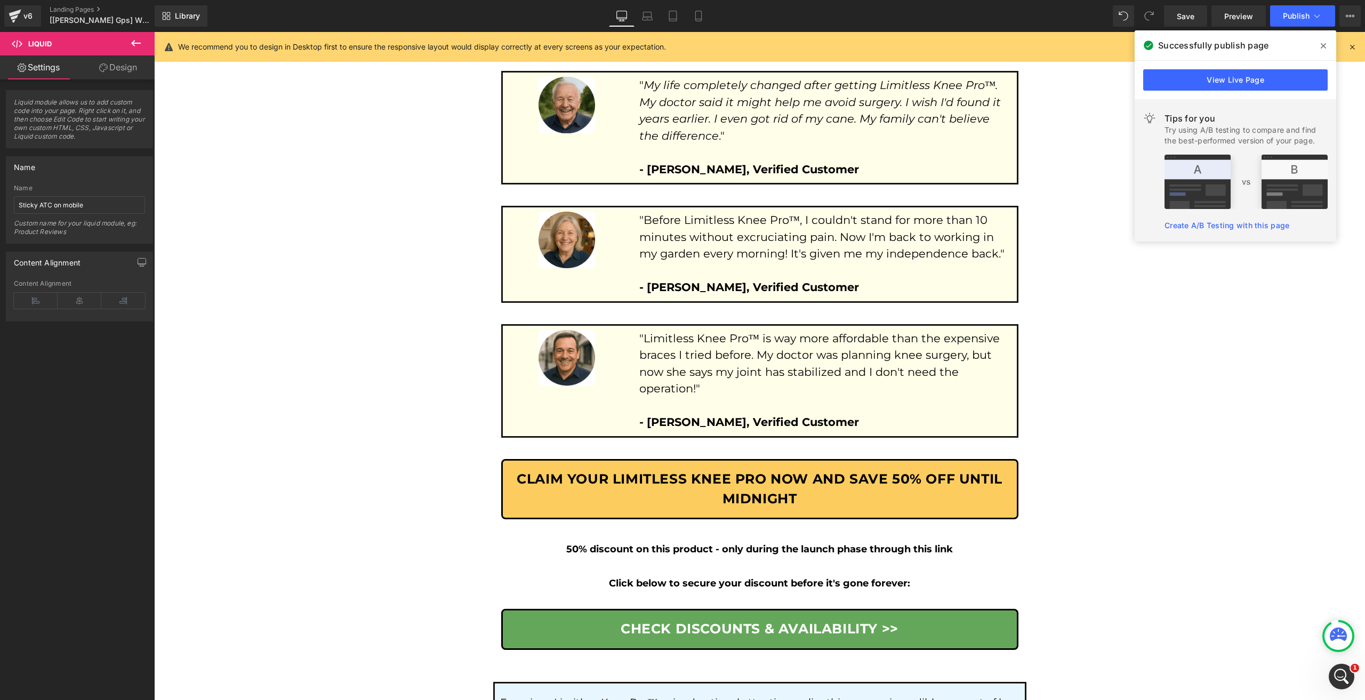
scroll to position [5814, 0]
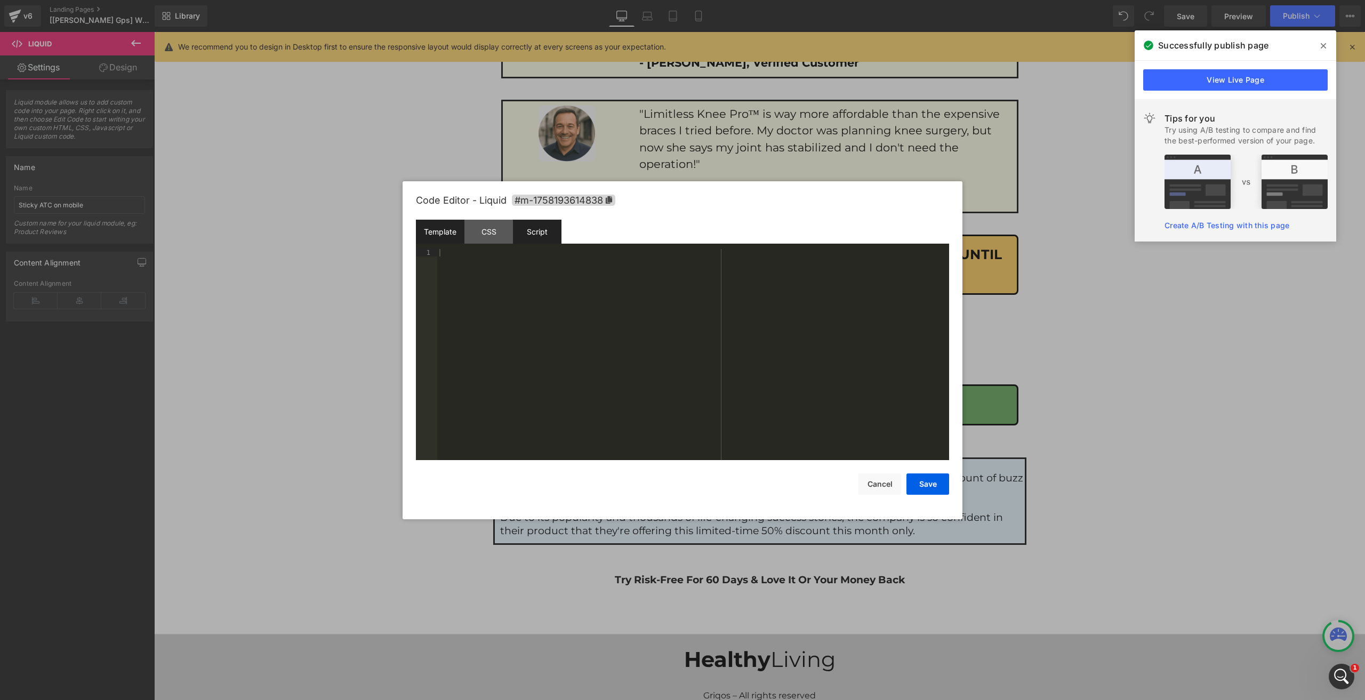
click at [528, 230] on div "Script" at bounding box center [537, 232] width 49 height 24
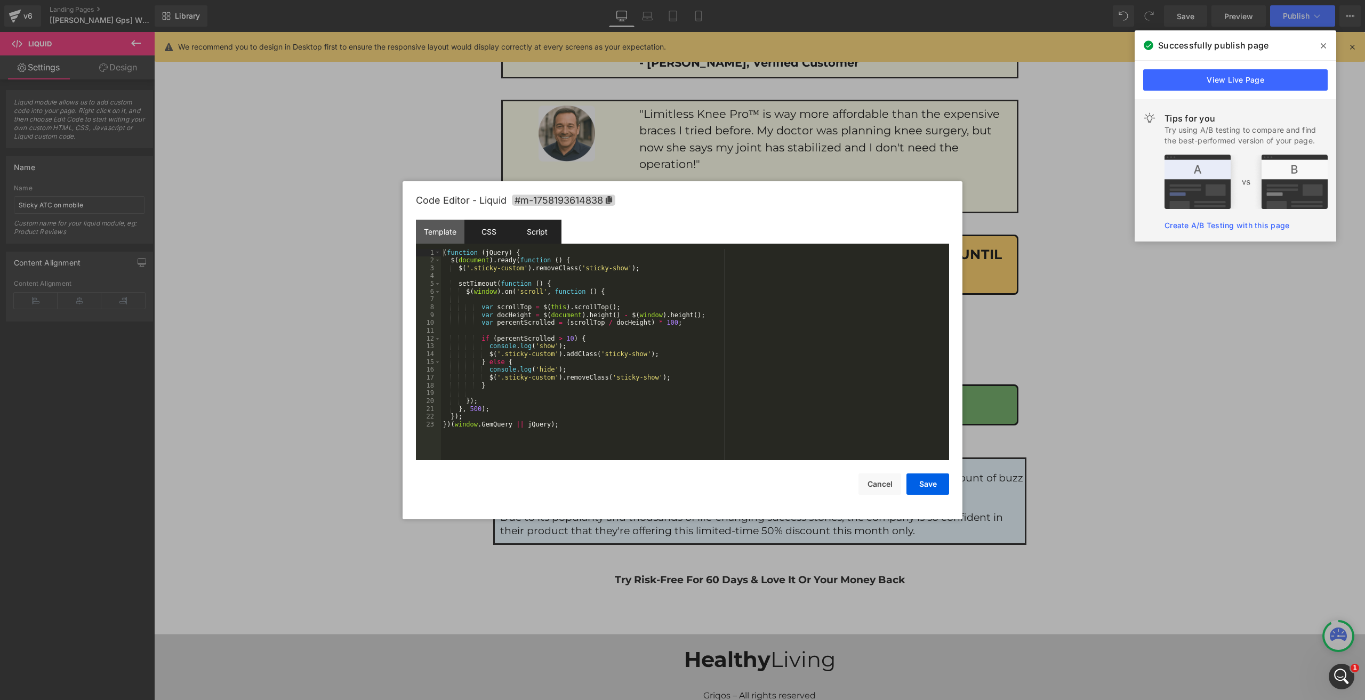
click at [498, 232] on div "CSS" at bounding box center [489, 232] width 49 height 24
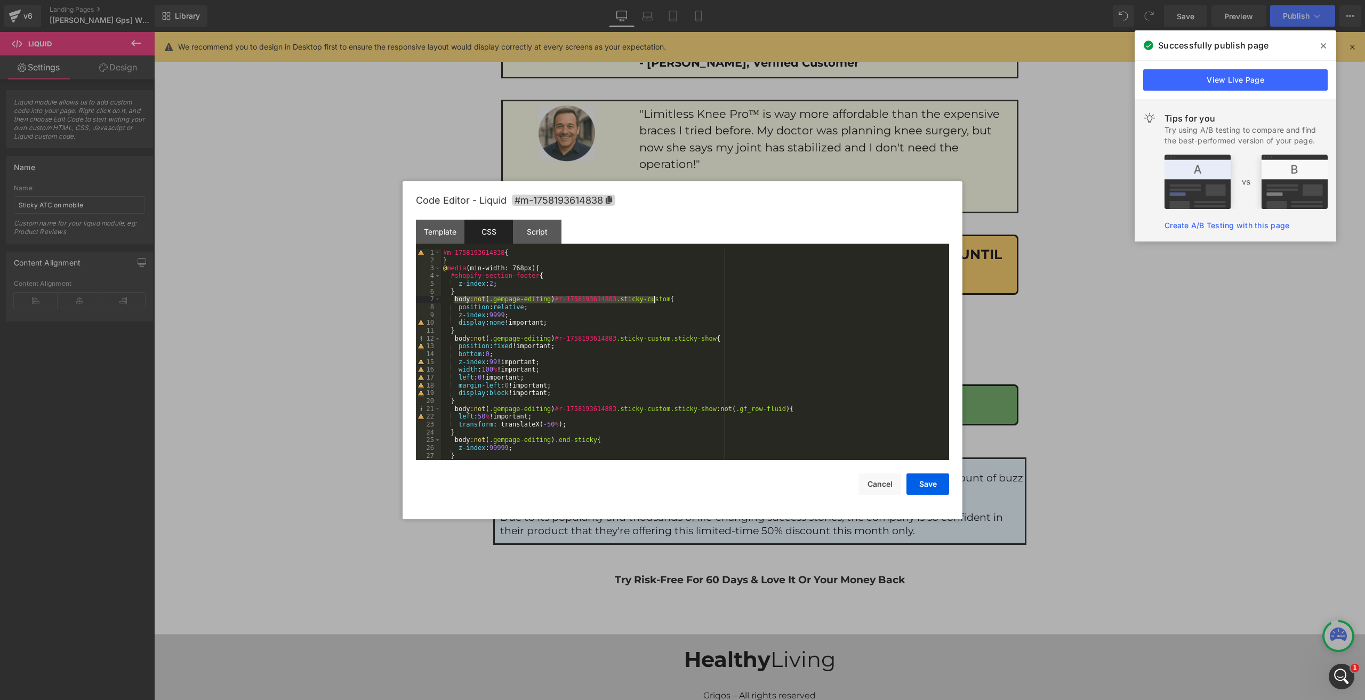
drag, startPoint x: 455, startPoint y: 300, endPoint x: 653, endPoint y: 298, distance: 198.4
click at [653, 298] on div "#m-1758193614838 { } @ media (min-width: 768px) { #shopify-section-footer { z-i…" at bounding box center [693, 362] width 504 height 227
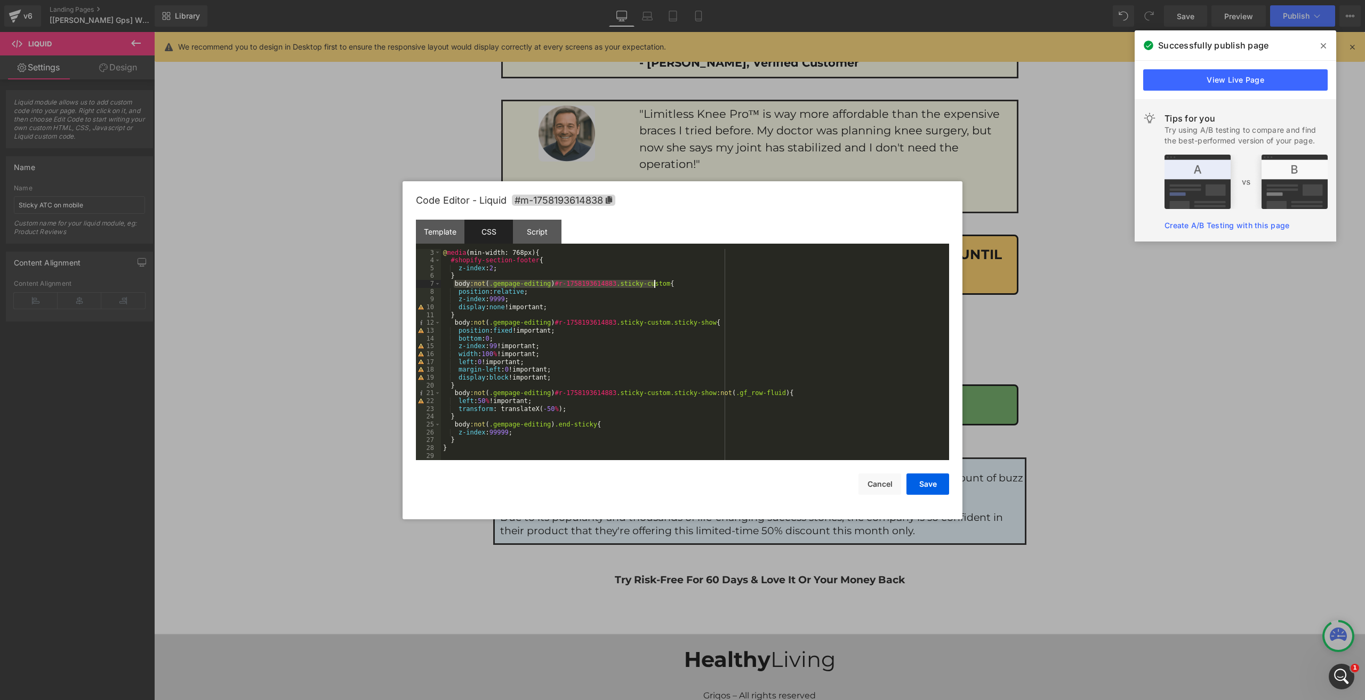
scroll to position [15, 0]
click at [538, 232] on div "Script" at bounding box center [537, 232] width 49 height 24
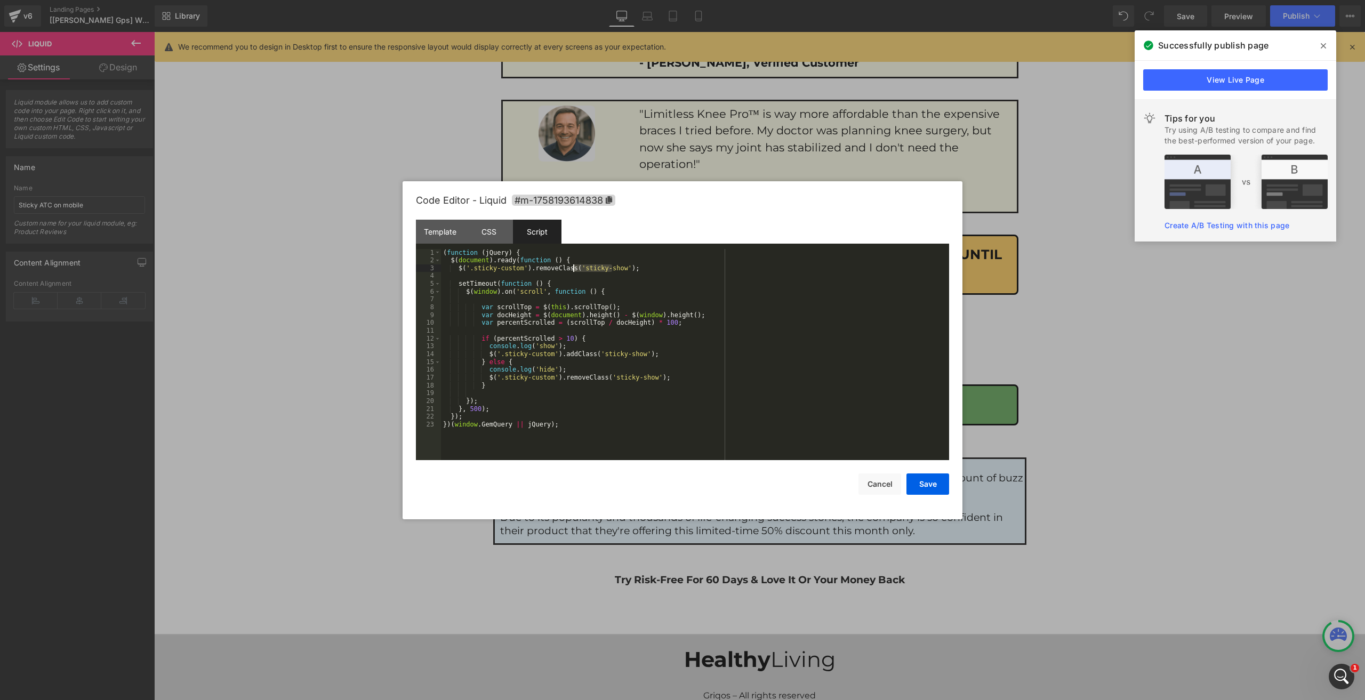
drag, startPoint x: 613, startPoint y: 265, endPoint x: 572, endPoint y: 269, distance: 41.2
click at [572, 269] on div "( function ( jQuery ) { $ ( document ) . ready ( function ( ) { $ ( '.sticky-cu…" at bounding box center [695, 362] width 508 height 227
drag, startPoint x: 518, startPoint y: 268, endPoint x: 467, endPoint y: 268, distance: 51.2
click at [467, 268] on div "( function ( jQuery ) { $ ( document ) . ready ( function ( ) { $ ( '.sticky-cu…" at bounding box center [695, 362] width 508 height 227
click at [924, 482] on button "Save" at bounding box center [928, 484] width 43 height 21
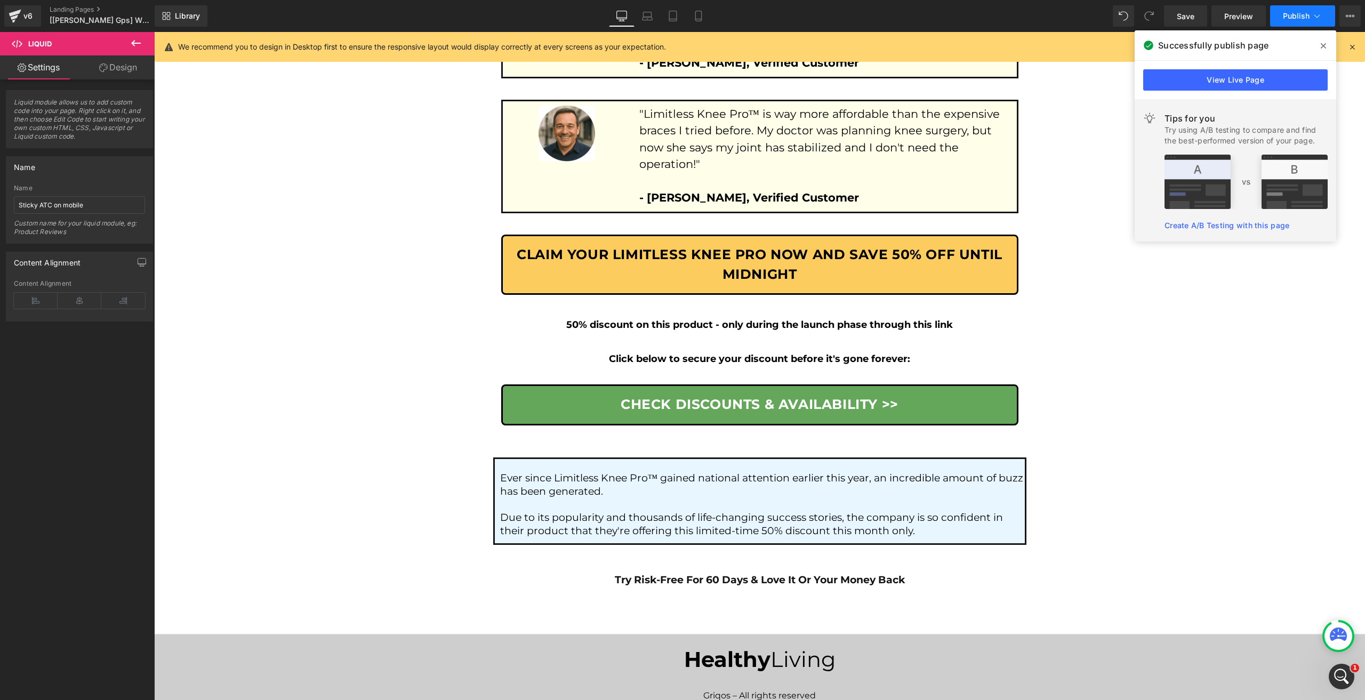
click at [1310, 10] on button "Publish" at bounding box center [1302, 15] width 65 height 21
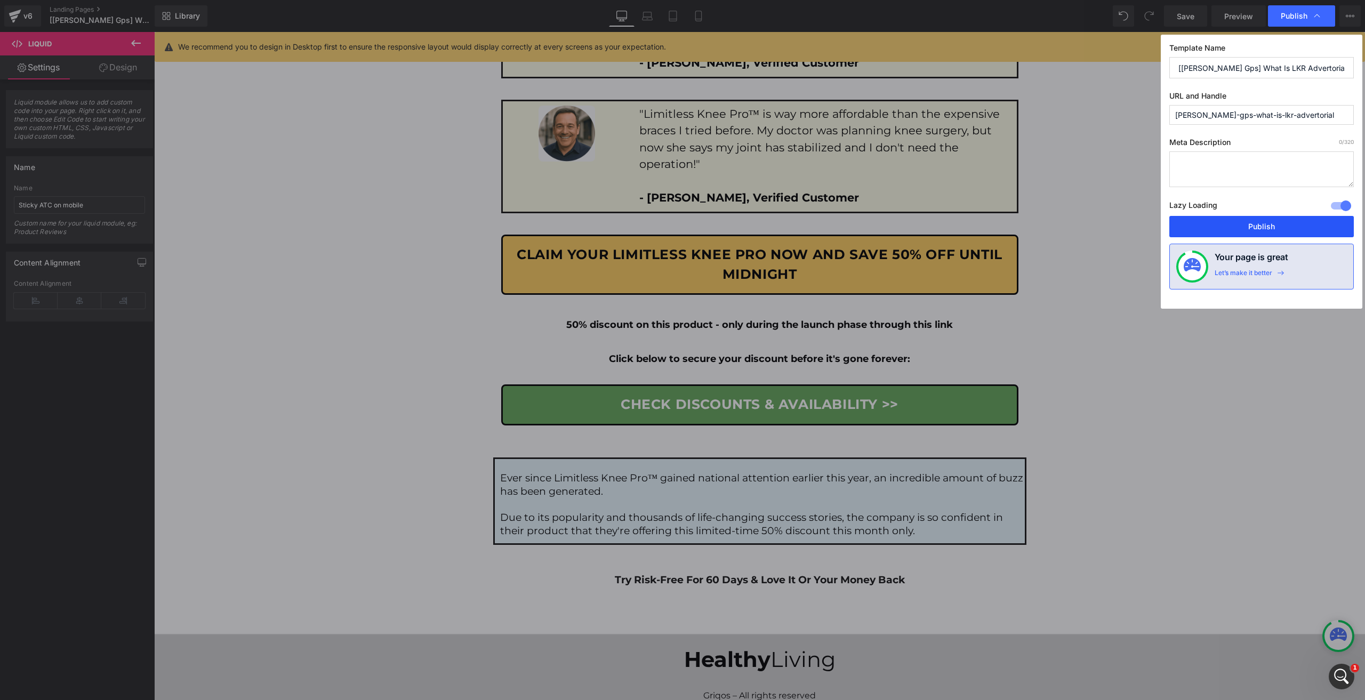
click at [1243, 231] on button "Publish" at bounding box center [1262, 226] width 185 height 21
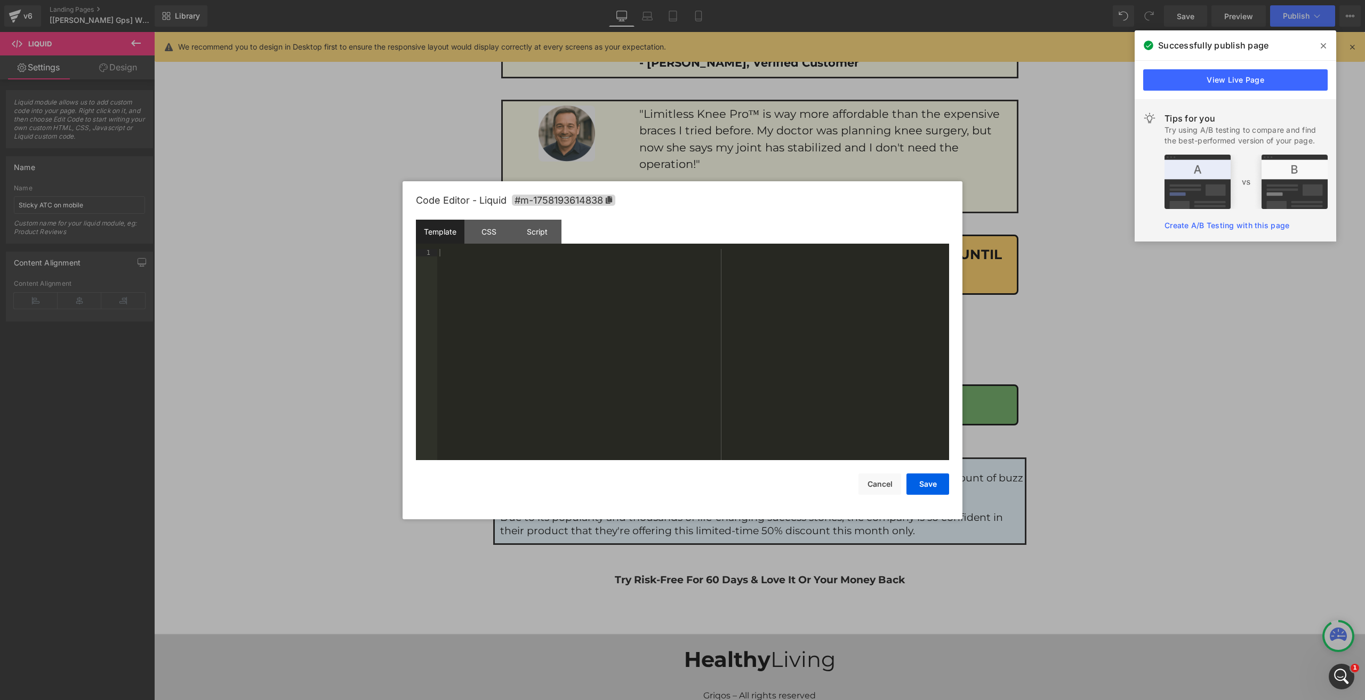
click at [531, 238] on div "Script" at bounding box center [537, 232] width 49 height 24
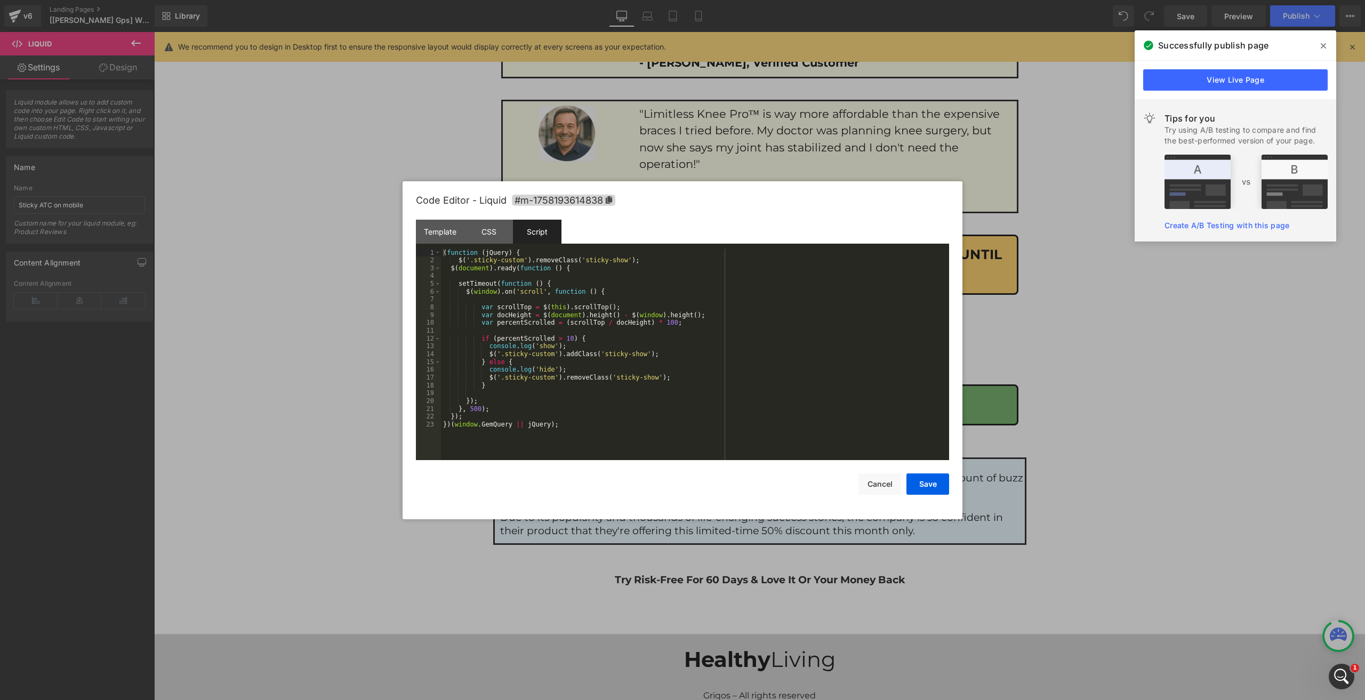
click at [573, 340] on div "( function ( jQuery ) { $ ( '.sticky-custom' ) . removeClass ( 'sticky-show' ) …" at bounding box center [695, 362] width 508 height 227
drag, startPoint x: 496, startPoint y: 167, endPoint x: 1033, endPoint y: 411, distance: 589.6
click at [1033, 411] on div at bounding box center [682, 350] width 1365 height 700
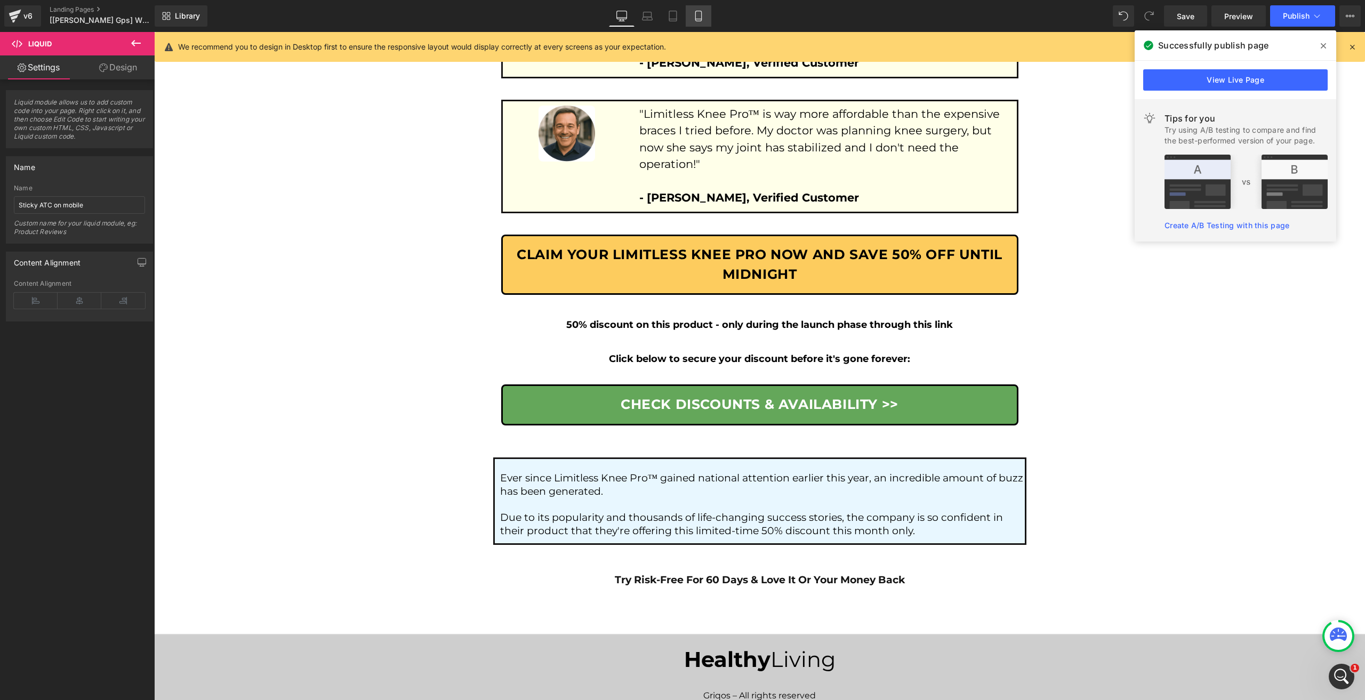
click at [700, 19] on icon at bounding box center [699, 19] width 6 height 0
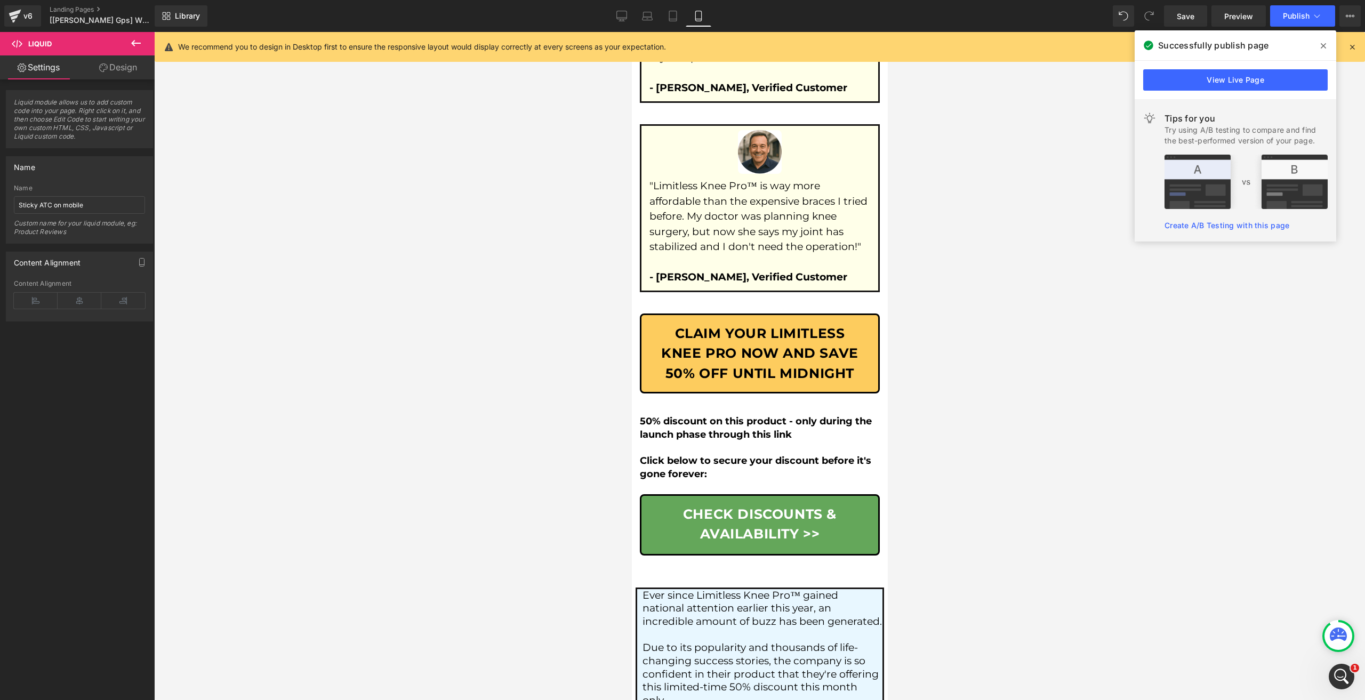
scroll to position [7165, 0]
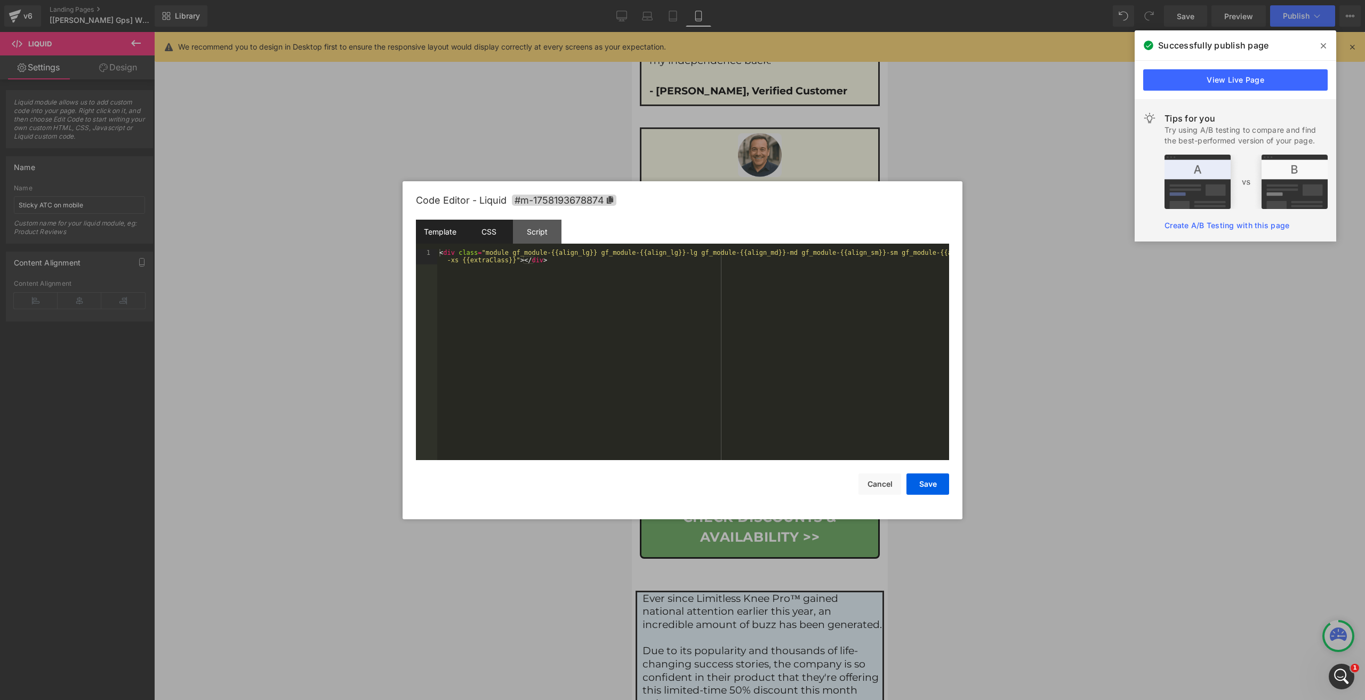
drag, startPoint x: 541, startPoint y: 212, endPoint x: 488, endPoint y: 233, distance: 57.2
click at [540, 212] on div "Code Editor - Liquid #m-1758193678874" at bounding box center [682, 200] width 533 height 38
click at [486, 233] on div "CSS" at bounding box center [488, 232] width 49 height 24
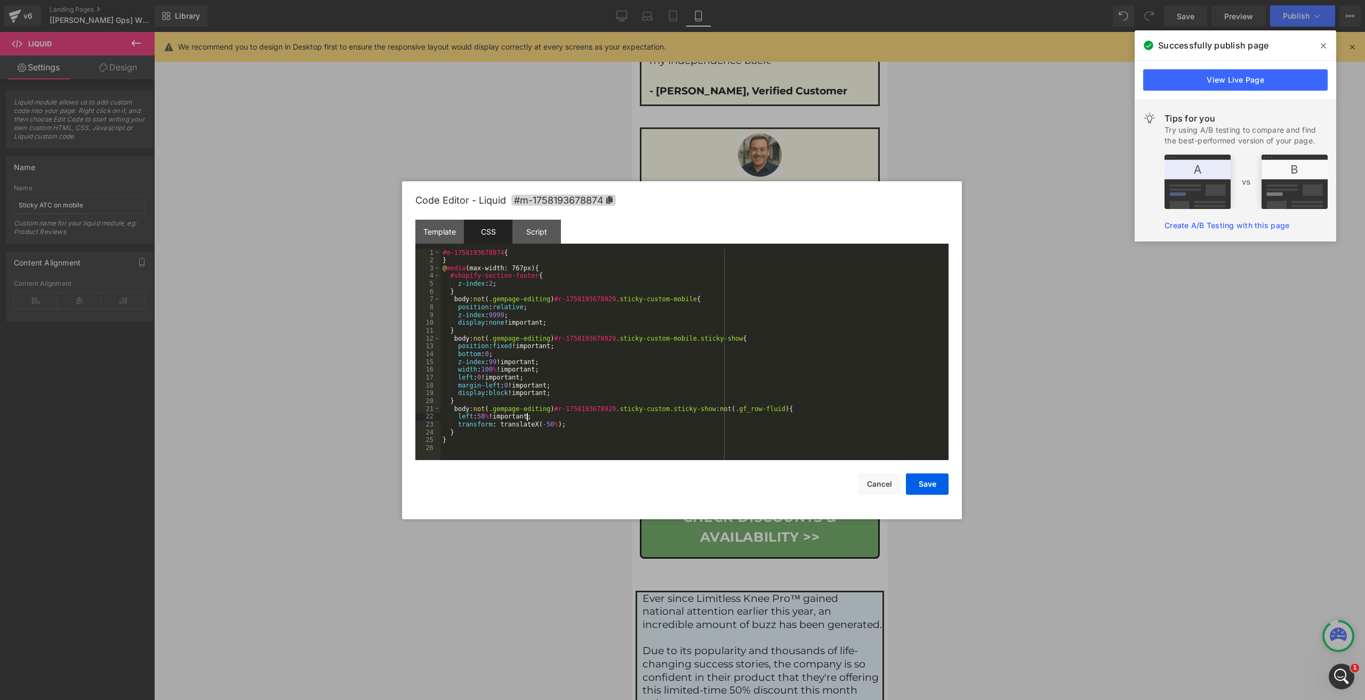
click at [565, 414] on div "#m-1758193678874 { } @ media (max-width: 767px) { #shopify-section-footer { z-i…" at bounding box center [695, 362] width 508 height 227
click at [537, 230] on div "Script" at bounding box center [537, 232] width 49 height 24
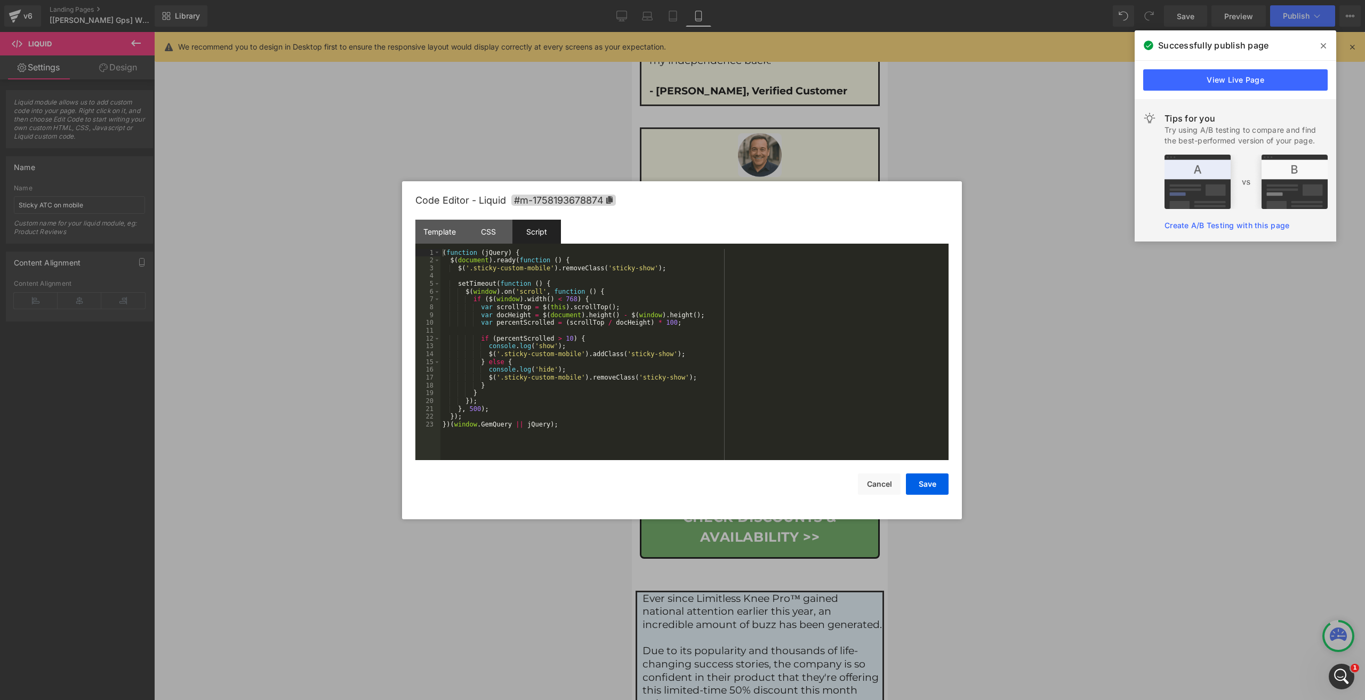
click at [523, 309] on div "( function ( jQuery ) { $ ( document ) . ready ( function ( ) { $ ( '.sticky-cu…" at bounding box center [695, 362] width 508 height 227
click at [661, 267] on div "( function ( jQuery ) { $ ( document ) . ready ( function ( ) { $ ( '.sticky-cu…" at bounding box center [695, 362] width 508 height 227
click at [931, 485] on button "Save" at bounding box center [927, 484] width 43 height 21
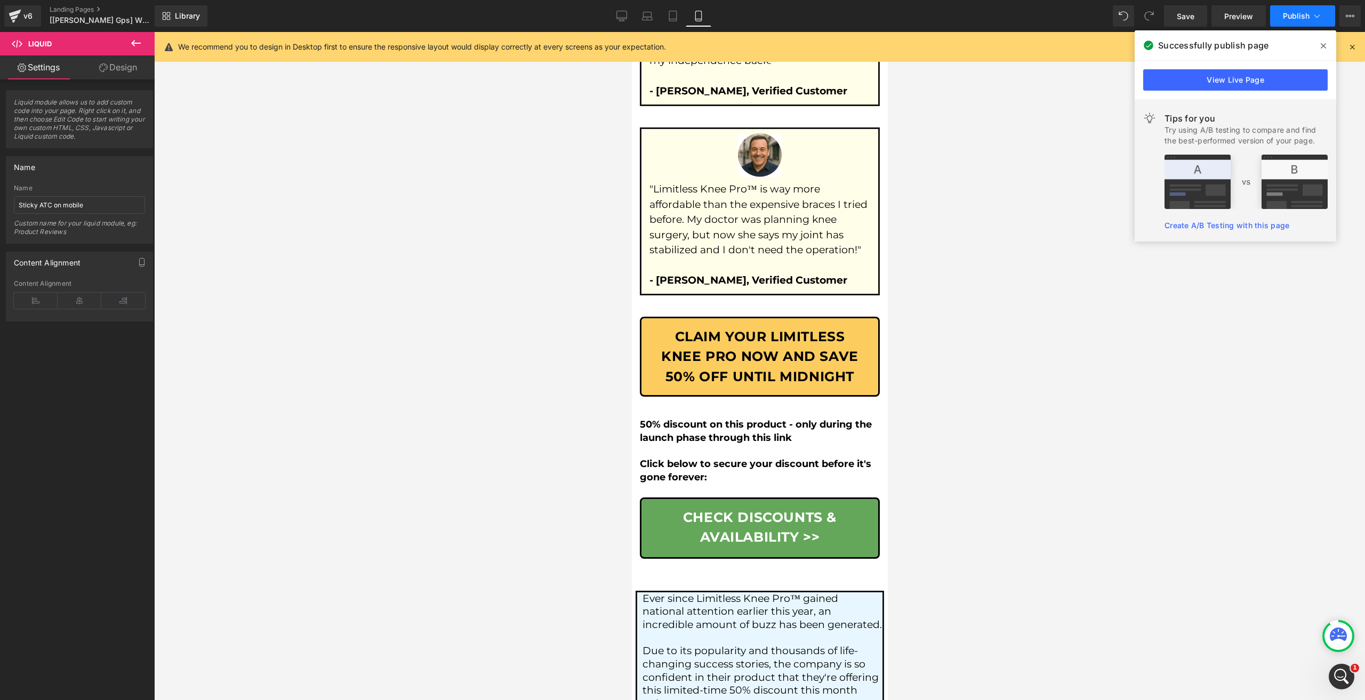
click at [1288, 19] on span "Publish" at bounding box center [1296, 16] width 27 height 9
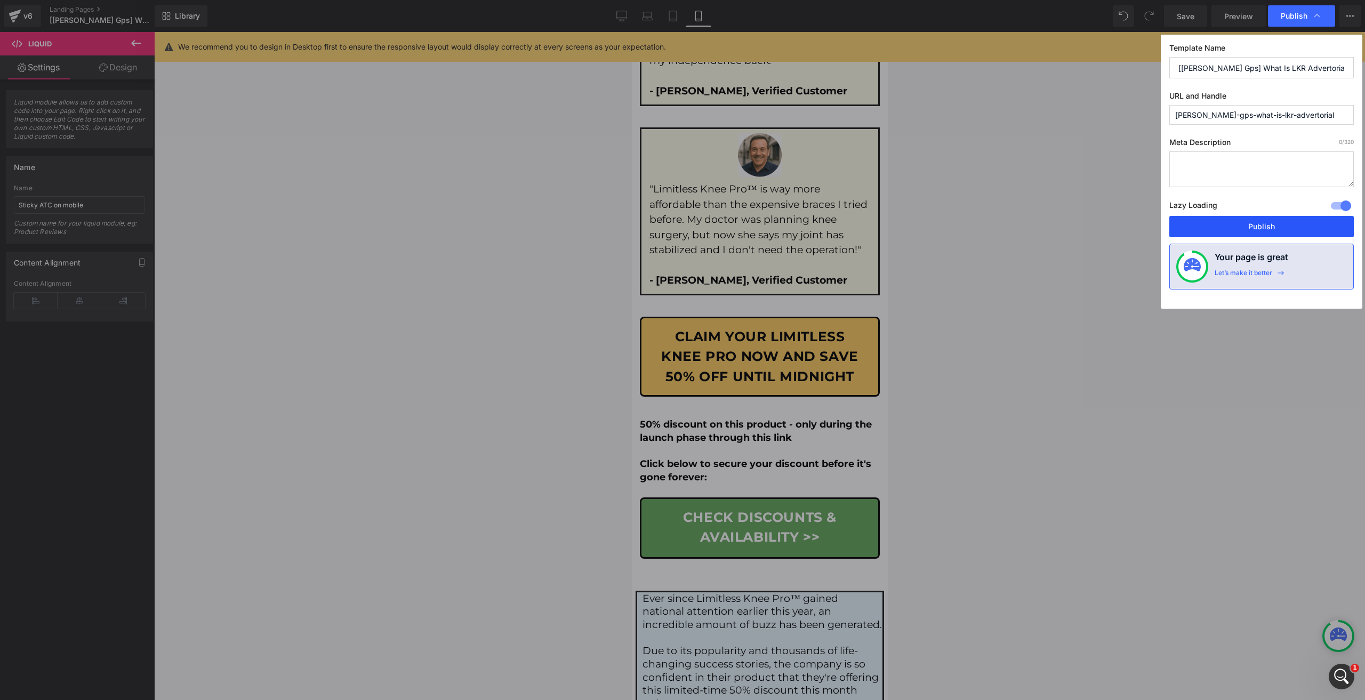
click at [1301, 220] on button "Publish" at bounding box center [1262, 226] width 185 height 21
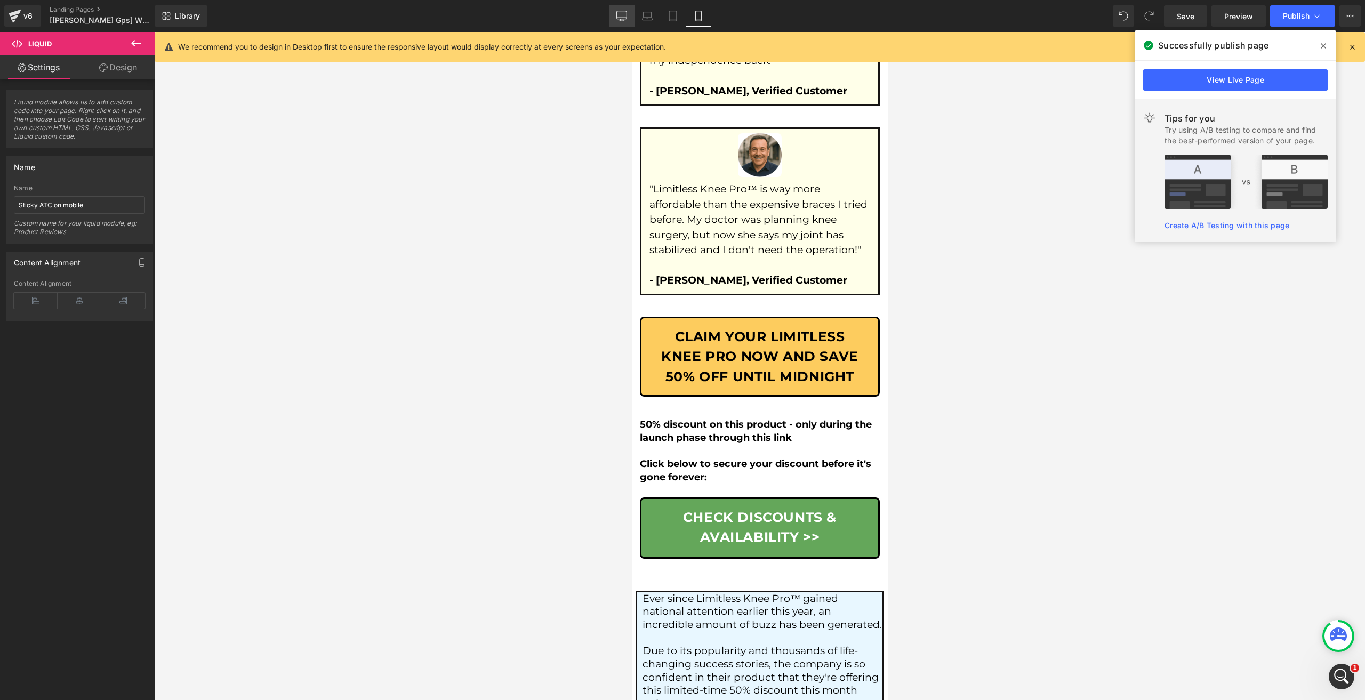
drag, startPoint x: 618, startPoint y: 25, endPoint x: 503, endPoint y: 124, distance: 151.7
click at [618, 25] on link "Desktop" at bounding box center [622, 15] width 26 height 21
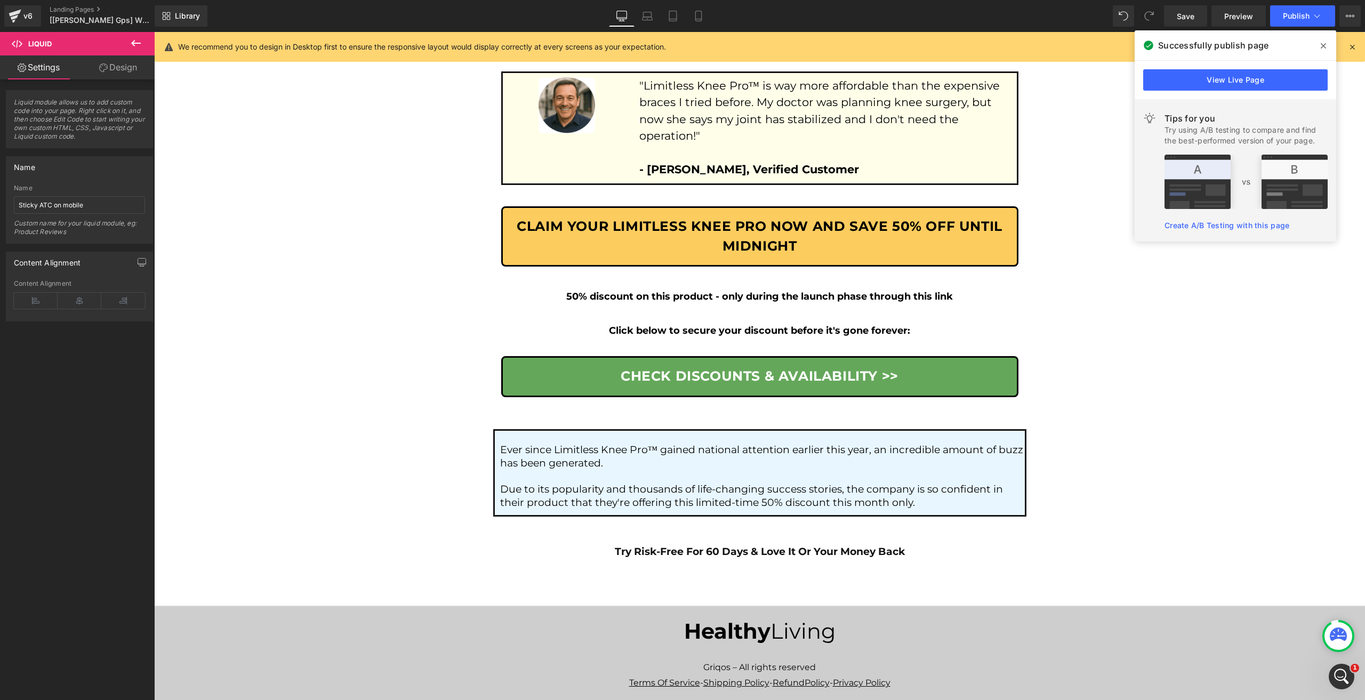
scroll to position [5843, 0]
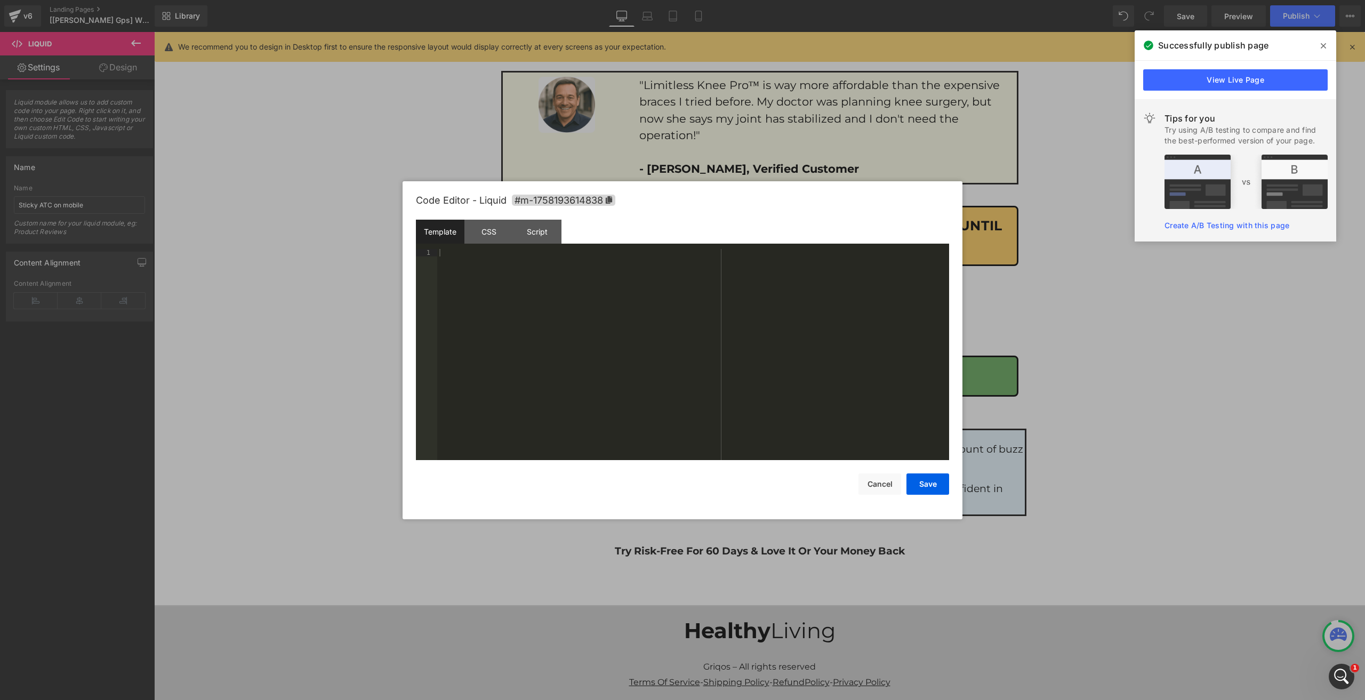
click at [499, 244] on div "Template CSS Script Data" at bounding box center [682, 234] width 533 height 29
click at [512, 239] on div "CSS" at bounding box center [489, 232] width 49 height 24
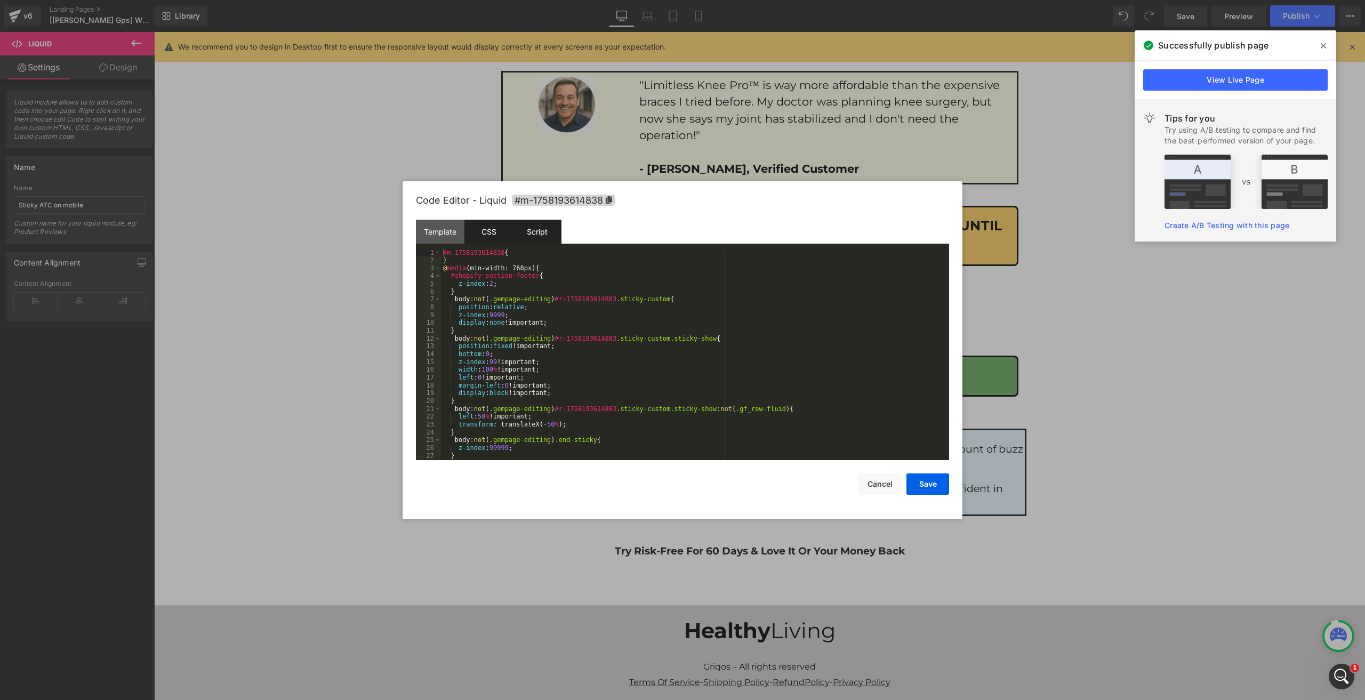
click at [520, 238] on div "Script" at bounding box center [537, 232] width 49 height 24
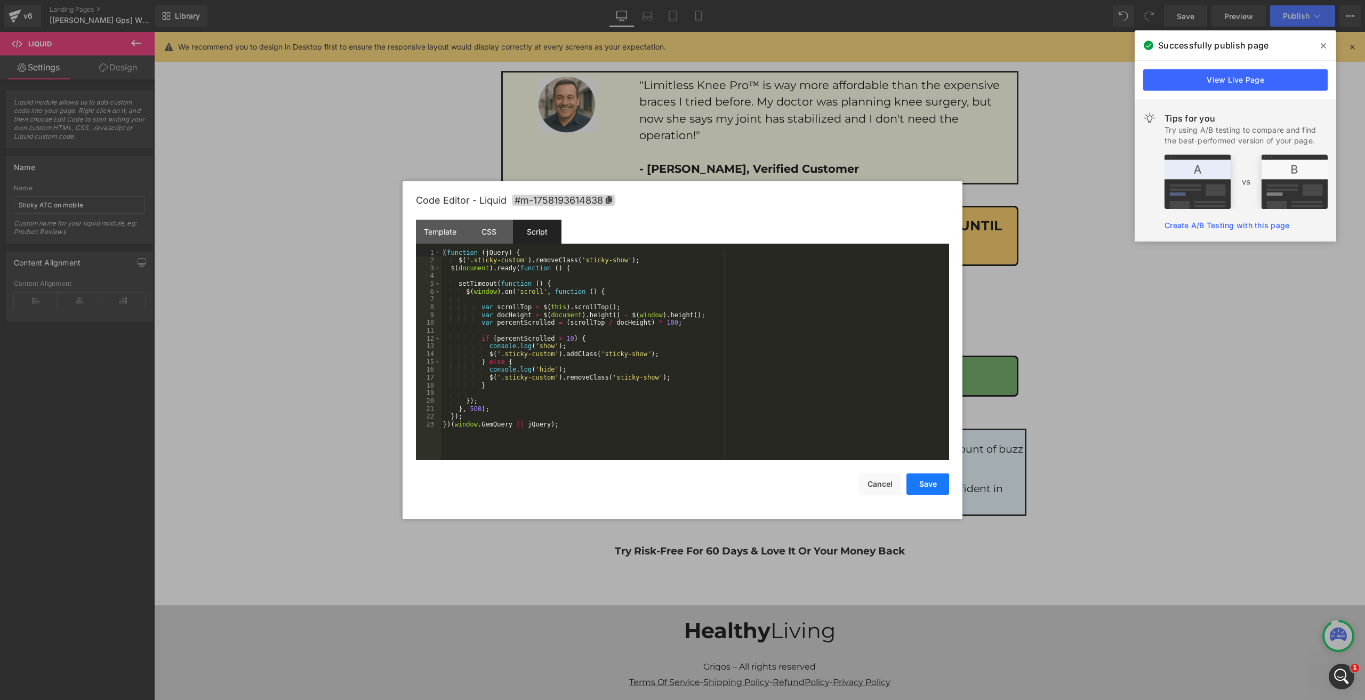
drag, startPoint x: 924, startPoint y: 478, endPoint x: 914, endPoint y: 475, distance: 10.1
click at [923, 478] on button "Save" at bounding box center [928, 484] width 43 height 21
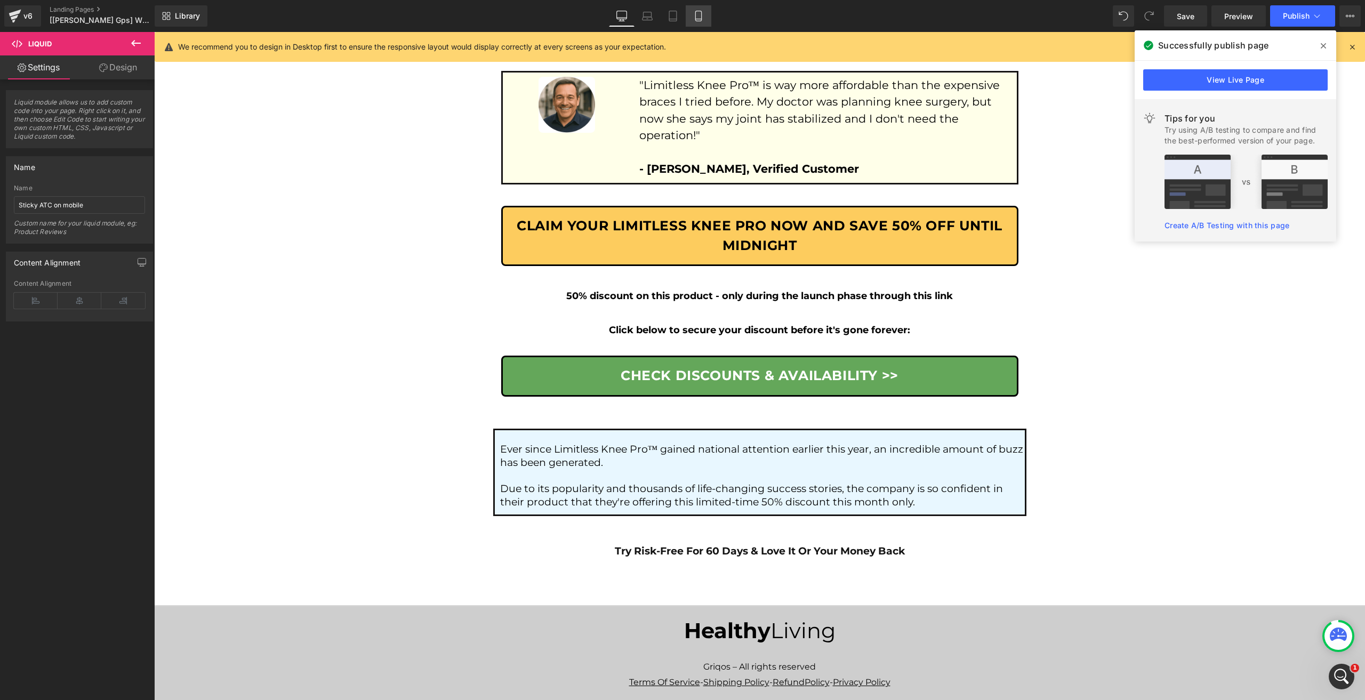
click at [698, 17] on icon at bounding box center [698, 16] width 11 height 11
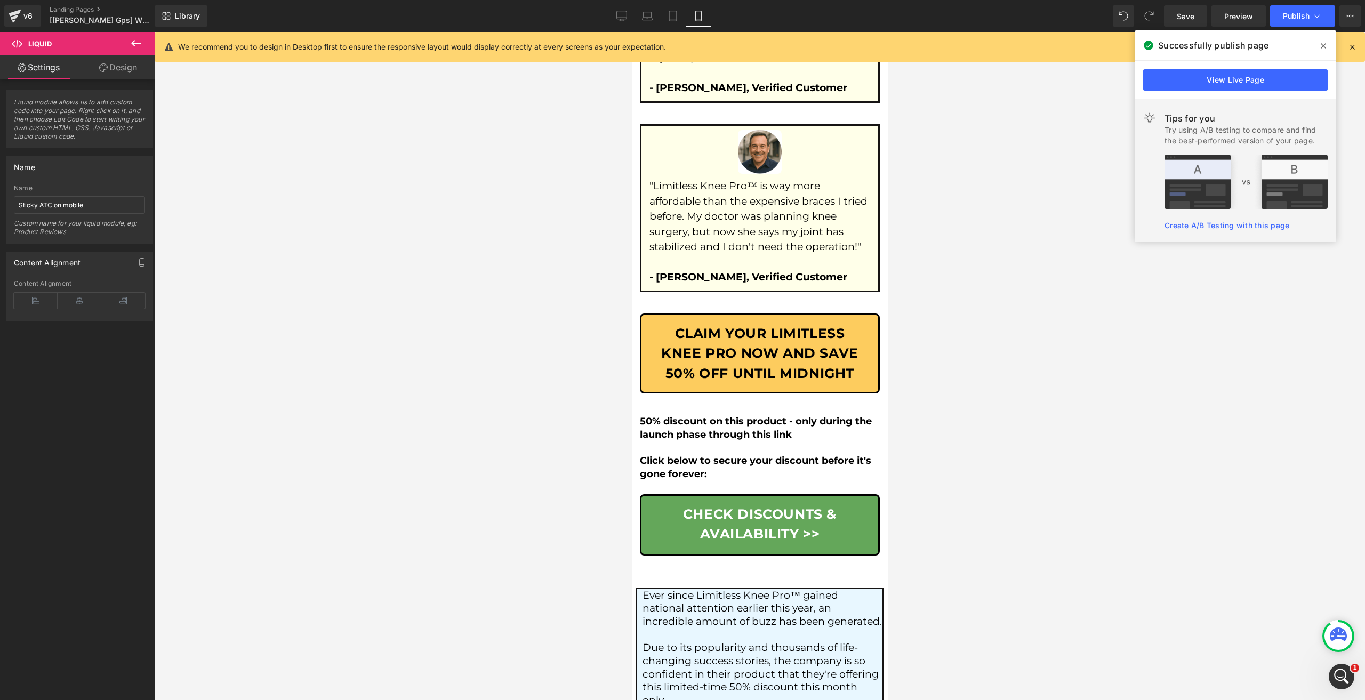
scroll to position [7165, 0]
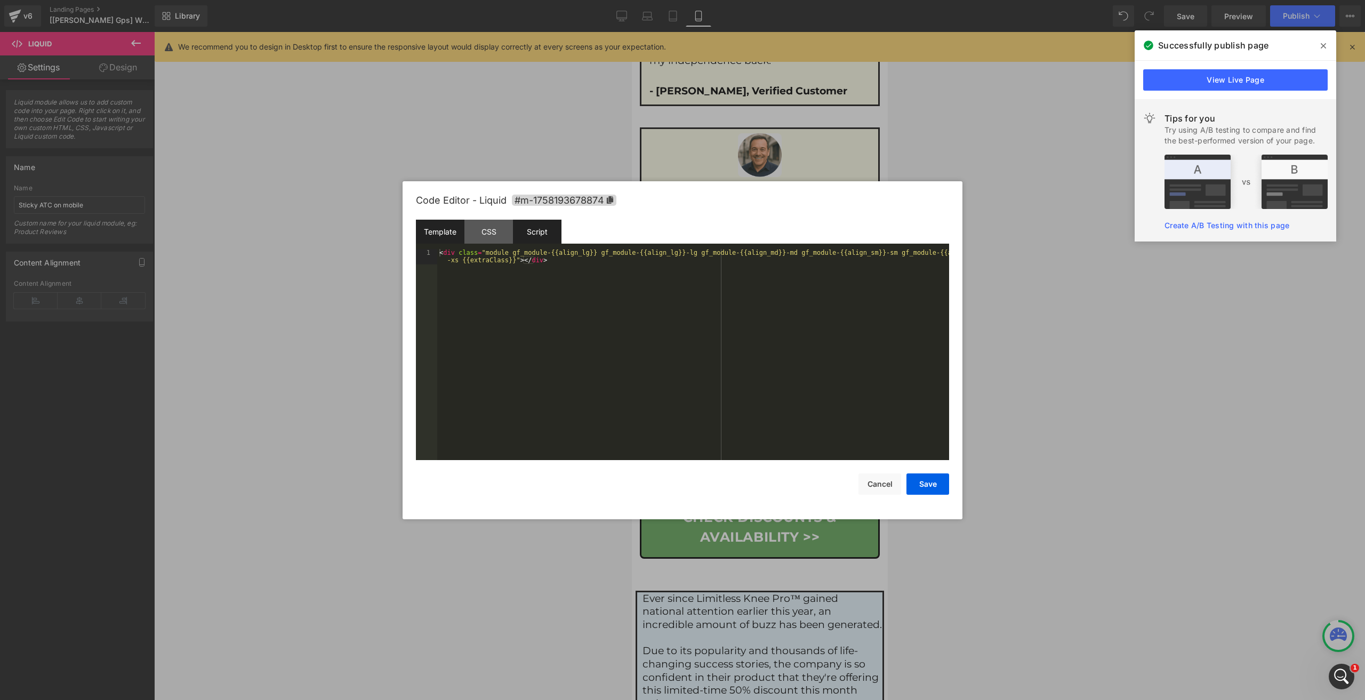
click at [538, 234] on div "Script" at bounding box center [537, 232] width 49 height 24
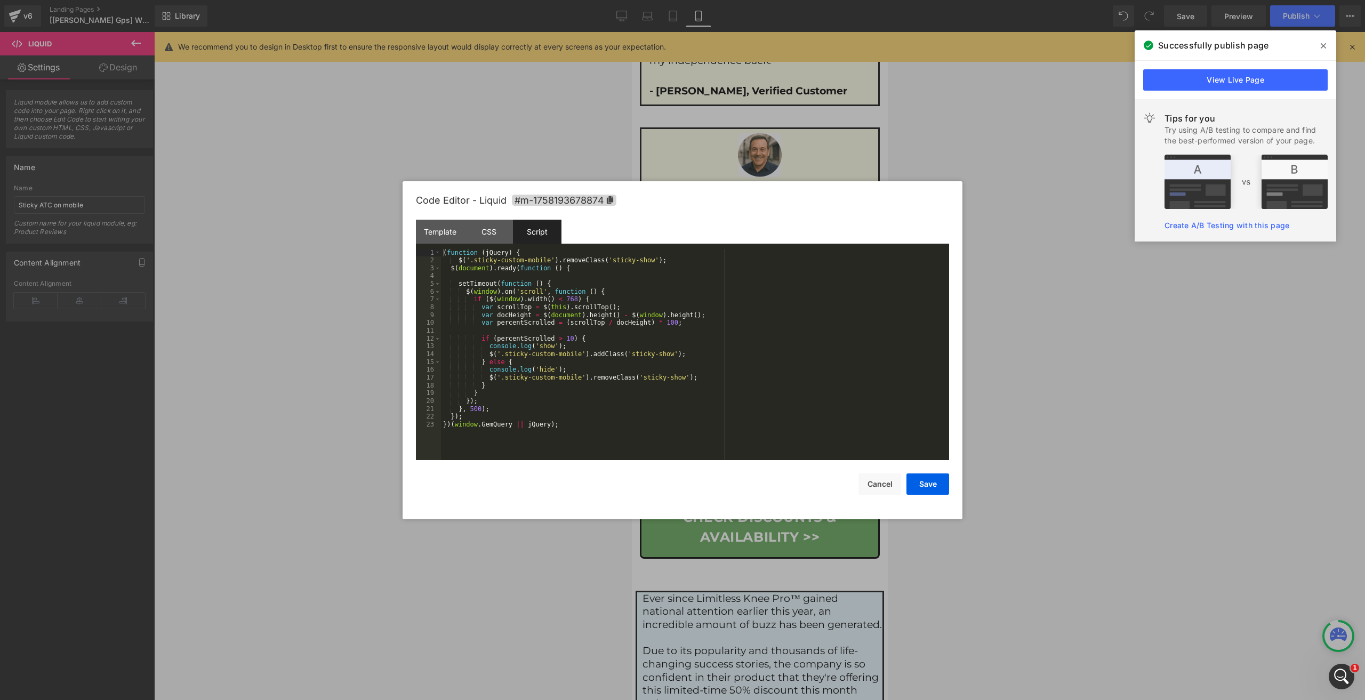
click at [659, 259] on div "( function ( jQuery ) { $ ( '.sticky-custom-mobile' ) . removeClass ( 'sticky-s…" at bounding box center [695, 362] width 508 height 227
click at [920, 488] on button "Save" at bounding box center [928, 484] width 43 height 21
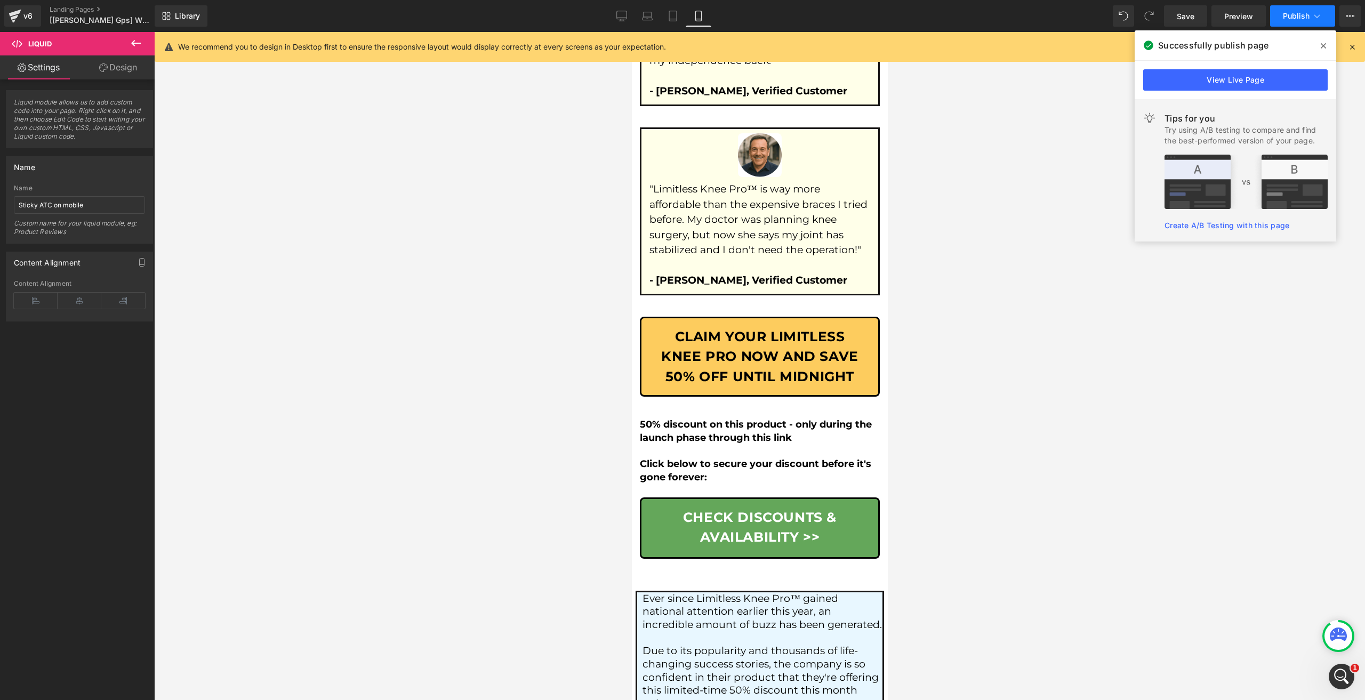
click at [1292, 16] on span "Publish" at bounding box center [1296, 16] width 27 height 9
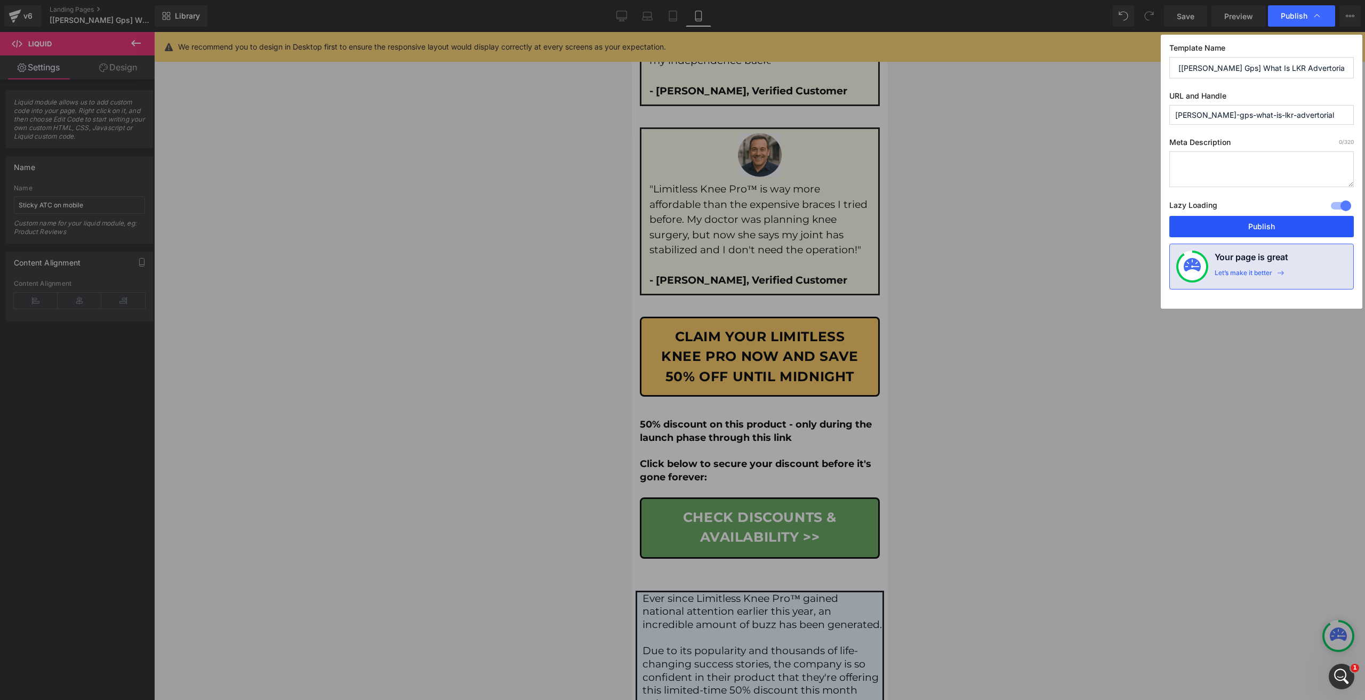
drag, startPoint x: 1269, startPoint y: 232, endPoint x: 252, endPoint y: 219, distance: 1017.8
click at [1269, 232] on button "Publish" at bounding box center [1262, 226] width 185 height 21
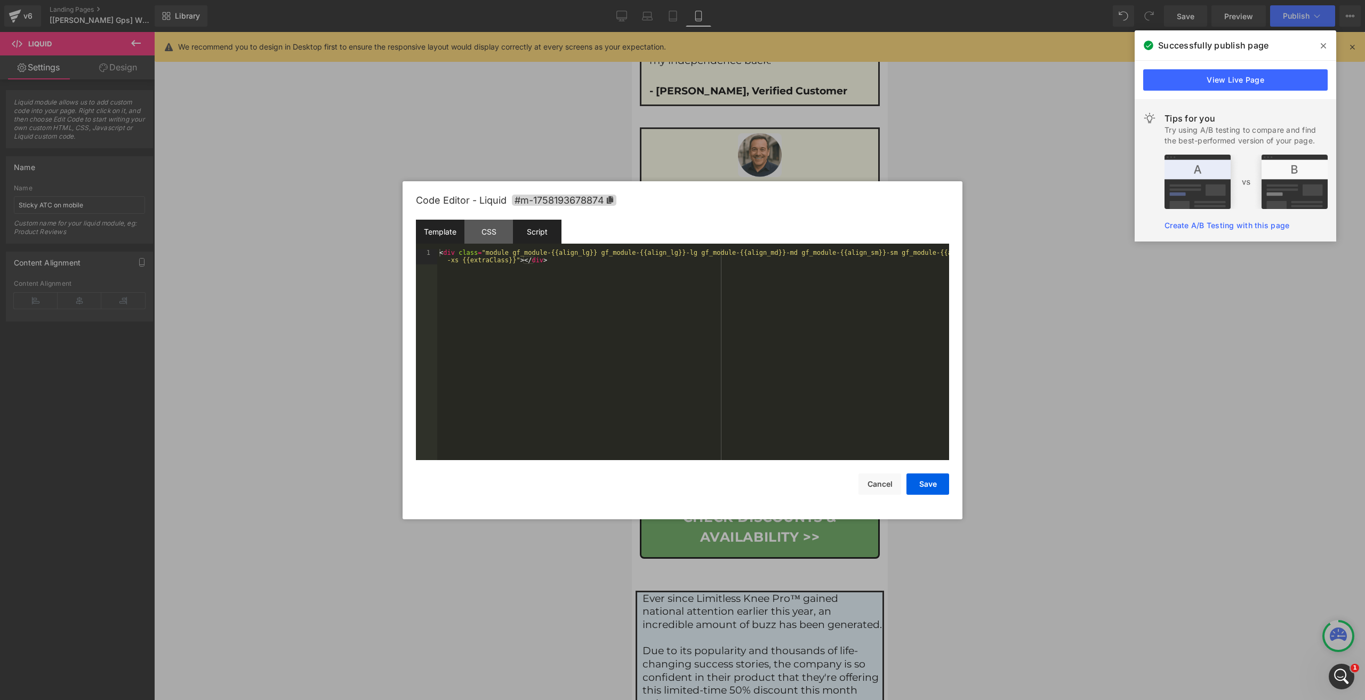
click at [534, 232] on div "Script" at bounding box center [537, 232] width 49 height 24
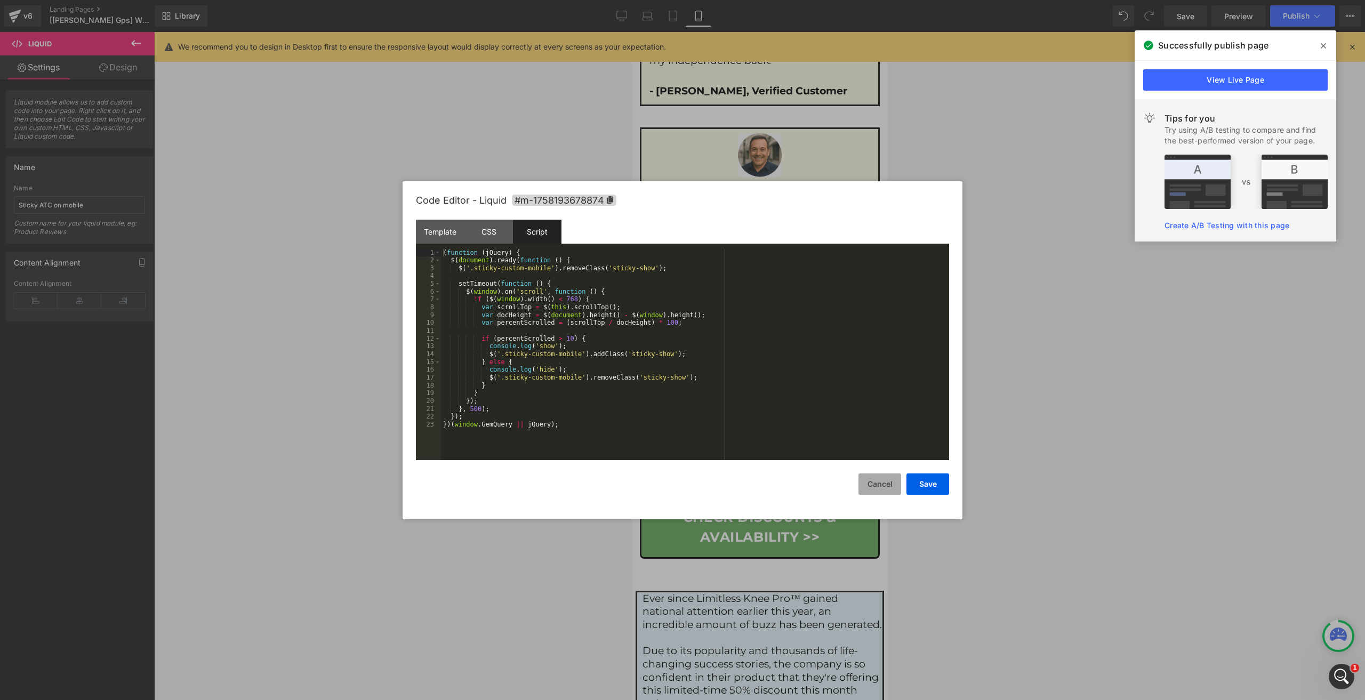
click at [877, 475] on button "Cancel" at bounding box center [880, 484] width 43 height 21
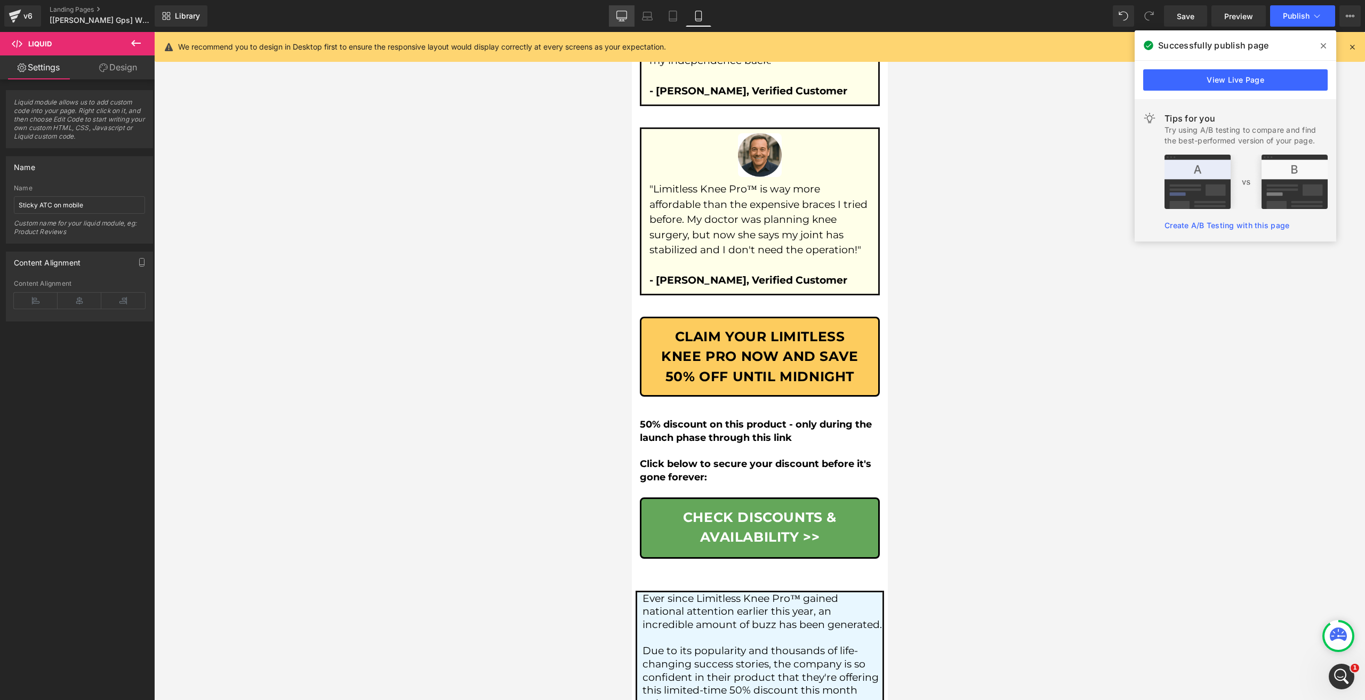
drag, startPoint x: 619, startPoint y: 17, endPoint x: 718, endPoint y: 287, distance: 288.0
click at [619, 17] on icon at bounding box center [622, 16] width 11 height 11
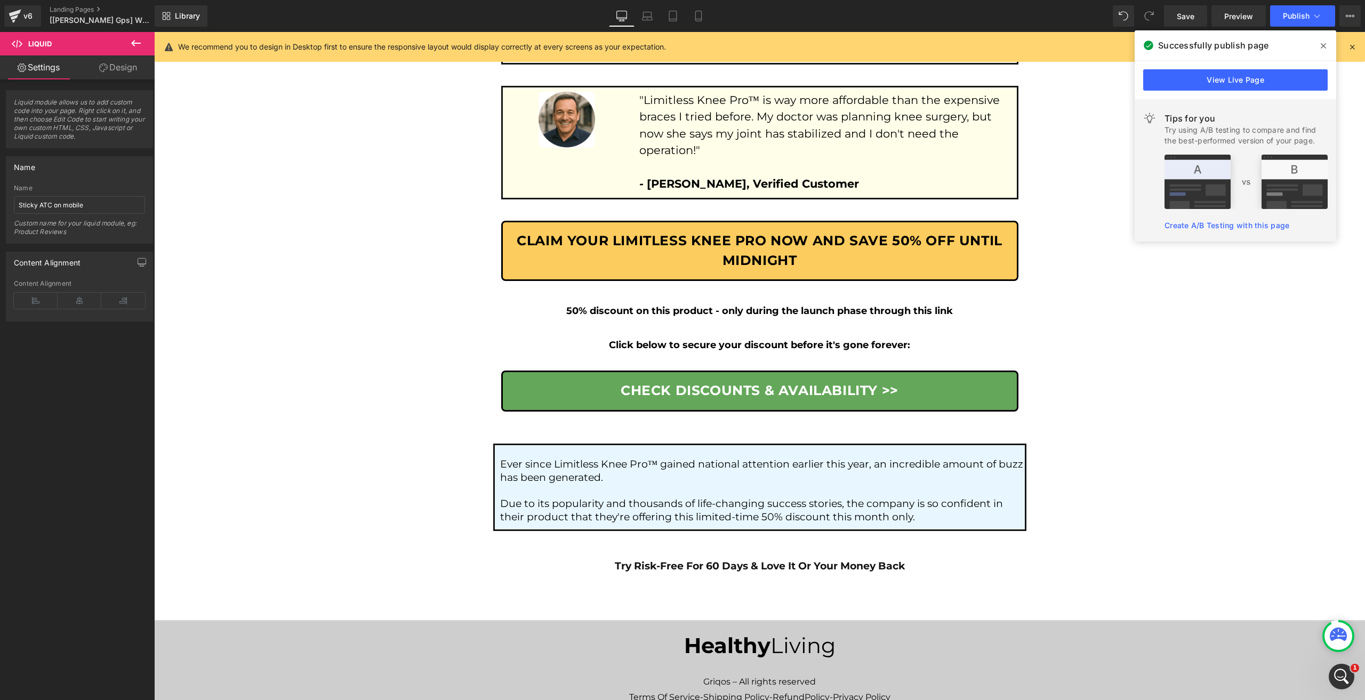
scroll to position [5843, 0]
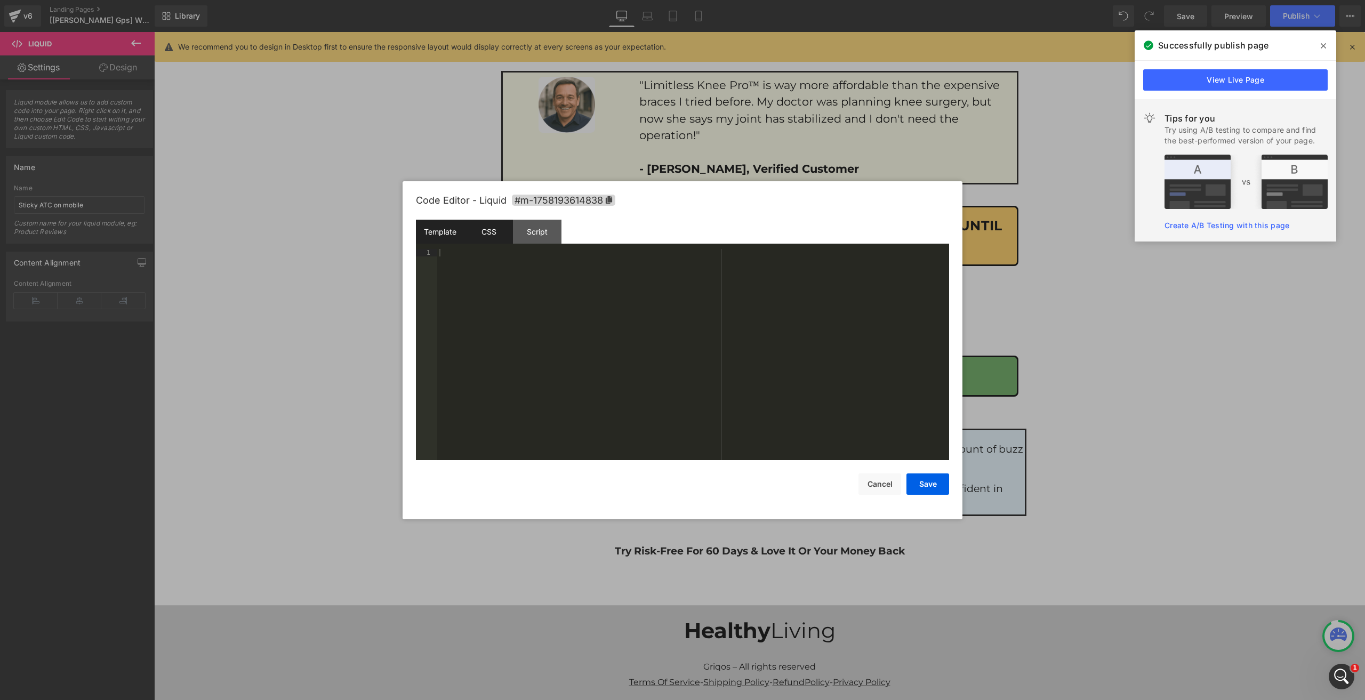
click at [490, 230] on div "CSS" at bounding box center [489, 232] width 49 height 24
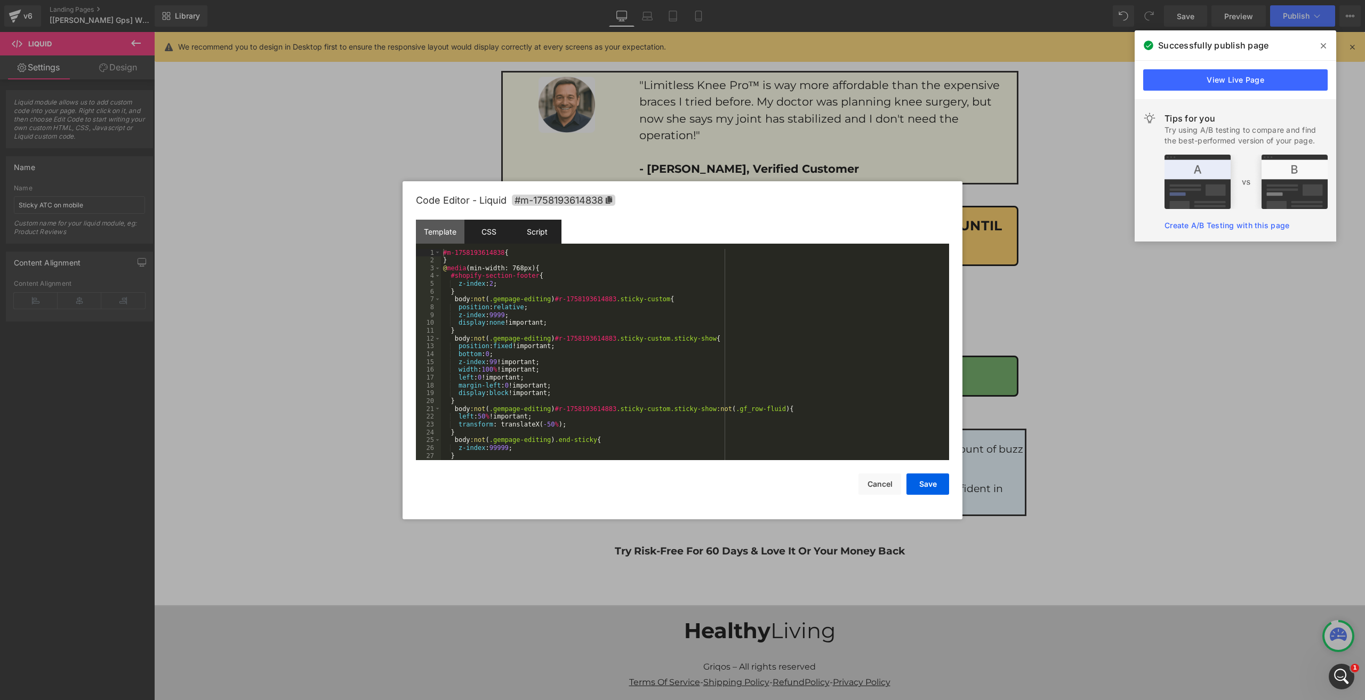
click at [548, 235] on div "Script" at bounding box center [537, 232] width 49 height 24
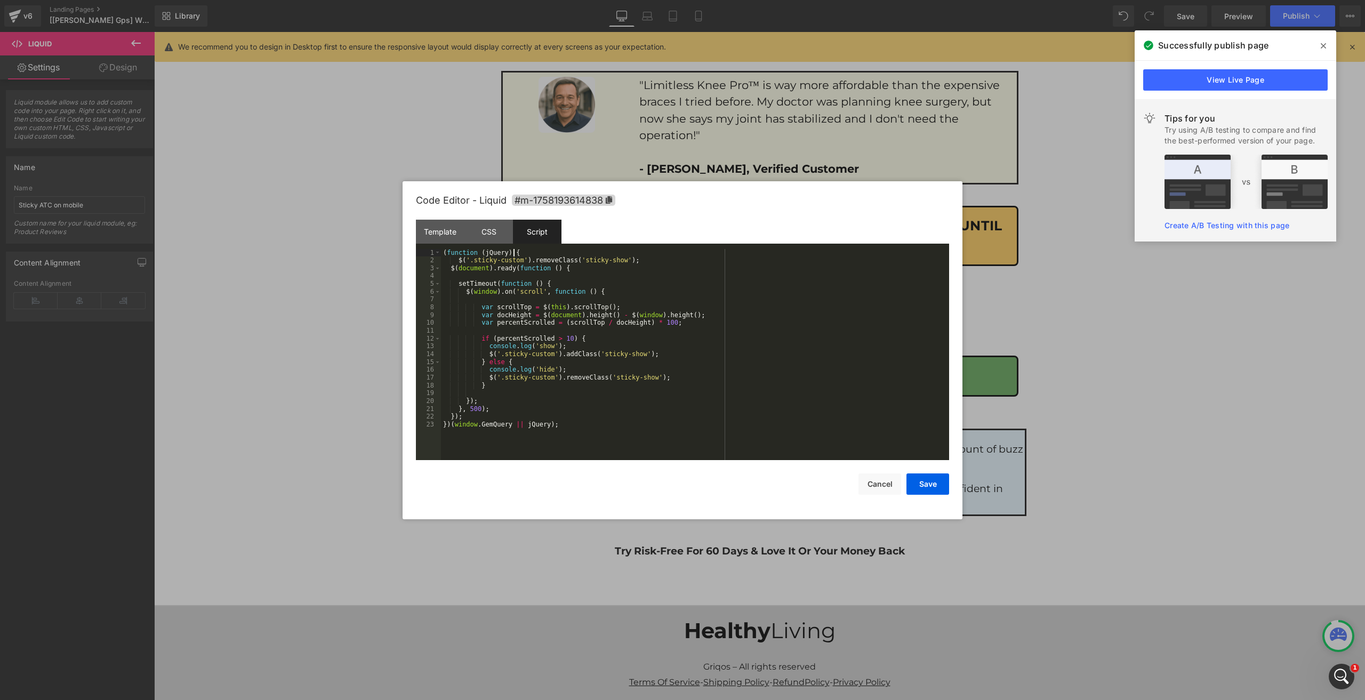
click at [636, 257] on div "( function ( jQuery ) { $ ( '.sticky-custom' ) . removeClass ( 'sticky-show' ) …" at bounding box center [695, 362] width 508 height 227
click at [630, 259] on div "( function ( jQuery ) { $ ( '.sticky-custom' ) . removeClass ( 'sticky-show' ) …" at bounding box center [695, 362] width 508 height 227
click at [583, 387] on div "( function ( jQuery ) { $ ( '.sticky-custom' ) . removeClass ( 'sticky-show' ) …" at bounding box center [695, 362] width 508 height 227
click at [583, 386] on div "( function ( jQuery ) { $ ( '.sticky-custom' ) . removeClass ( 'sticky-show' ) …" at bounding box center [695, 362] width 508 height 227
drag, startPoint x: 915, startPoint y: 484, endPoint x: 967, endPoint y: 84, distance: 403.9
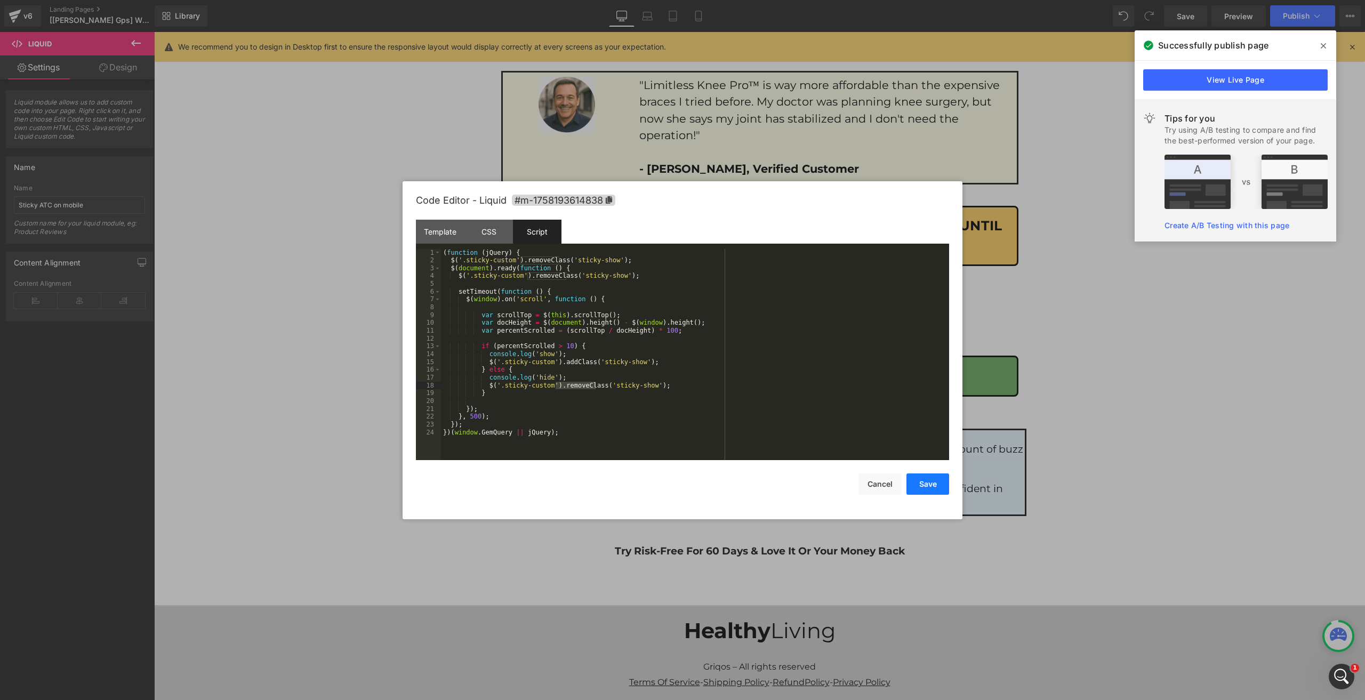
click at [915, 484] on button "Save" at bounding box center [928, 484] width 43 height 21
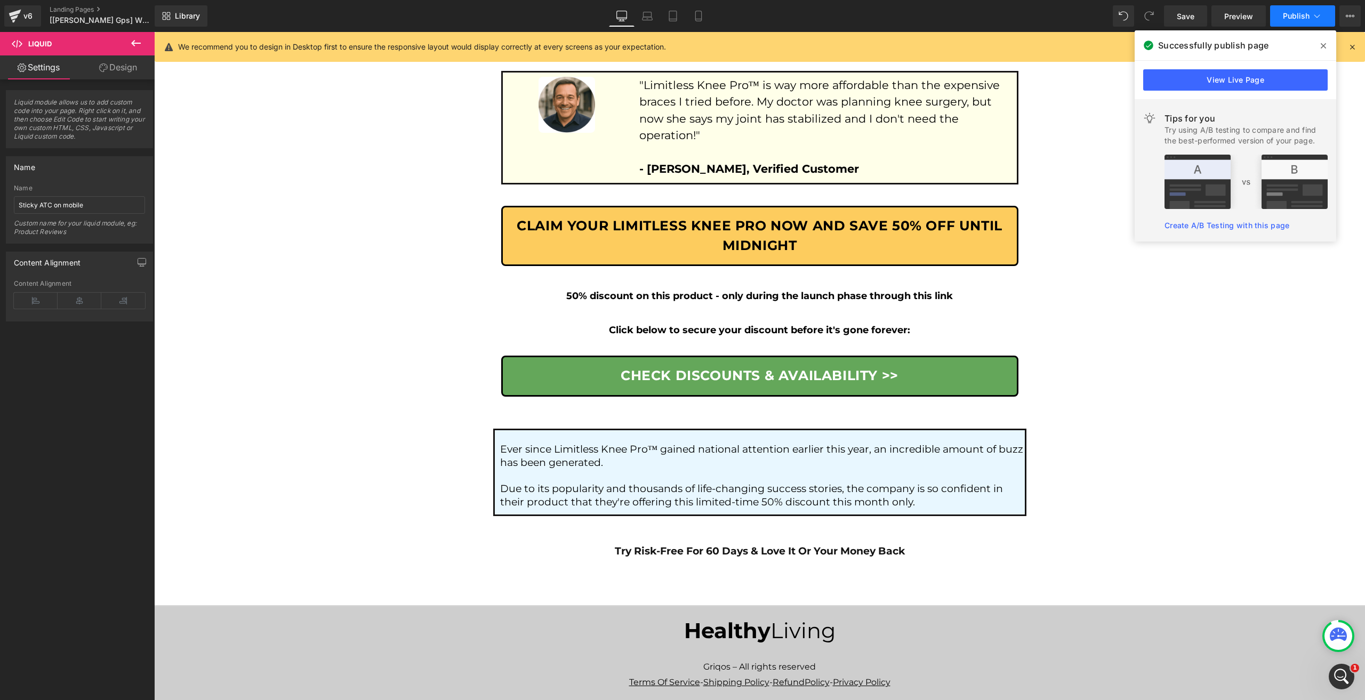
click at [1315, 15] on icon at bounding box center [1318, 15] width 6 height 3
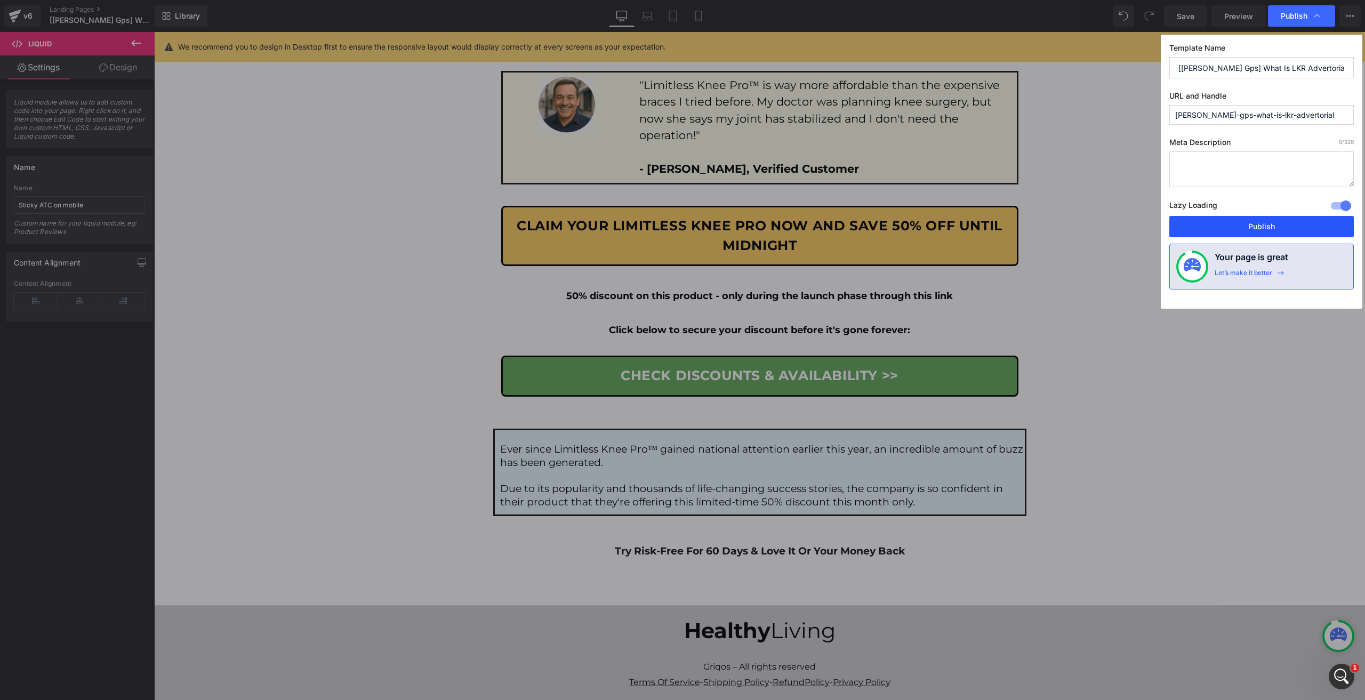
click at [1262, 229] on button "Publish" at bounding box center [1262, 226] width 185 height 21
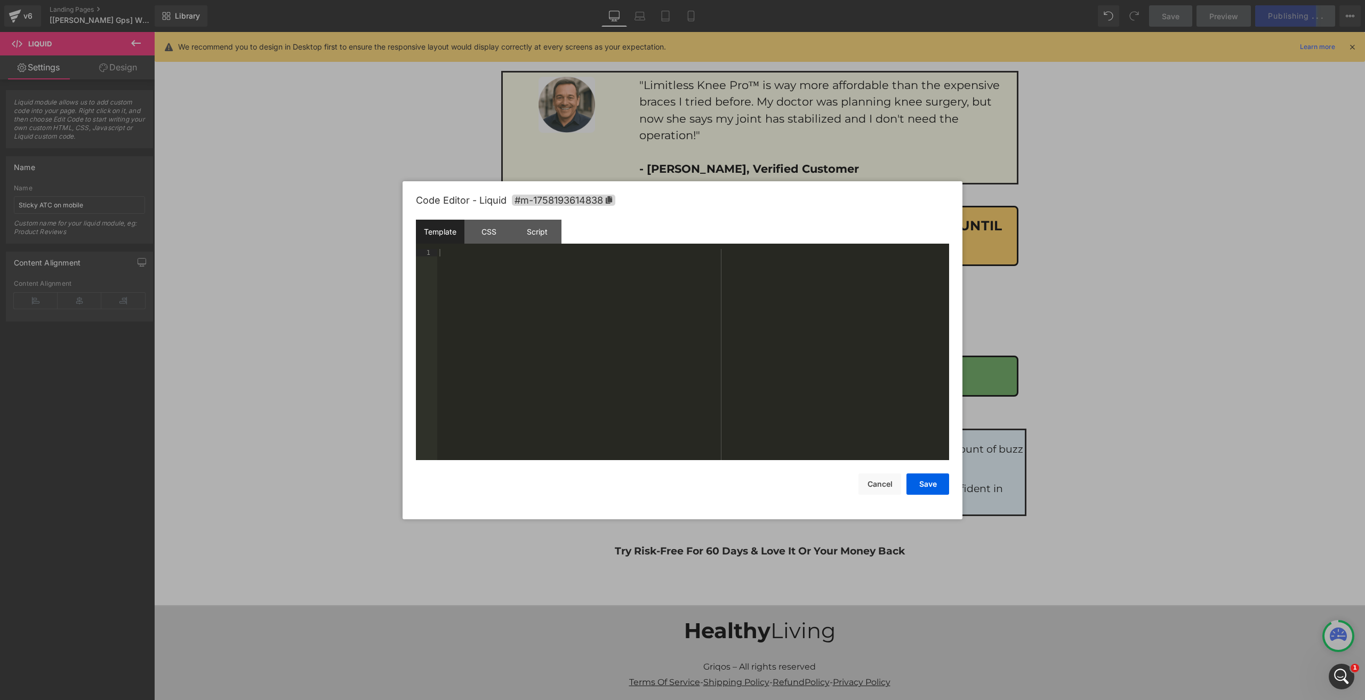
click at [151, 114] on div at bounding box center [682, 350] width 1365 height 700
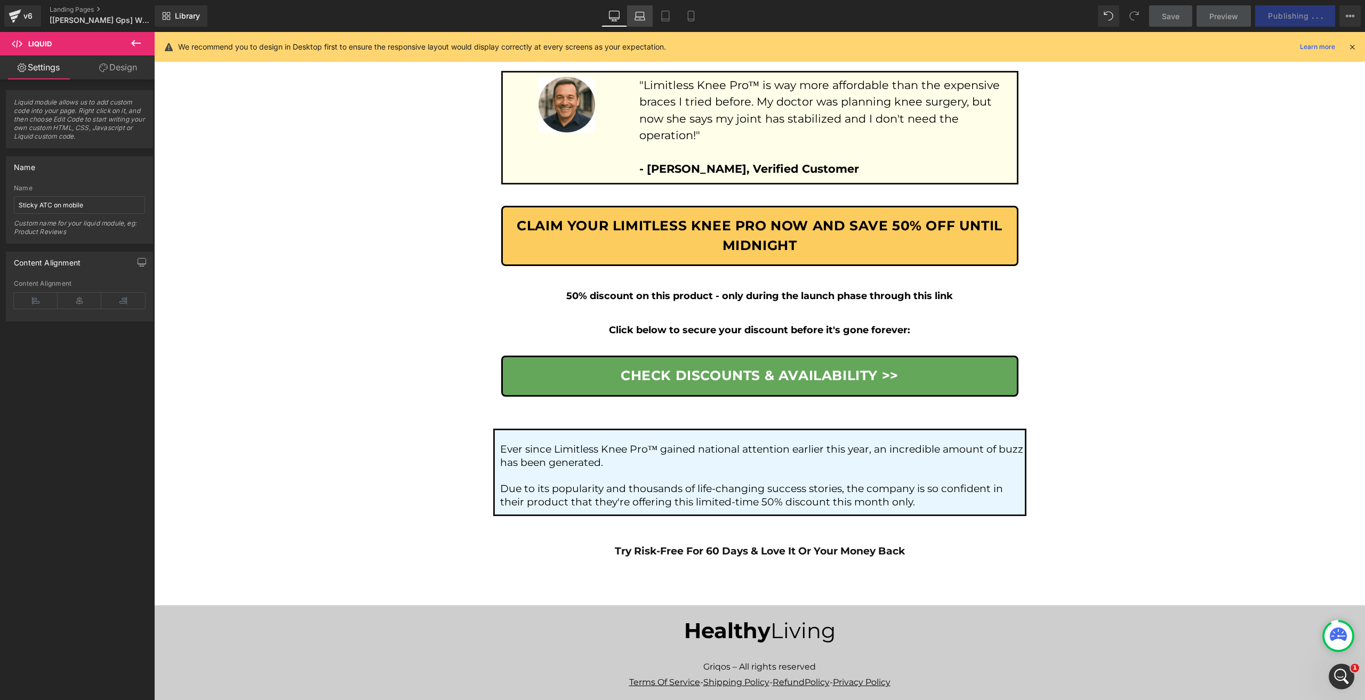
click at [636, 5] on link "Laptop" at bounding box center [640, 15] width 26 height 21
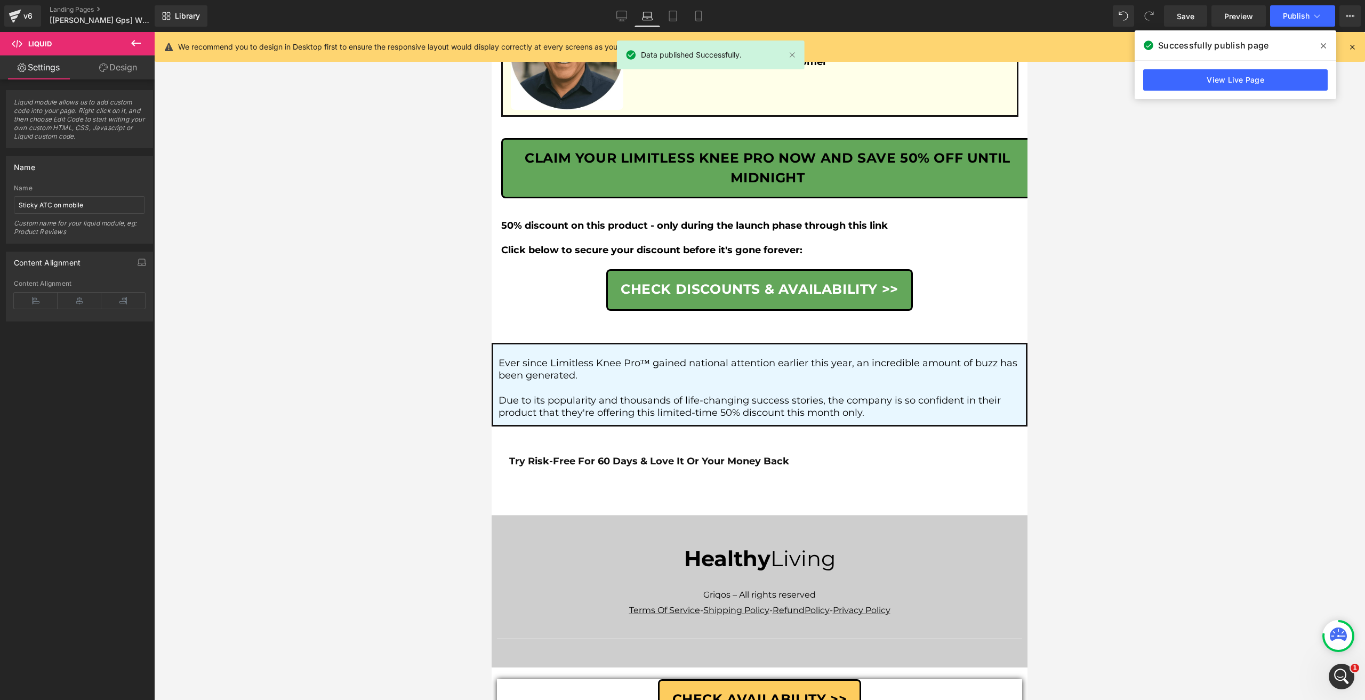
scroll to position [4965, 0]
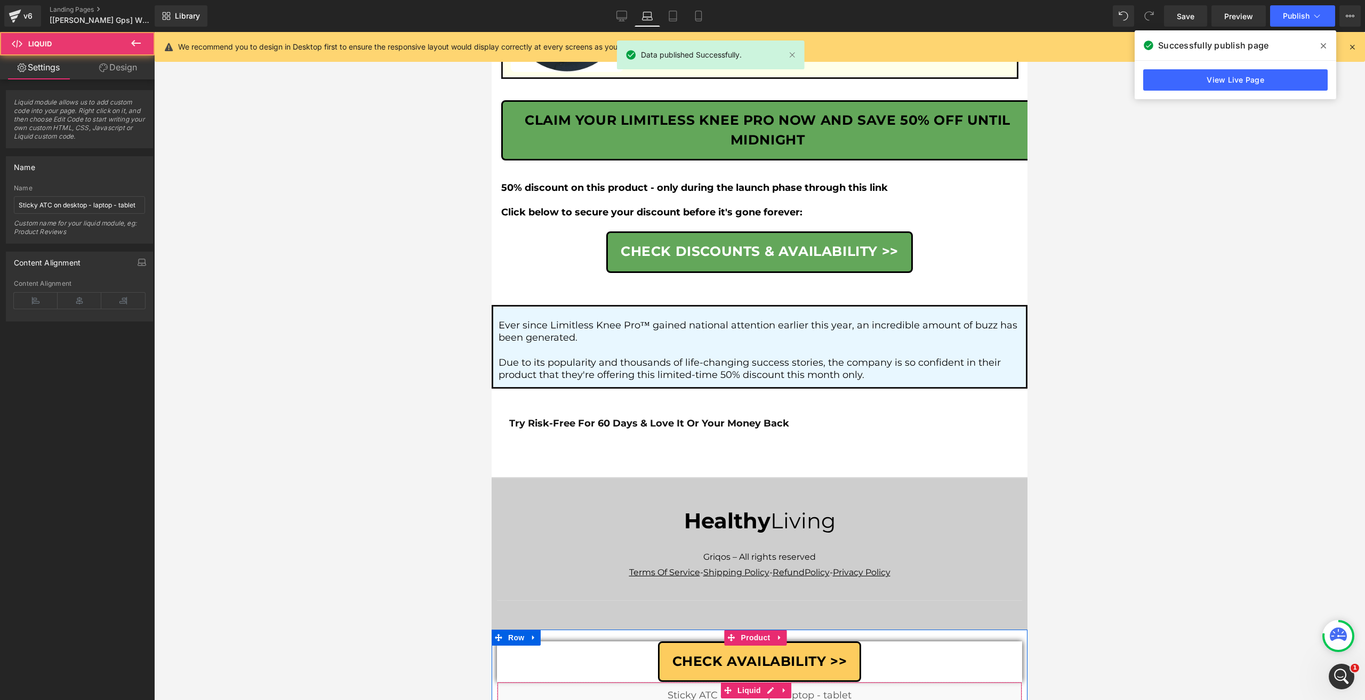
click at [775, 682] on div "Liquid" at bounding box center [759, 695] width 525 height 27
click at [768, 682] on div "Liquid" at bounding box center [759, 695] width 525 height 27
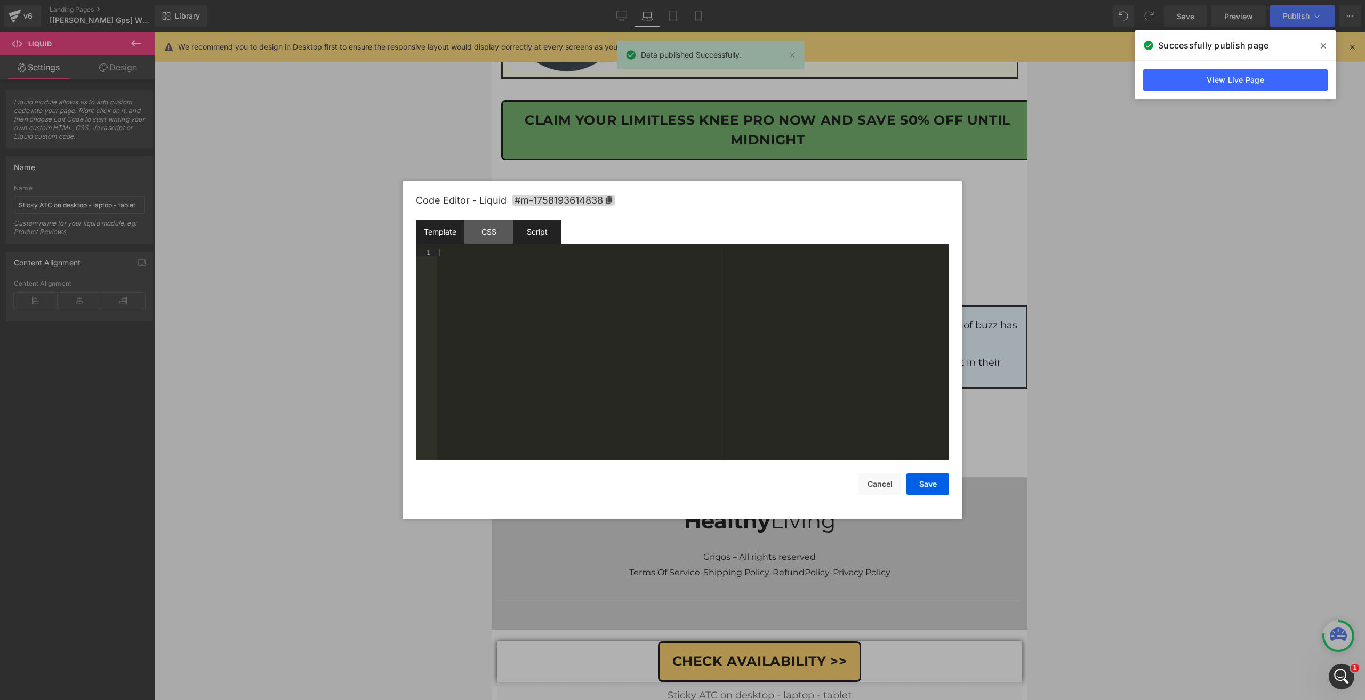
click at [520, 236] on div "Script" at bounding box center [537, 232] width 49 height 24
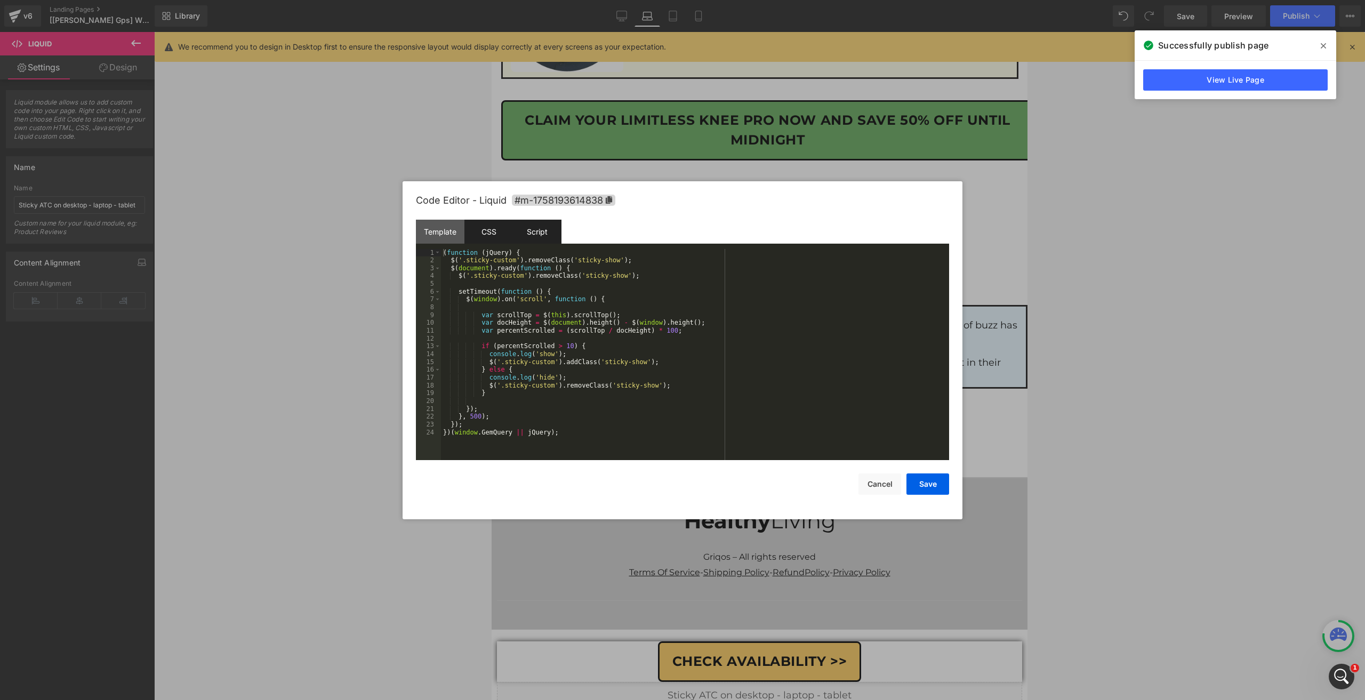
click at [496, 229] on div "CSS" at bounding box center [489, 232] width 49 height 24
